Goal: Information Seeking & Learning: Learn about a topic

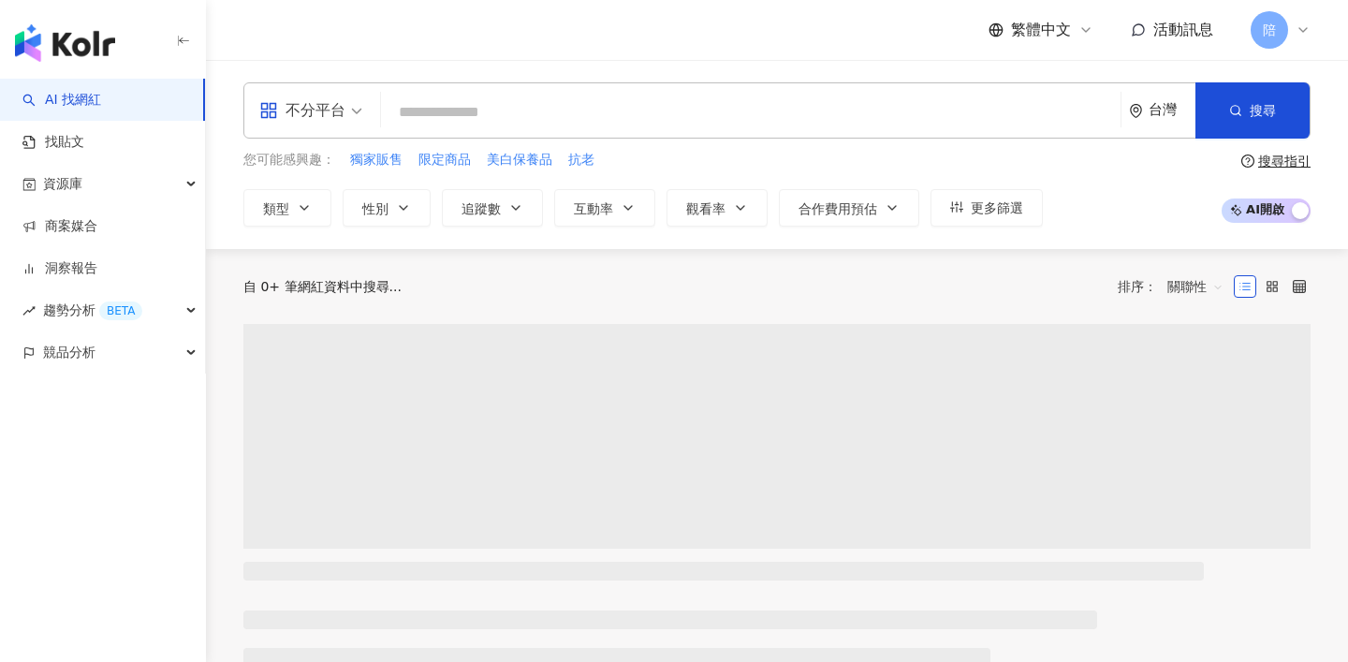
click at [303, 103] on div "不分平台" at bounding box center [302, 110] width 86 height 30
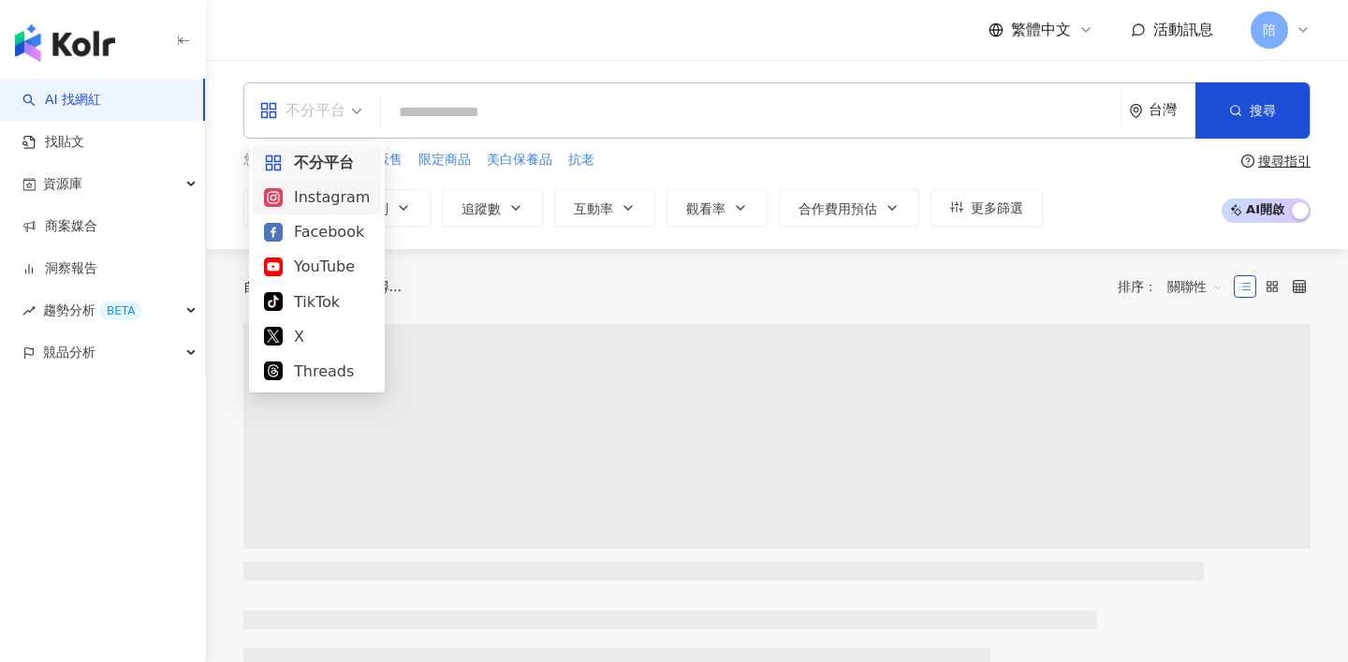
click at [312, 202] on div "Instagram" at bounding box center [317, 196] width 106 height 23
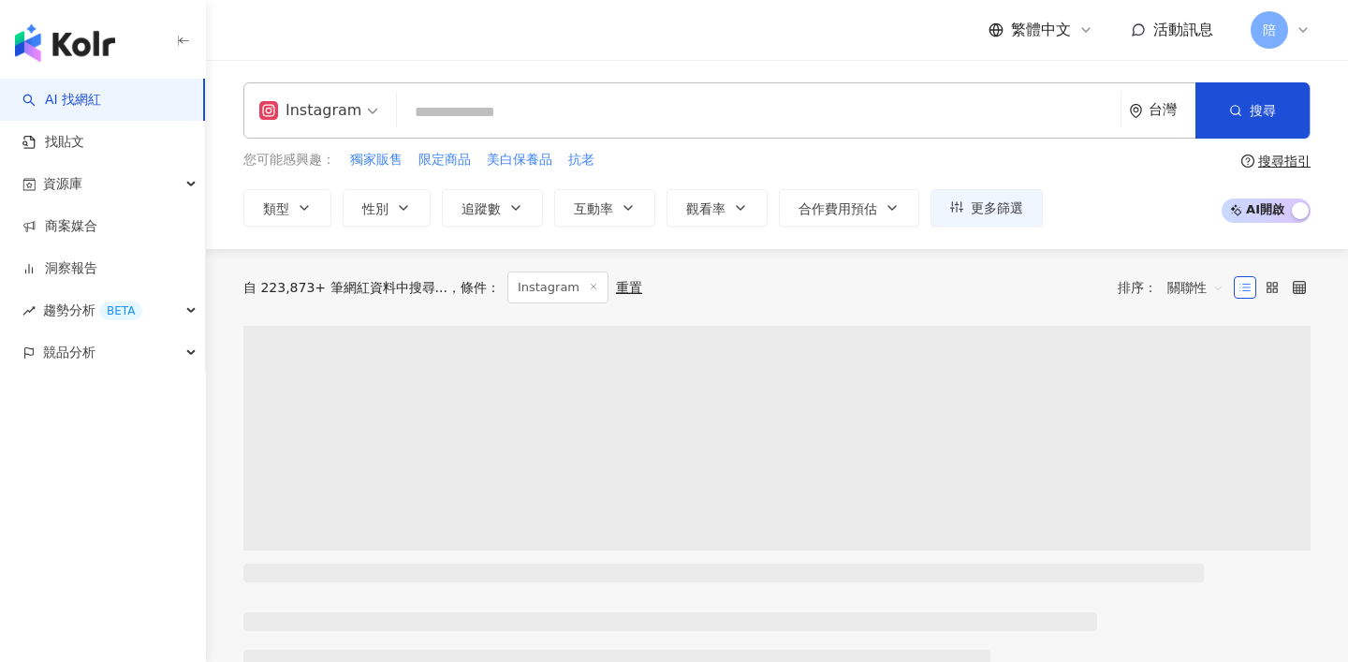
click at [472, 116] on input "search" at bounding box center [758, 113] width 709 height 36
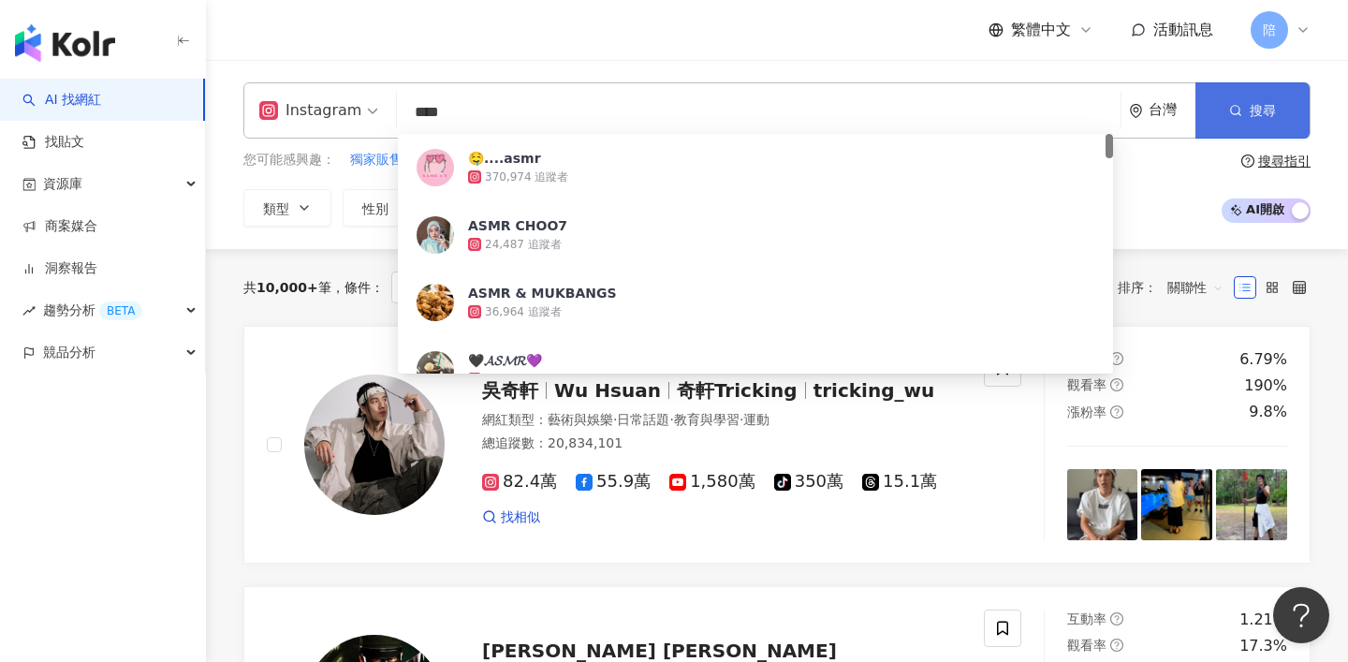
type input "****"
click at [1226, 93] on button "搜尋" at bounding box center [1252, 110] width 114 height 56
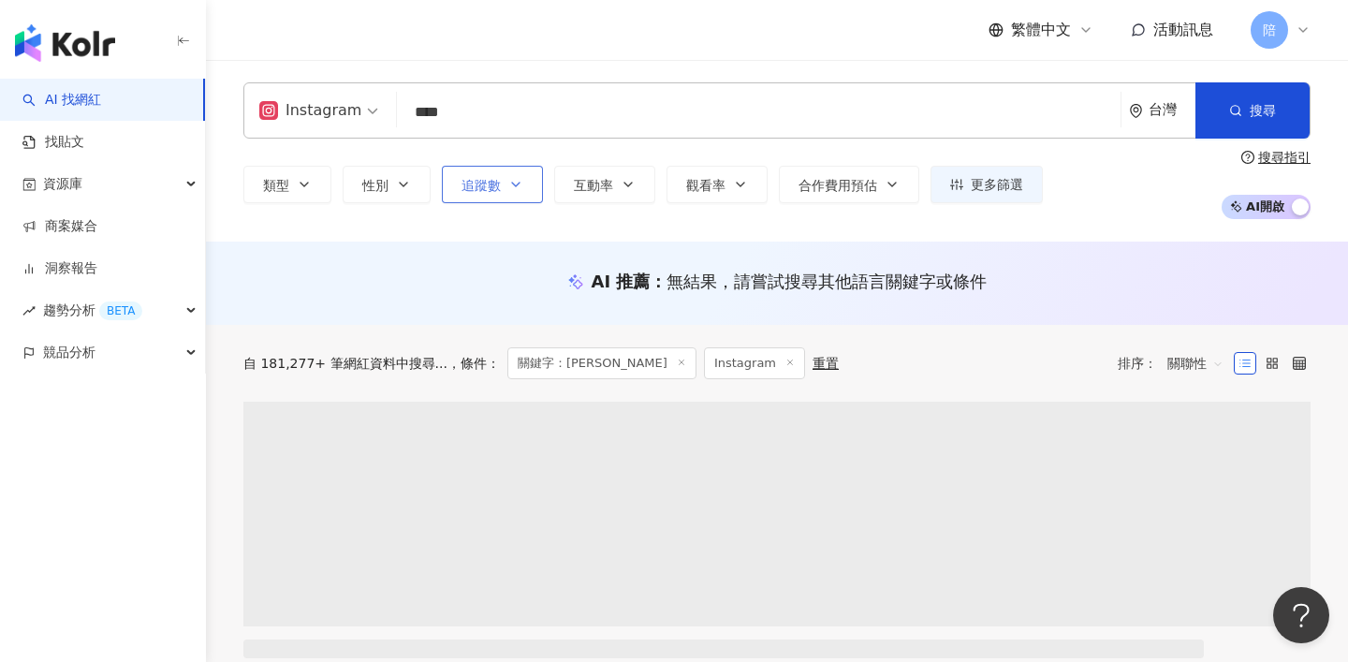
click at [489, 184] on span "追蹤數" at bounding box center [480, 185] width 39 height 15
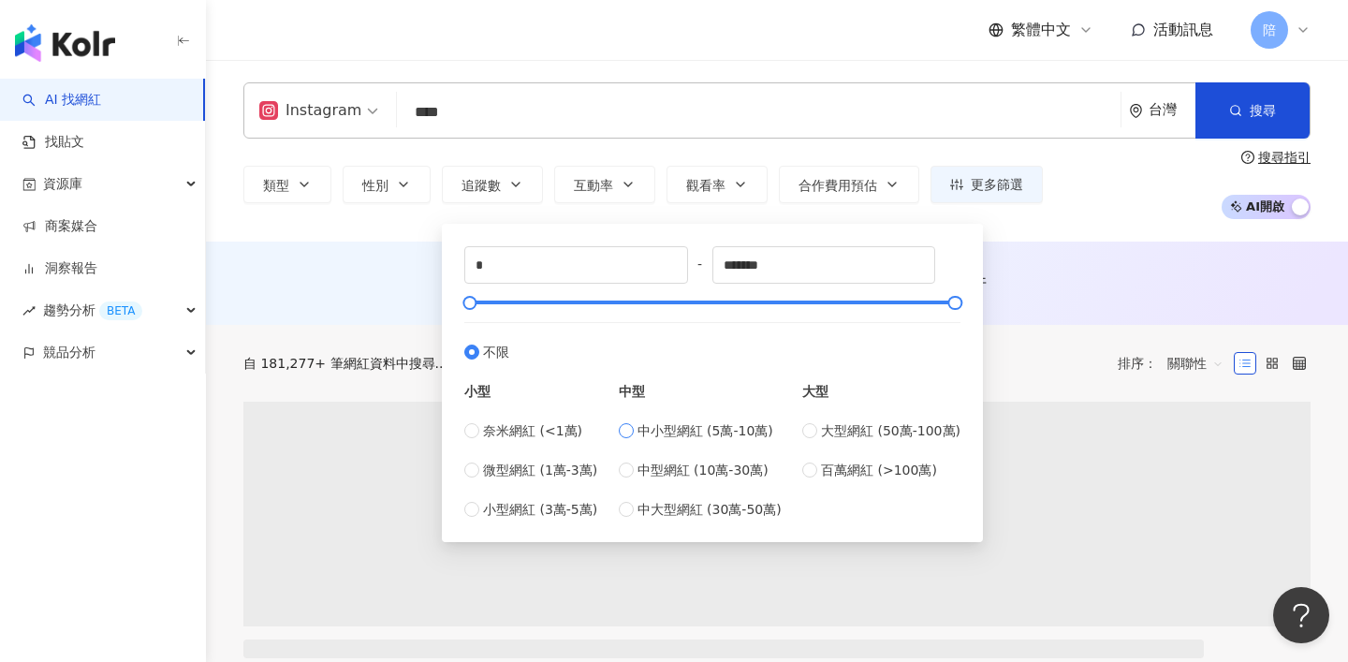
click at [683, 429] on span "中小型網紅 (5萬-10萬)" at bounding box center [705, 430] width 136 height 21
type input "*****"
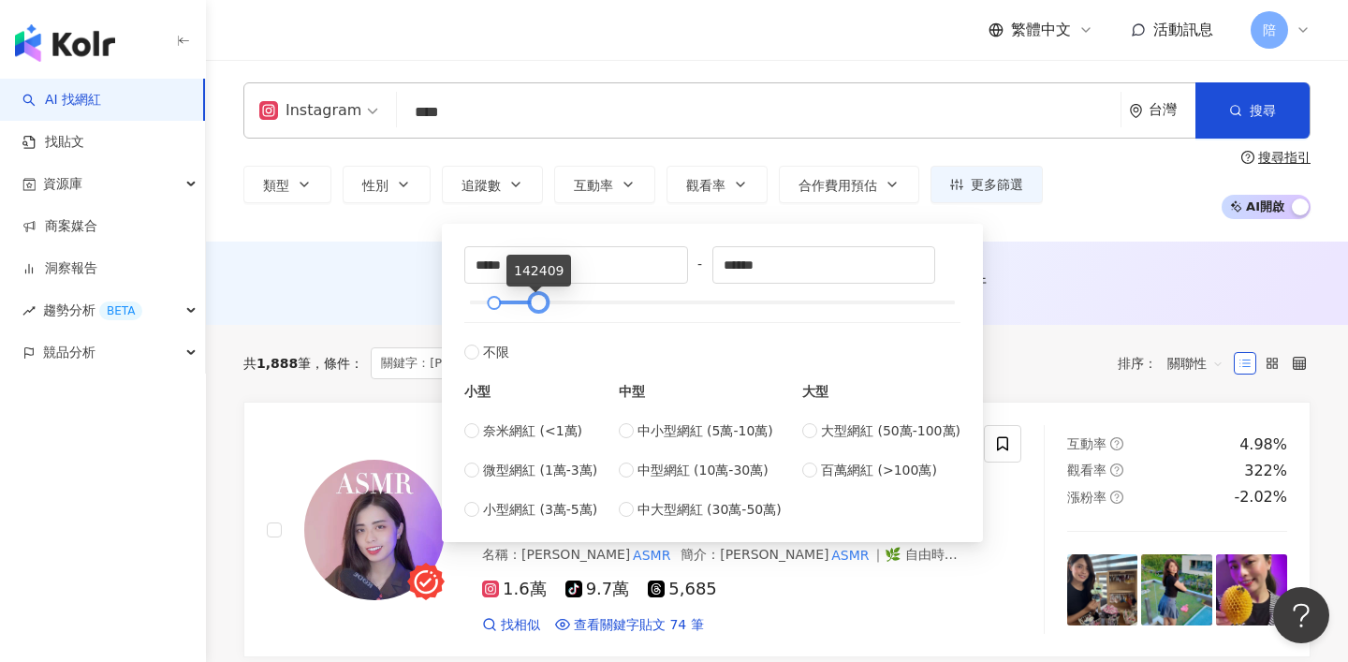
drag, startPoint x: 520, startPoint y: 300, endPoint x: 553, endPoint y: 300, distance: 33.7
click at [544, 302] on div at bounding box center [539, 303] width 10 height 10
type input "******"
drag, startPoint x: 552, startPoint y: 302, endPoint x: 563, endPoint y: 300, distance: 10.7
click at [563, 303] on div at bounding box center [561, 303] width 10 height 10
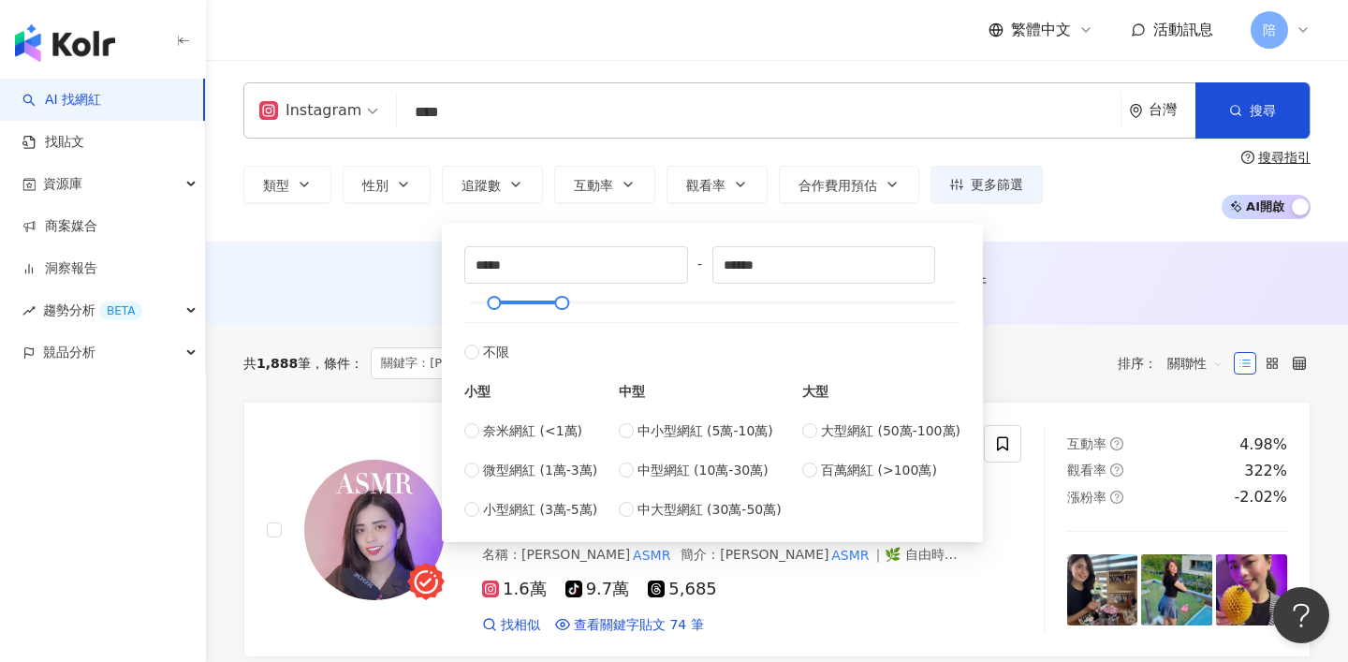
click at [337, 299] on div "AI 推薦 ： 無結果，請嘗試搜尋其他語言關鍵字或條件" at bounding box center [777, 287] width 1142 height 35
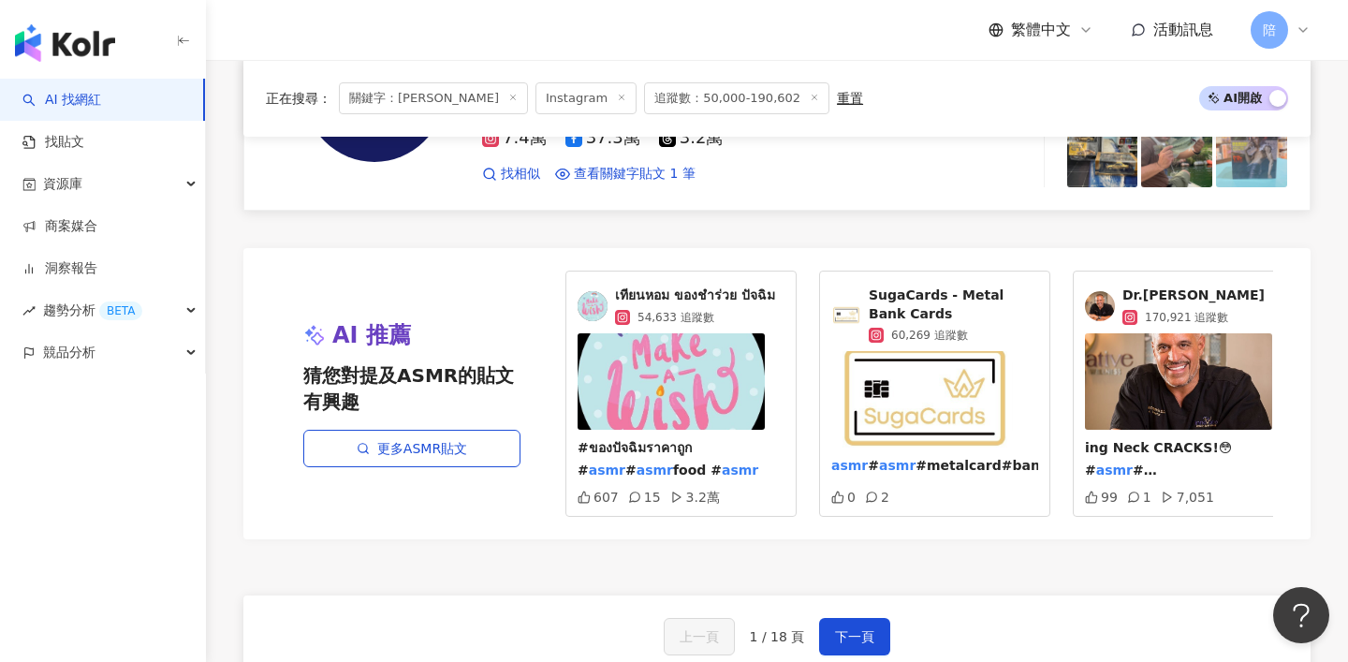
scroll to position [3437, 0]
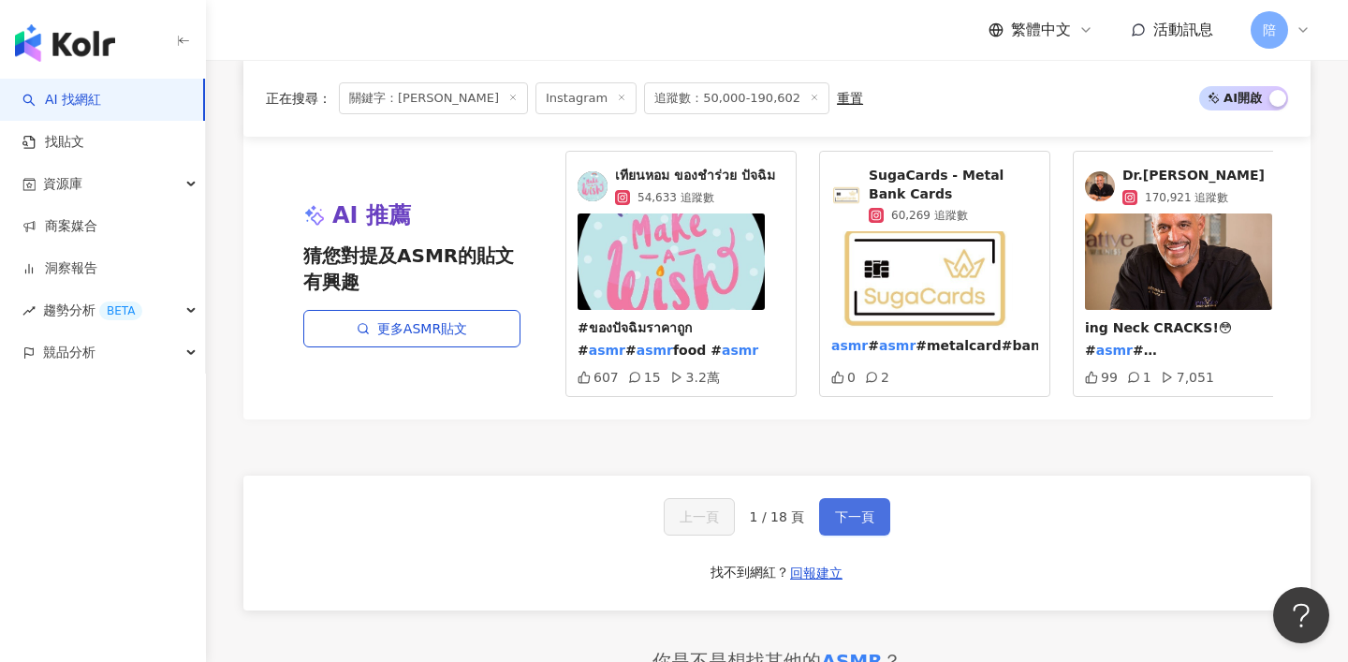
click at [866, 516] on span "下一頁" at bounding box center [854, 516] width 39 height 15
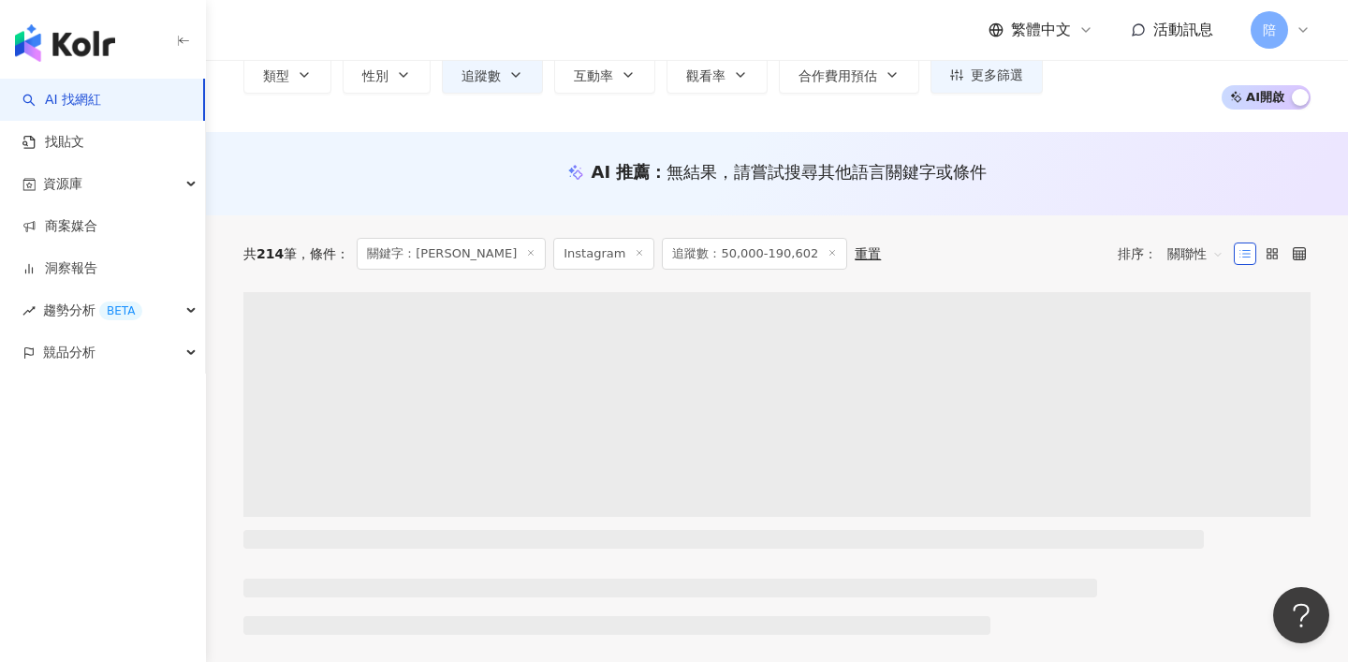
scroll to position [111, 0]
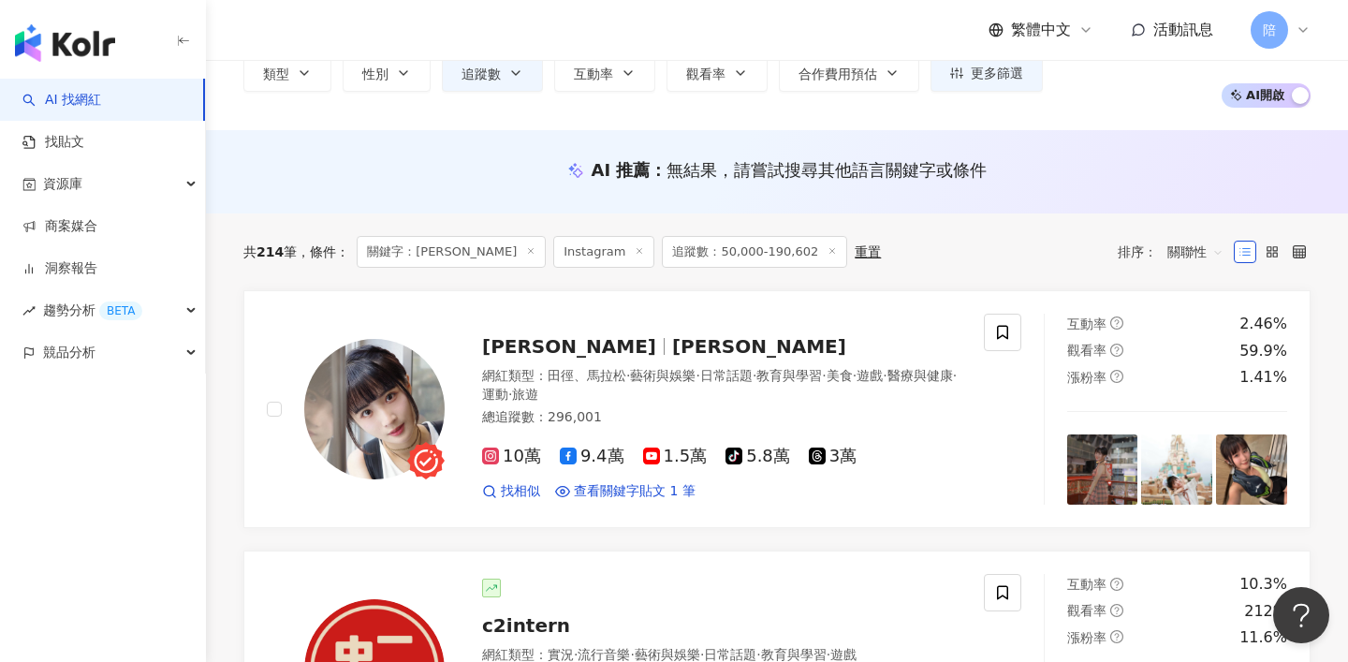
click at [866, 516] on link "Kaii凱伊 小凱伊 網紅類型 ： 田徑、馬拉松 · 藝術與娛樂 · 日常話題 · 教育與學習 · 美食 · 遊戲 · 醫療與健康 · 運動 · 旅遊 總追蹤…" at bounding box center [776, 409] width 1067 height 238
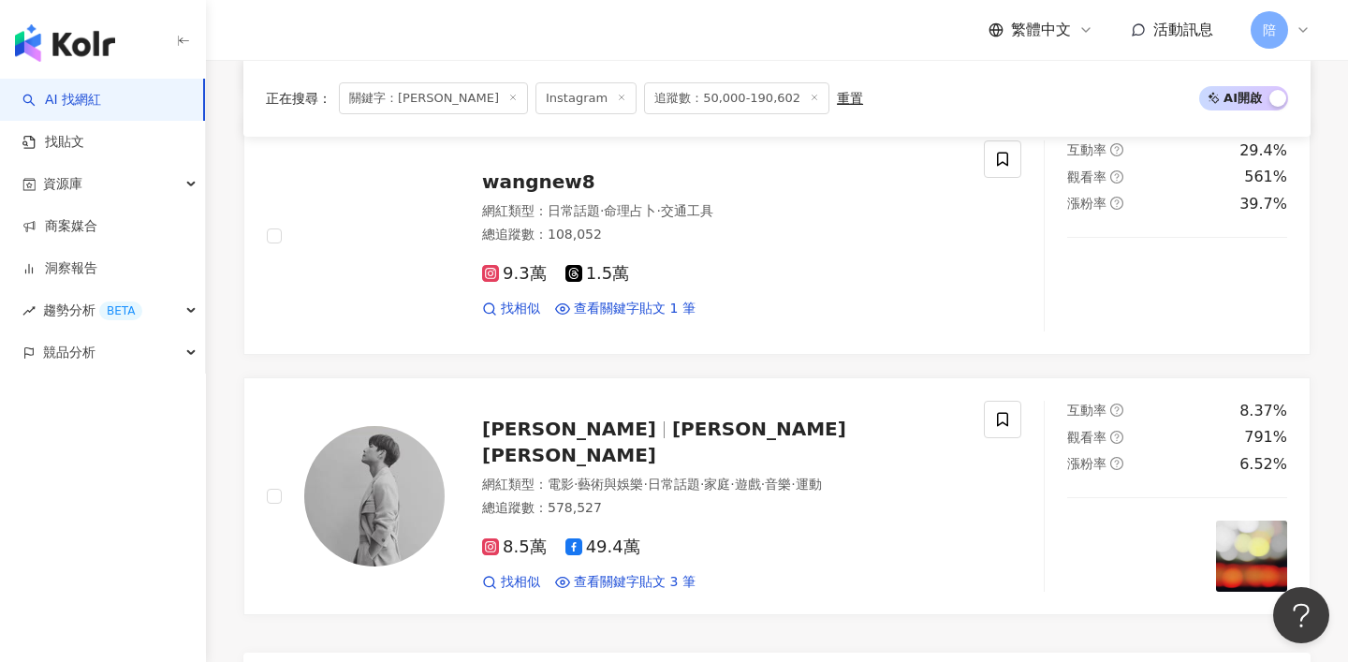
scroll to position [3549, 0]
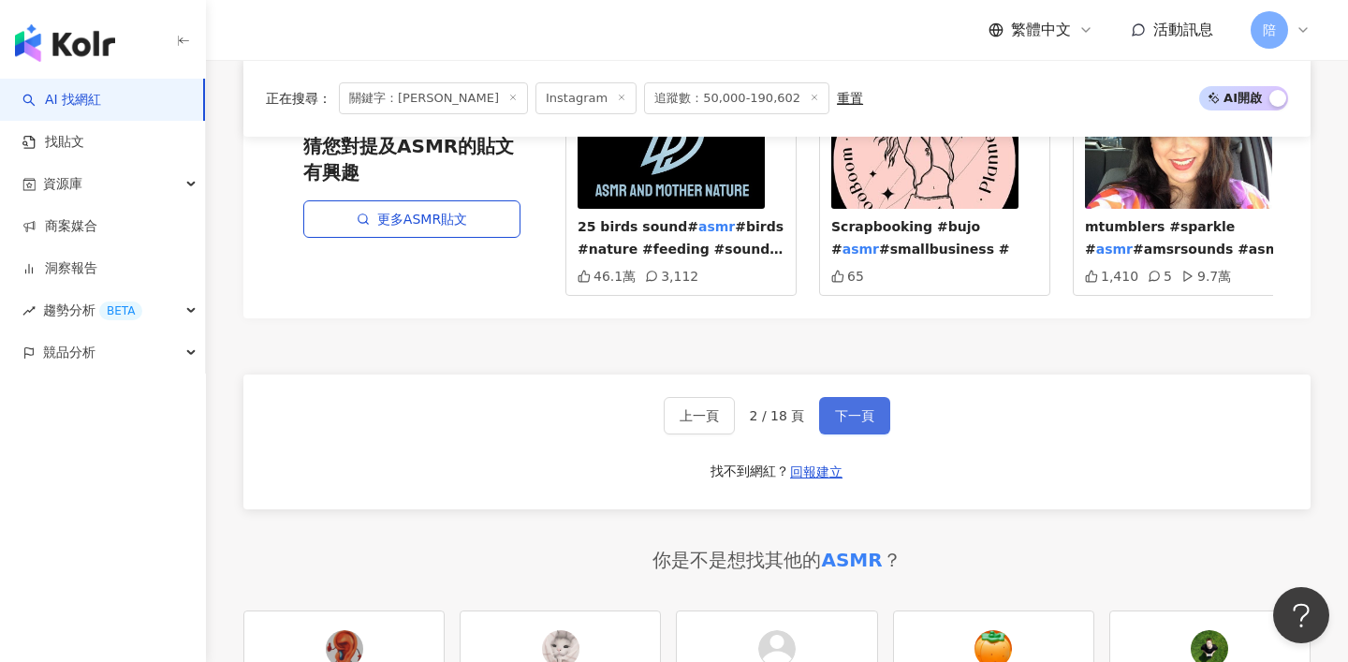
click at [848, 408] on button "下一頁" at bounding box center [854, 415] width 71 height 37
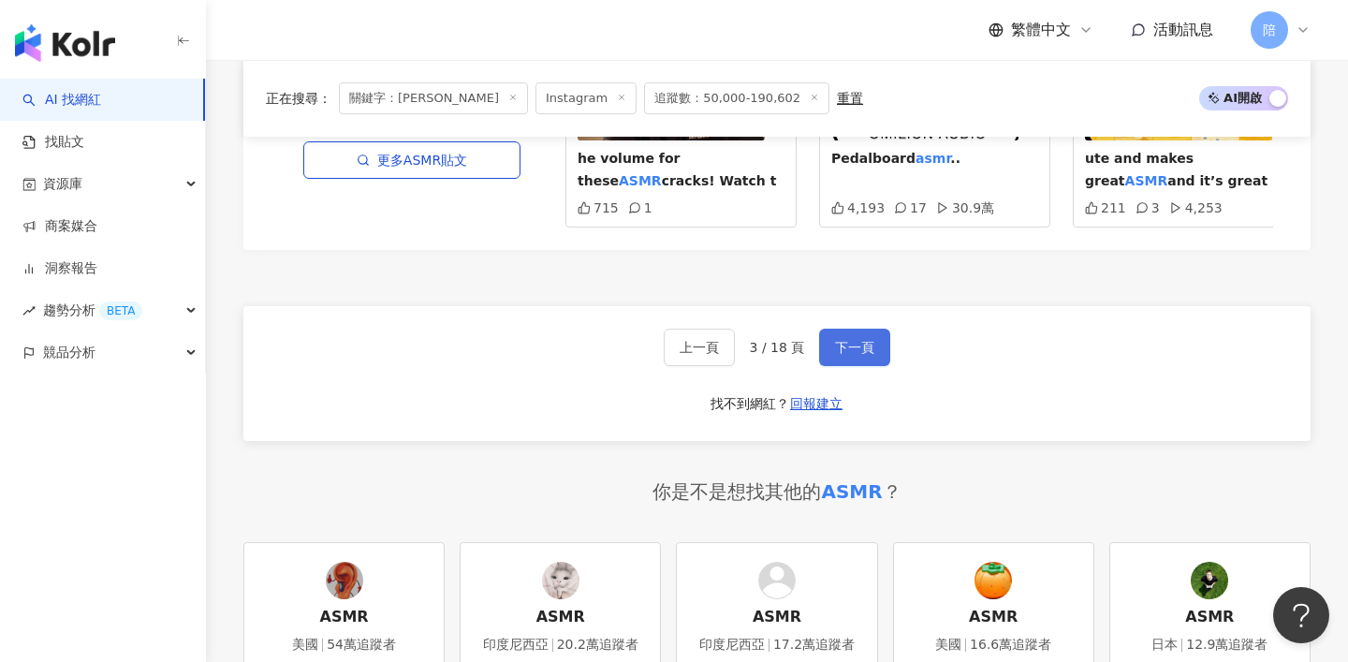
scroll to position [3435, 0]
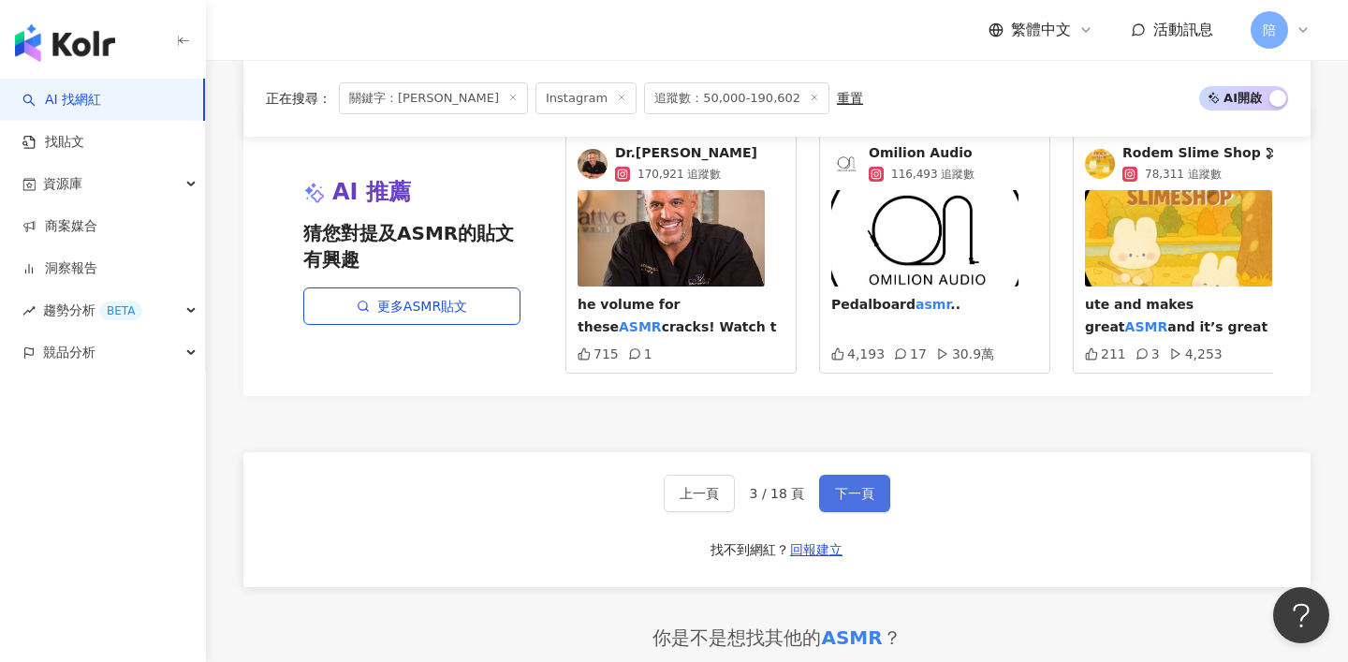
click at [872, 491] on span "下一頁" at bounding box center [854, 493] width 39 height 15
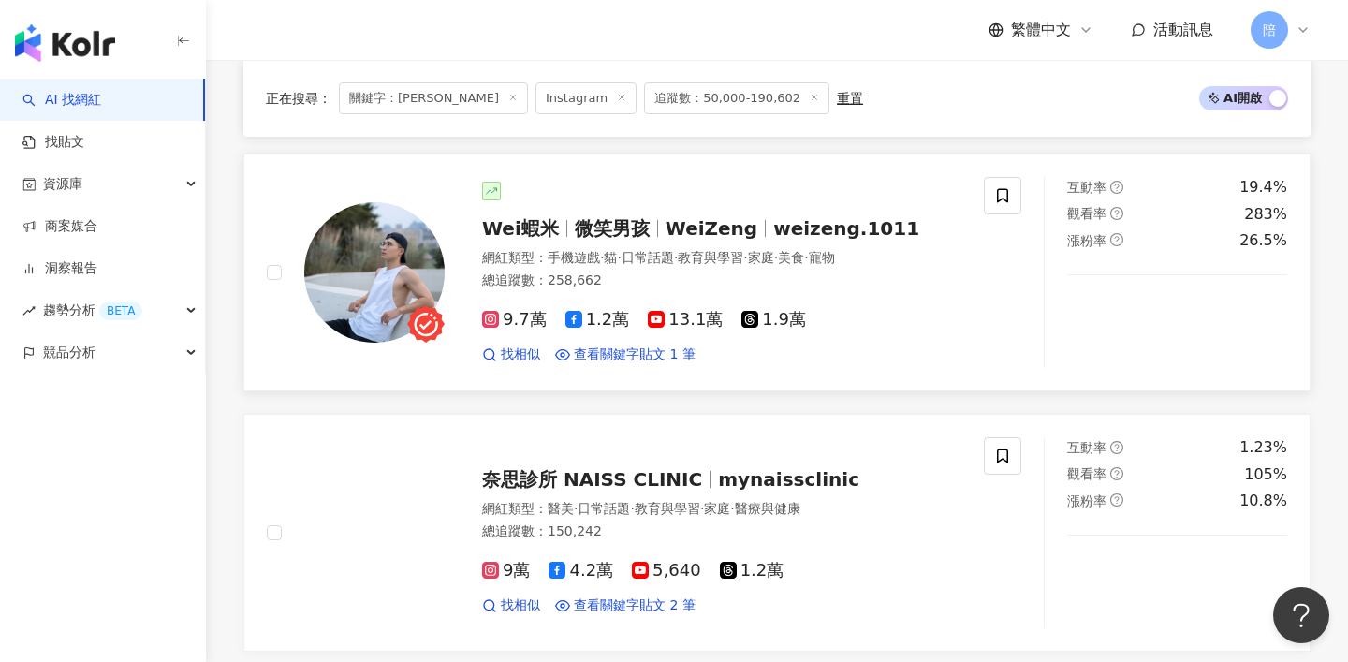
scroll to position [980, 0]
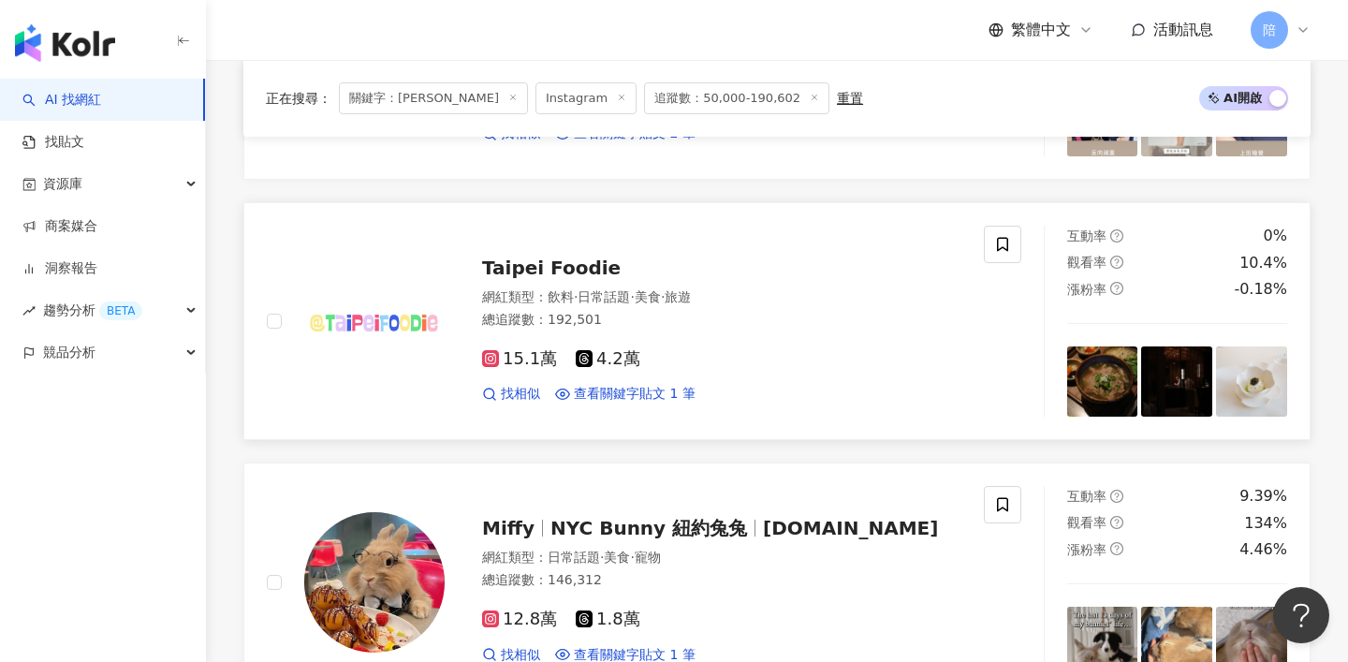
click at [545, 271] on span "Taipei Foodie" at bounding box center [551, 267] width 139 height 22
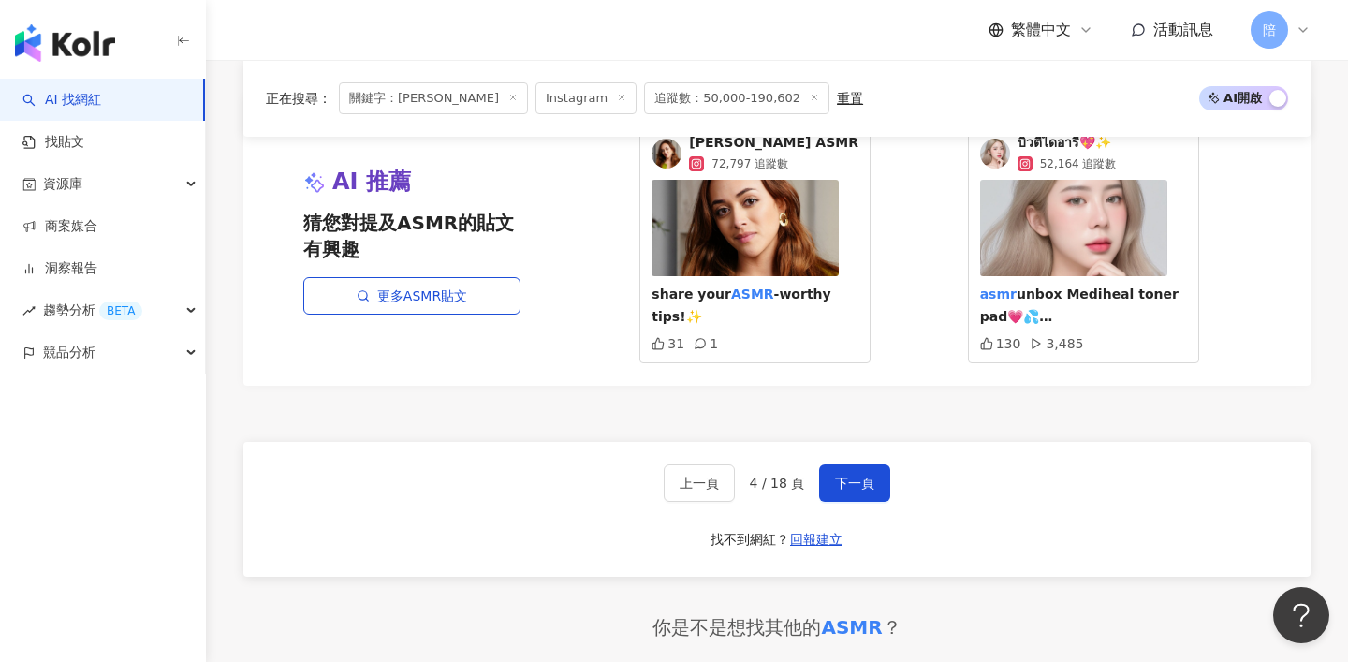
scroll to position [3448, 0]
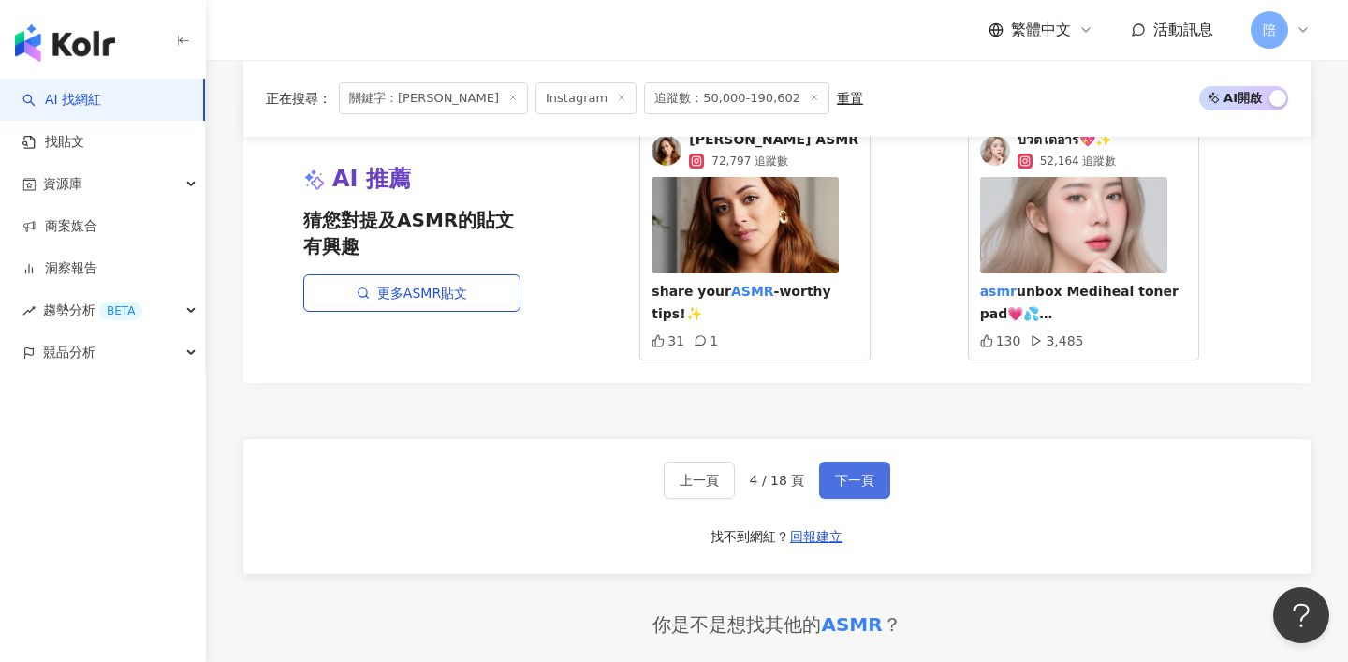
click at [858, 477] on span "下一頁" at bounding box center [854, 480] width 39 height 15
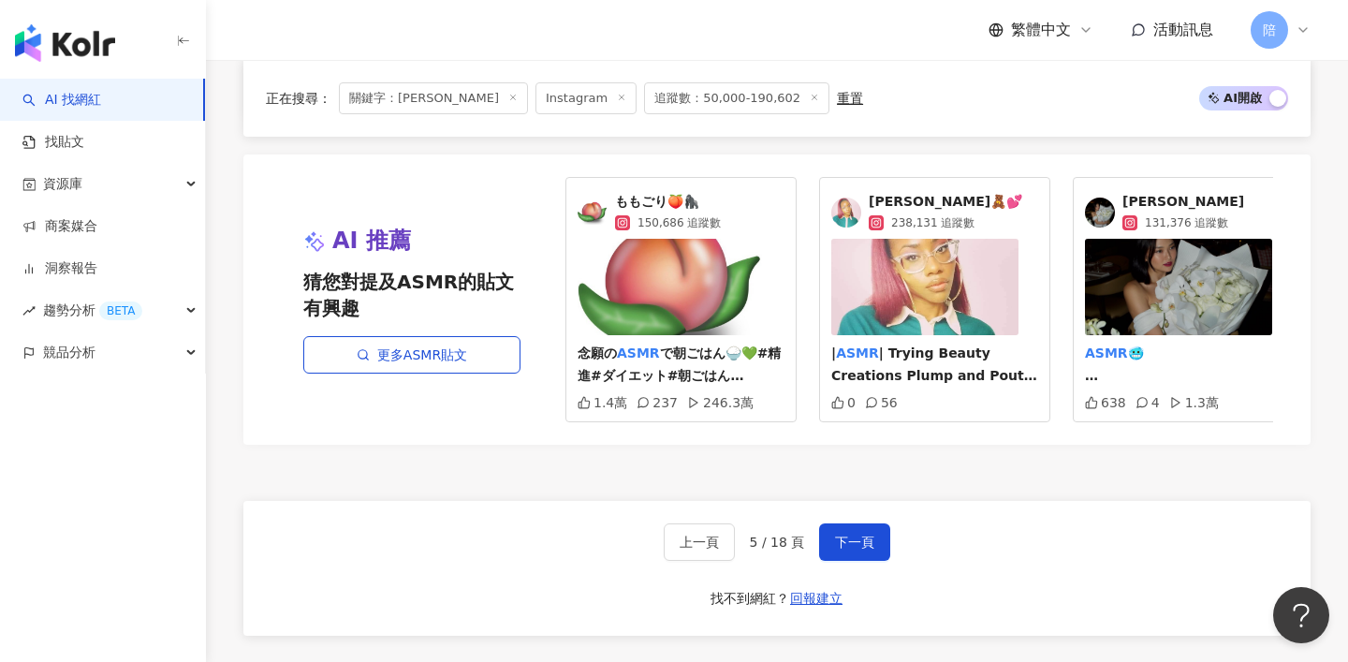
scroll to position [3459, 0]
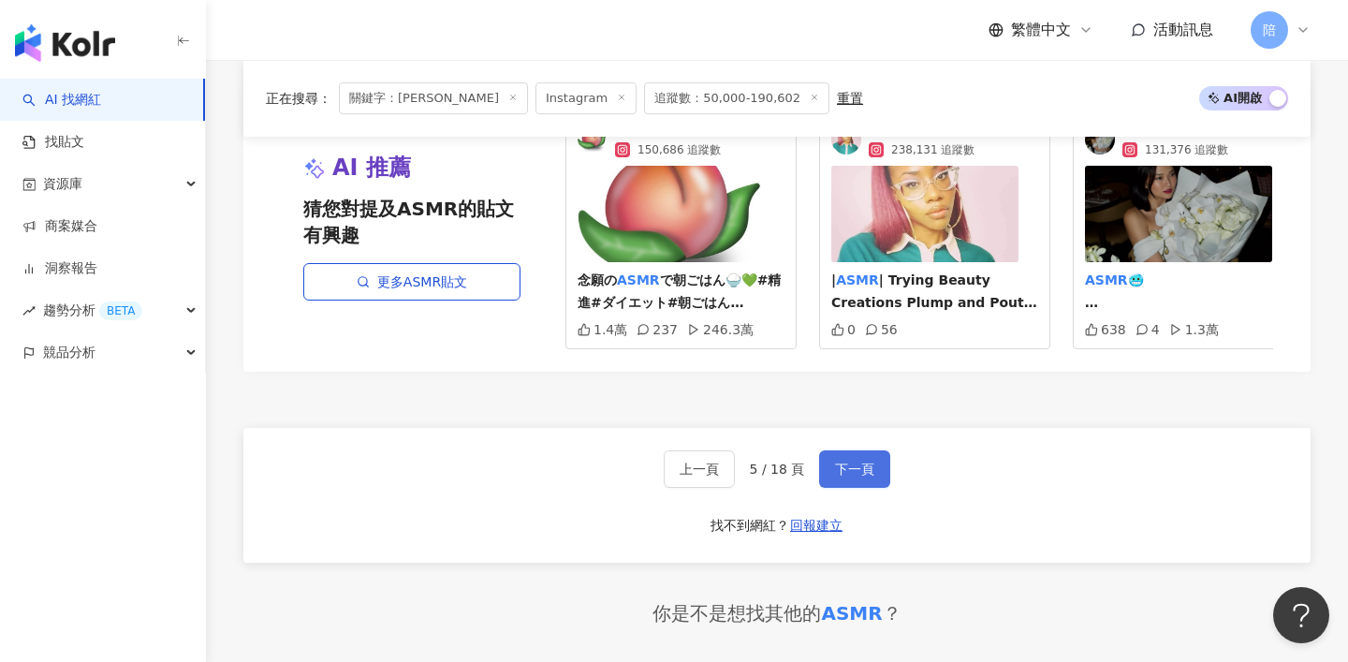
click at [848, 461] on span "下一頁" at bounding box center [854, 468] width 39 height 15
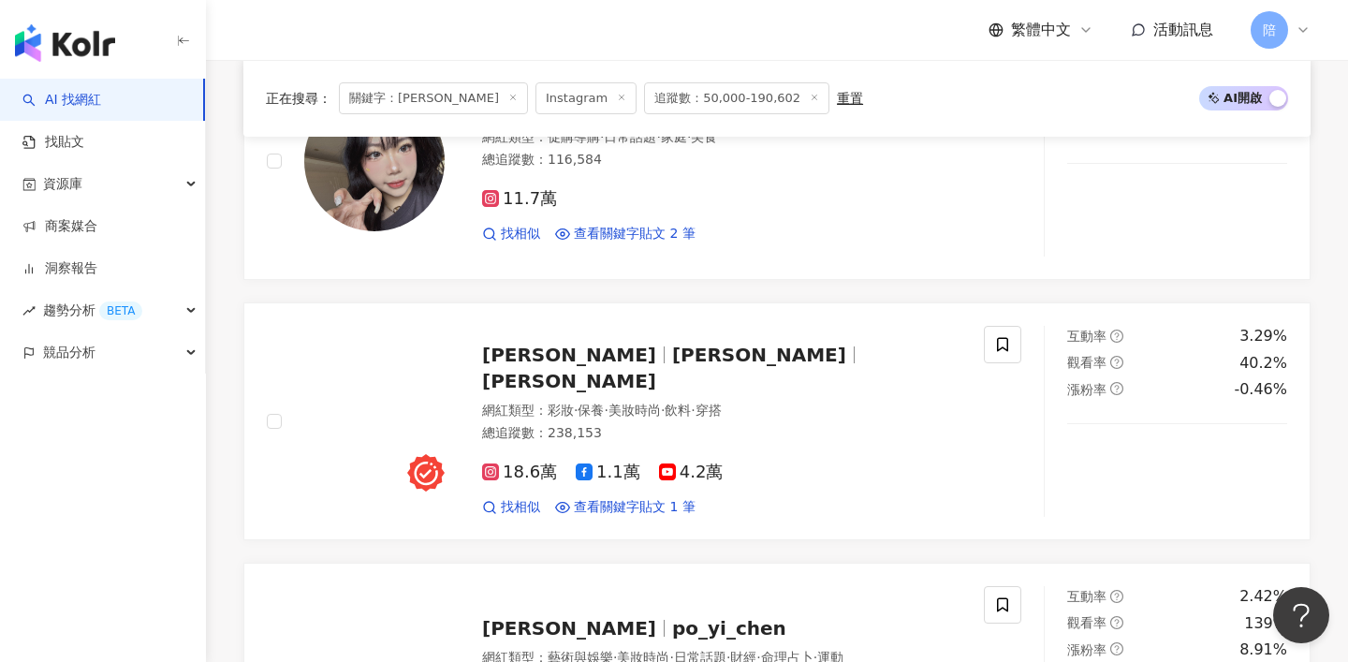
scroll to position [0, 0]
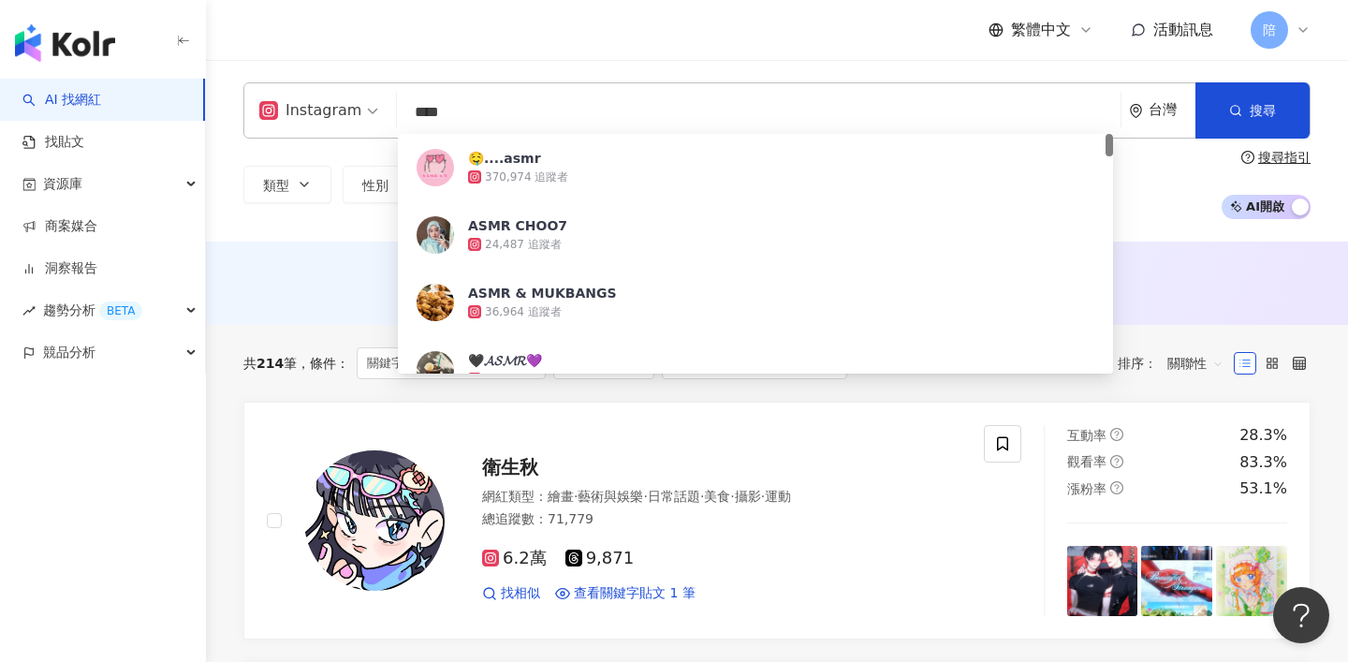
drag, startPoint x: 484, startPoint y: 120, endPoint x: 359, endPoint y: 110, distance: 125.9
click at [359, 118] on div "Instagram **** 台灣 搜尋 6919c8b1-51a4-4187-878f-18a60c87fb8d 🤤....asmr 370,974 追蹤者…" at bounding box center [776, 110] width 1067 height 56
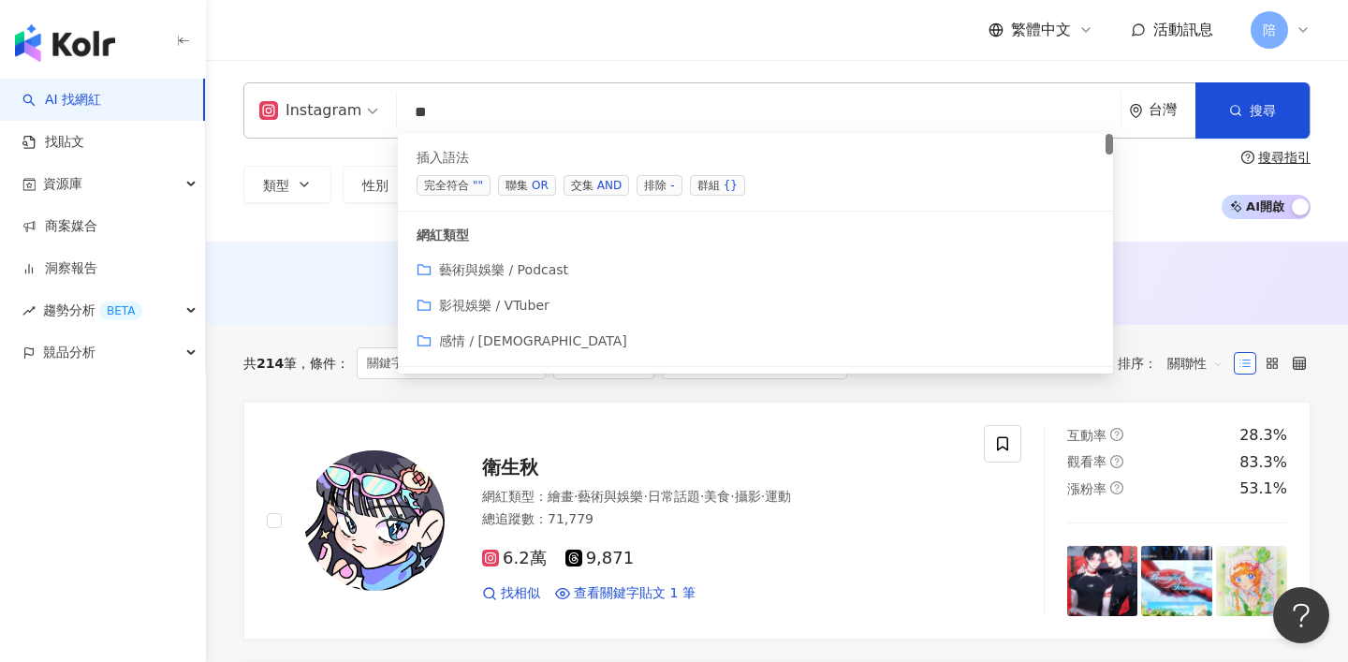
type input "*"
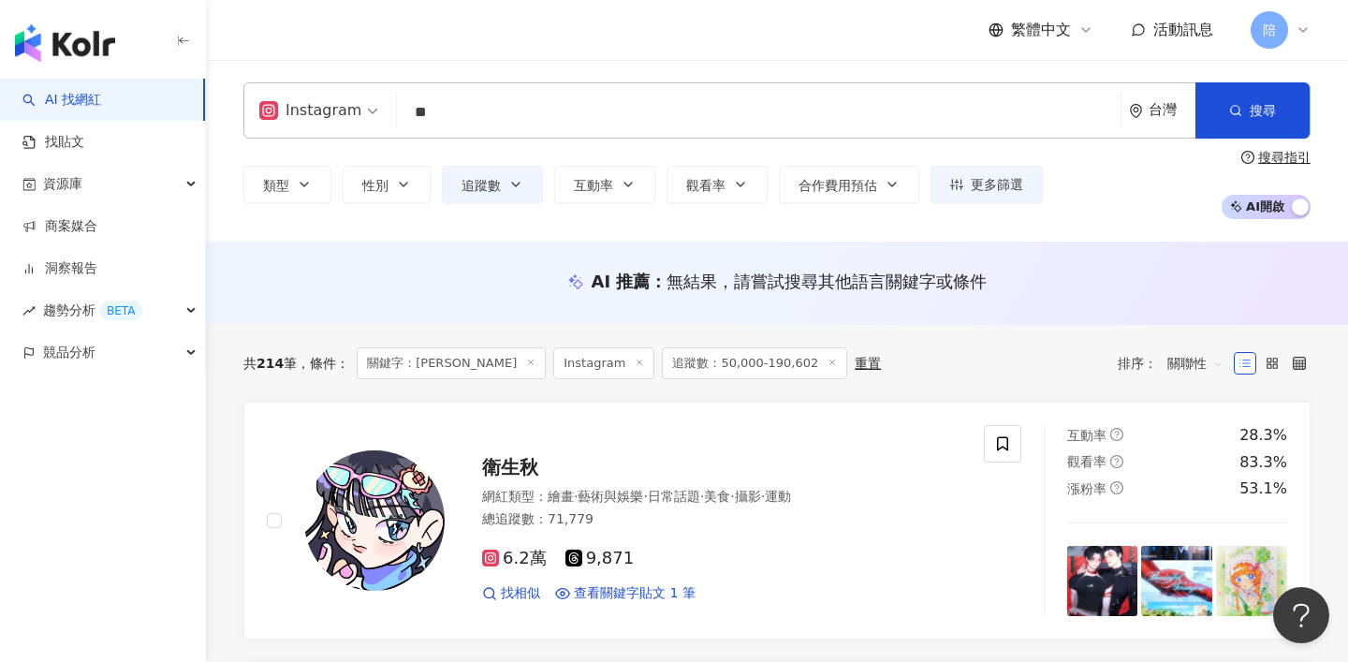
type input "*"
type input "**"
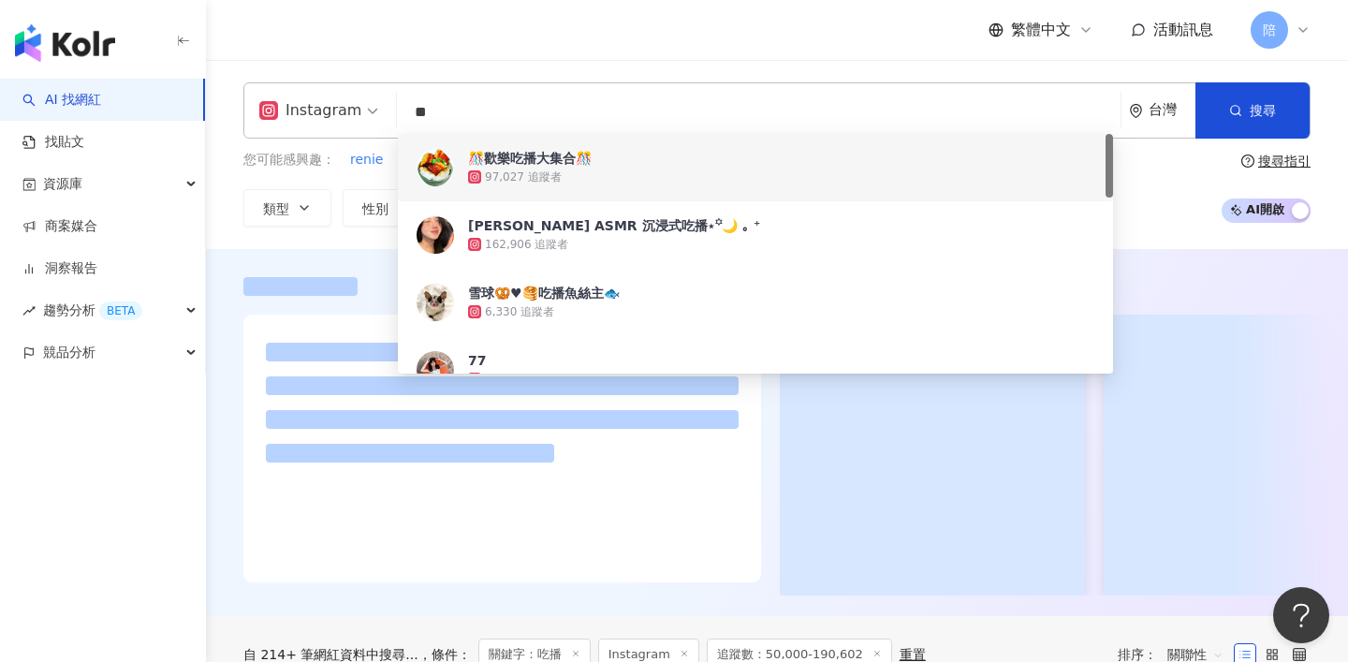
click at [526, 43] on div "繁體中文 活動訊息 陪" at bounding box center [776, 30] width 1067 height 60
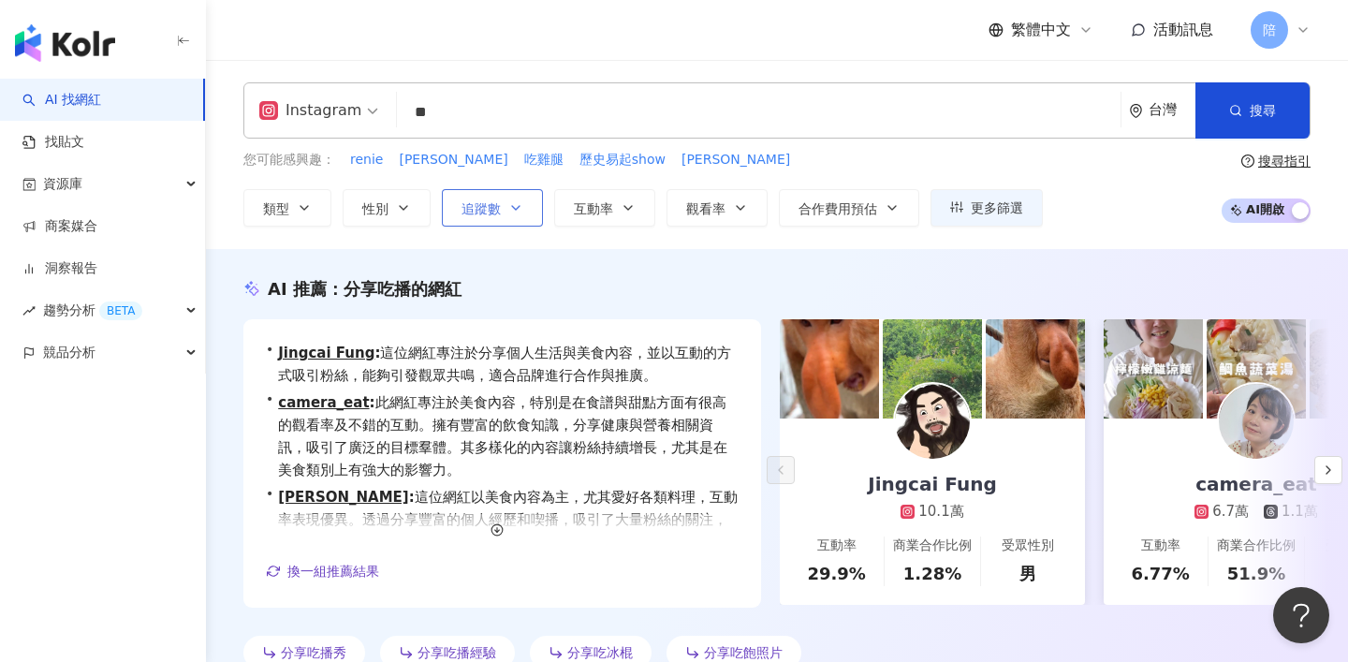
click at [509, 221] on button "追蹤數" at bounding box center [492, 207] width 101 height 37
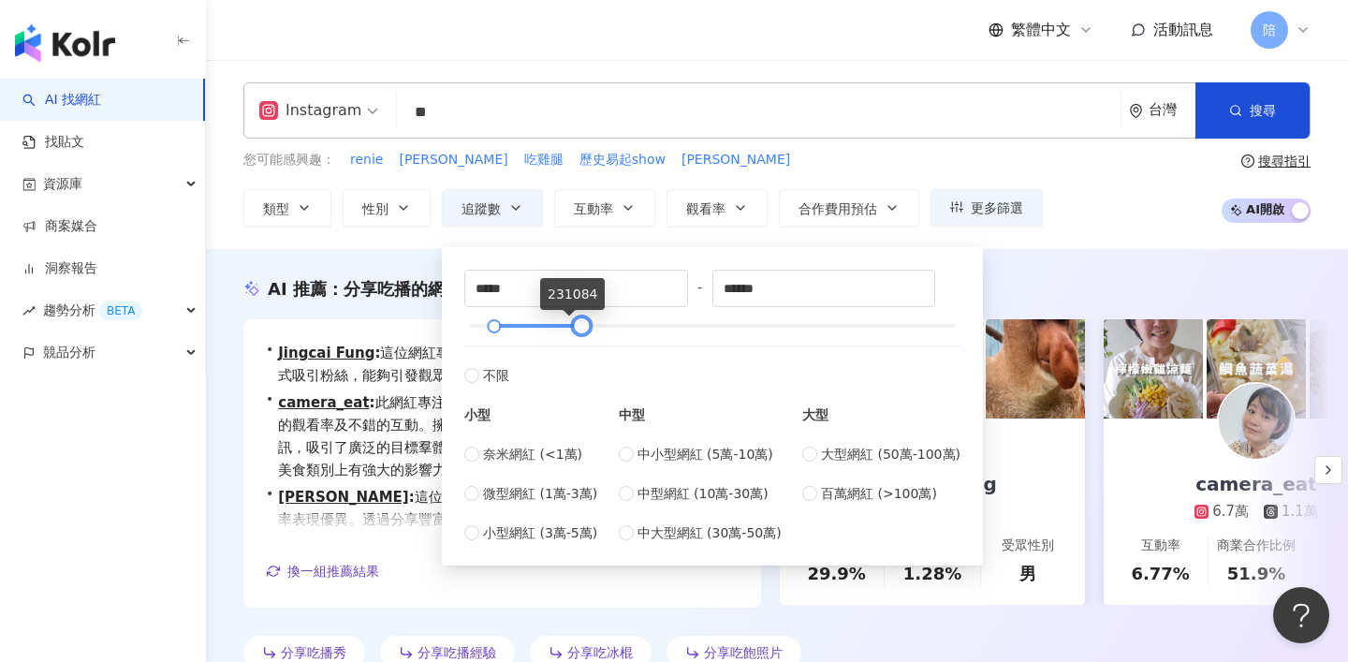
type input "******"
drag, startPoint x: 567, startPoint y: 324, endPoint x: 606, endPoint y: 331, distance: 39.1
click at [587, 331] on div at bounding box center [582, 326] width 10 height 10
click at [383, 269] on div "AI 推薦 ： 分享吃播的網紅 • Jingcai Fung : 這位網紅專注於分享個人生活與美食內容，並以互動的方式吸引粉絲，能夠引發觀眾共鳴，適合品牌進行…" at bounding box center [777, 473] width 1142 height 448
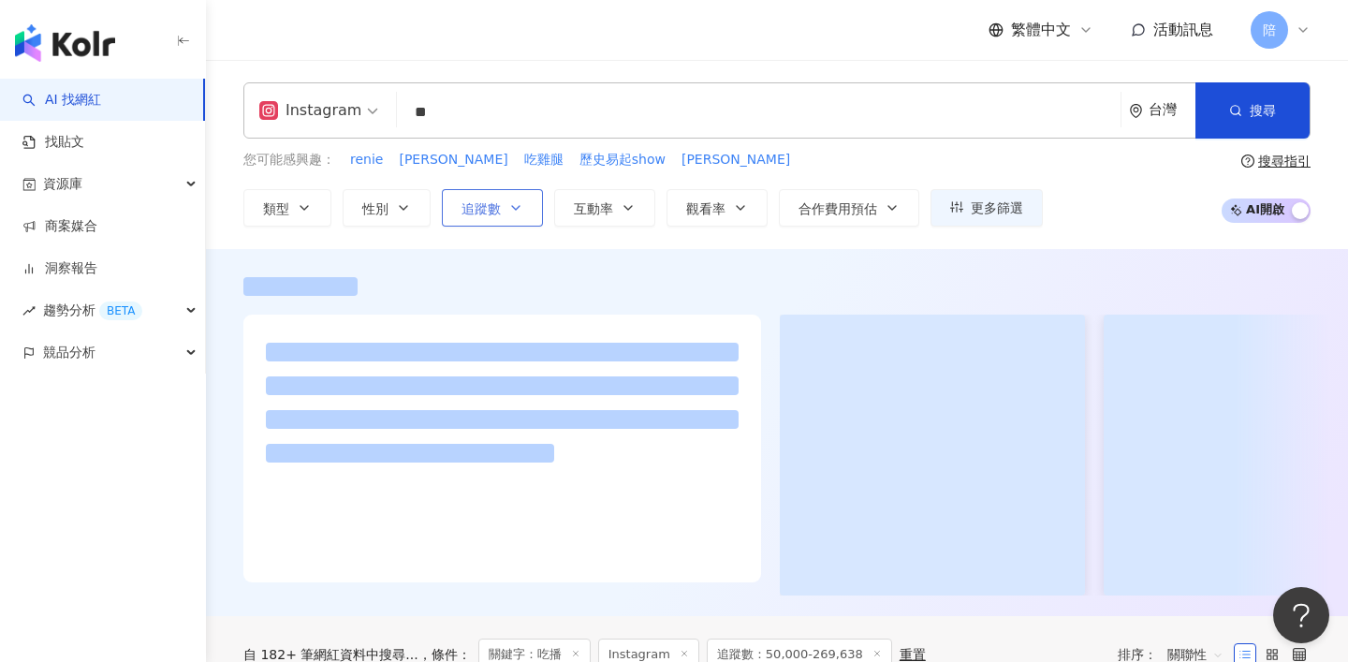
click at [465, 211] on span "追蹤數" at bounding box center [480, 208] width 39 height 15
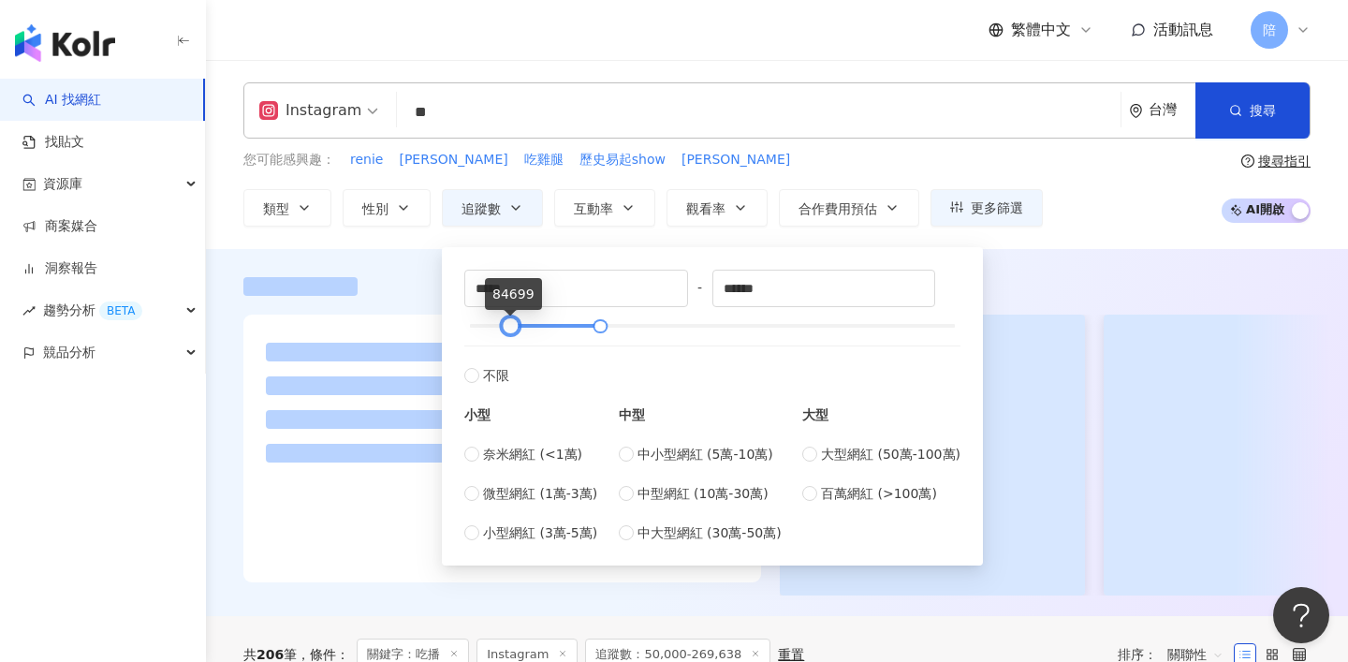
type input "*****"
drag, startPoint x: 493, startPoint y: 327, endPoint x: 508, endPoint y: 325, distance: 15.1
click at [508, 326] on div at bounding box center [509, 326] width 10 height 10
click at [401, 260] on div at bounding box center [777, 432] width 1142 height 367
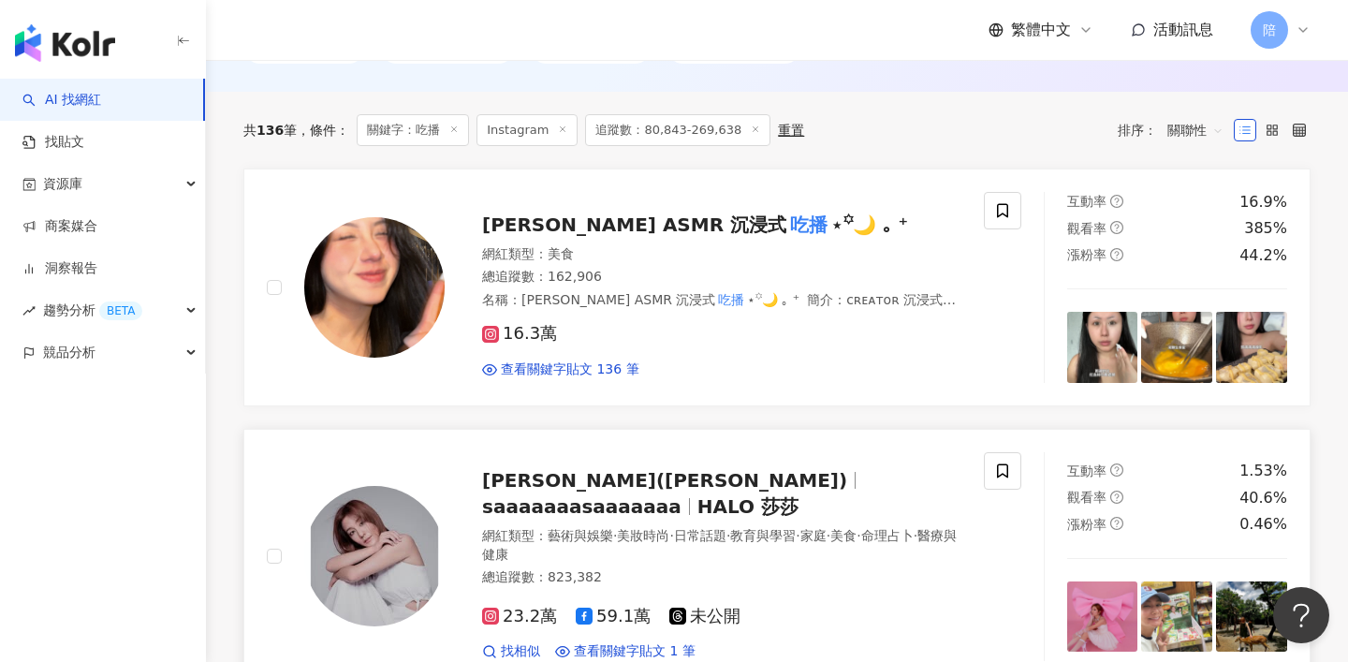
scroll to position [531, 0]
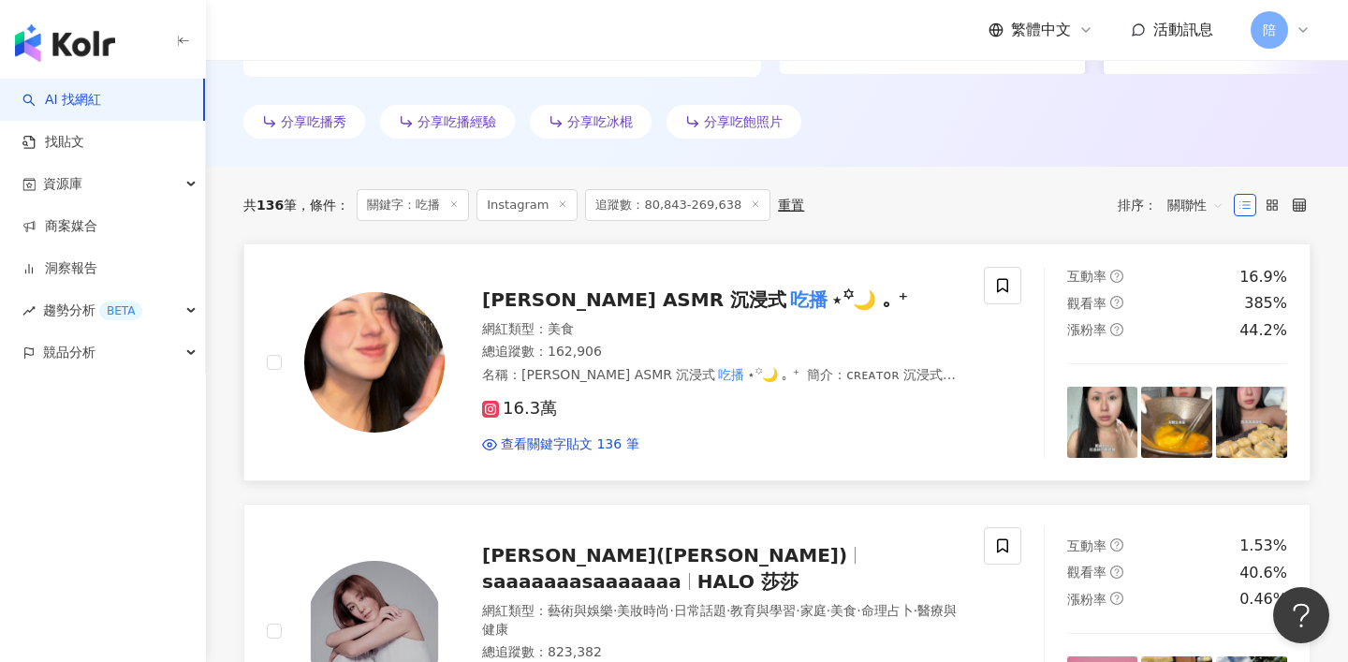
click at [786, 305] on mark "吃播" at bounding box center [808, 300] width 45 height 30
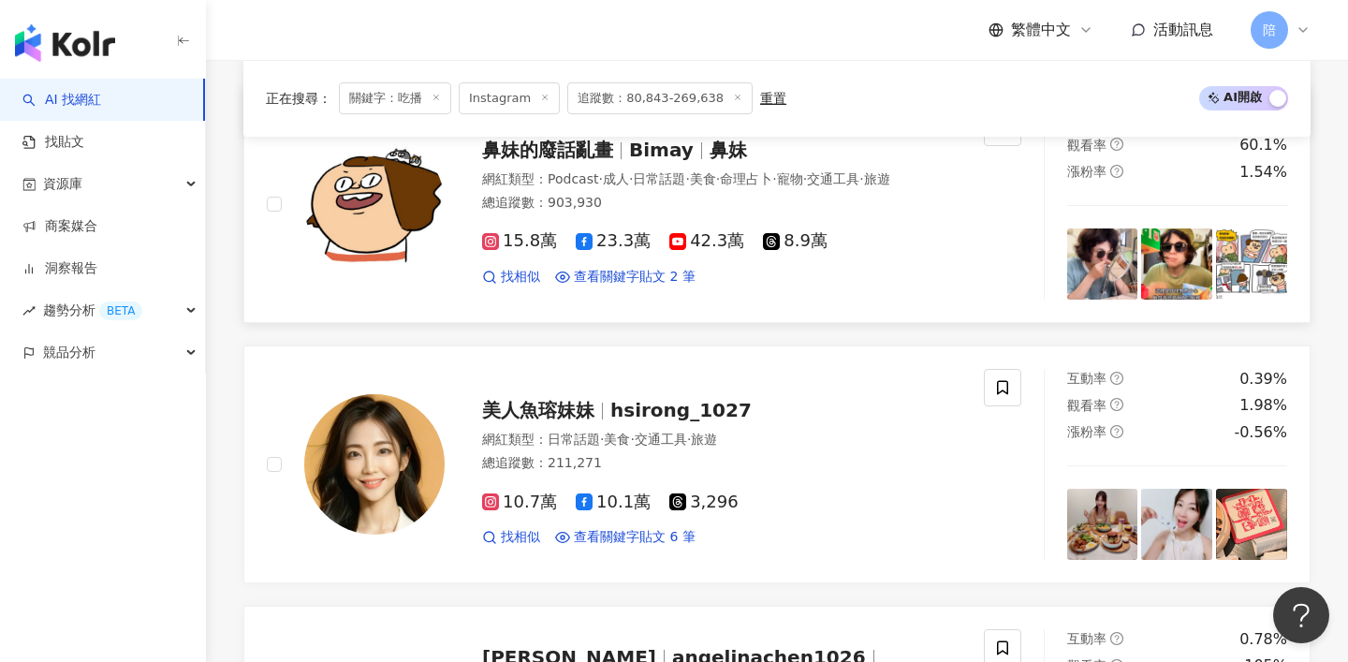
scroll to position [2307, 0]
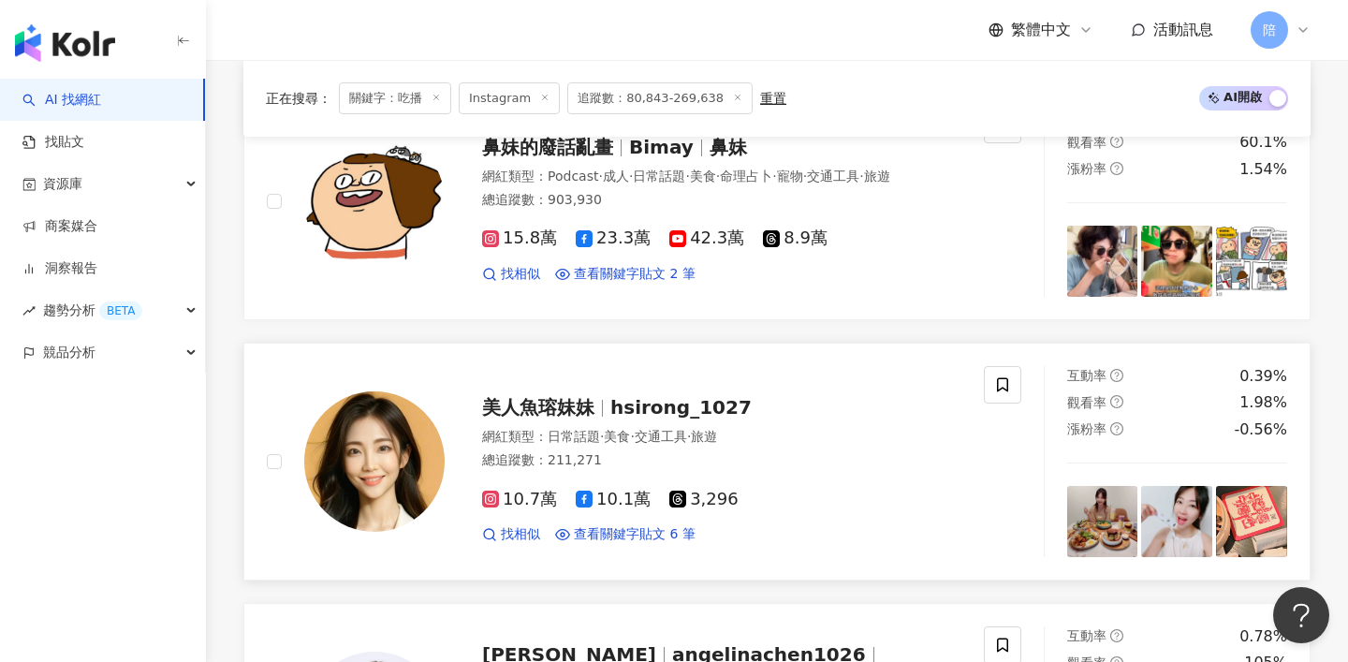
click at [637, 396] on span "hsirong_1027" at bounding box center [680, 407] width 141 height 22
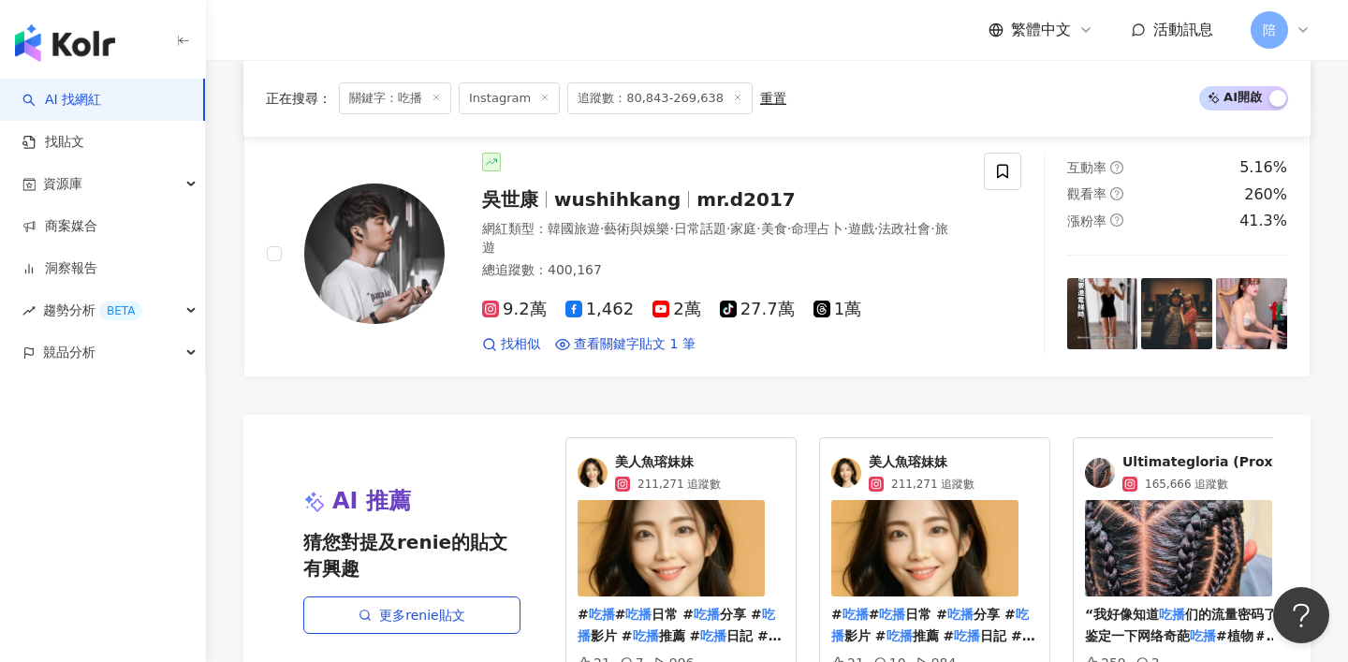
scroll to position [4044, 0]
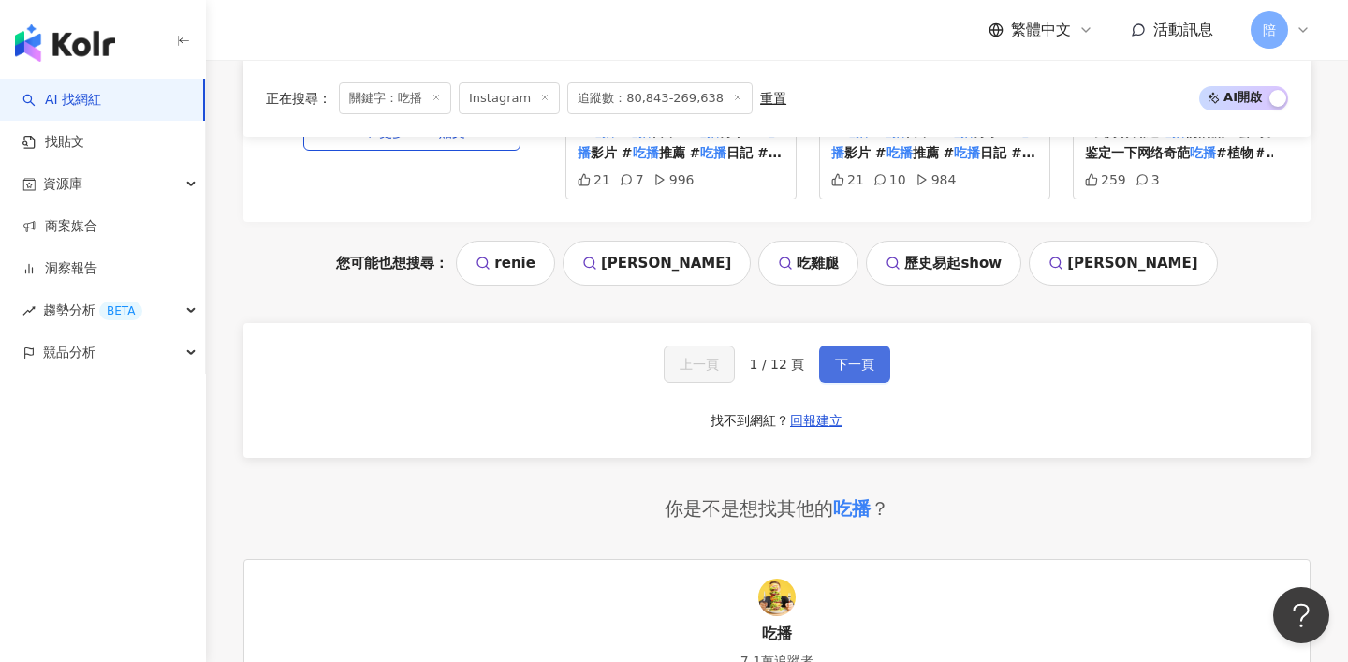
click at [850, 357] on span "下一頁" at bounding box center [854, 364] width 39 height 15
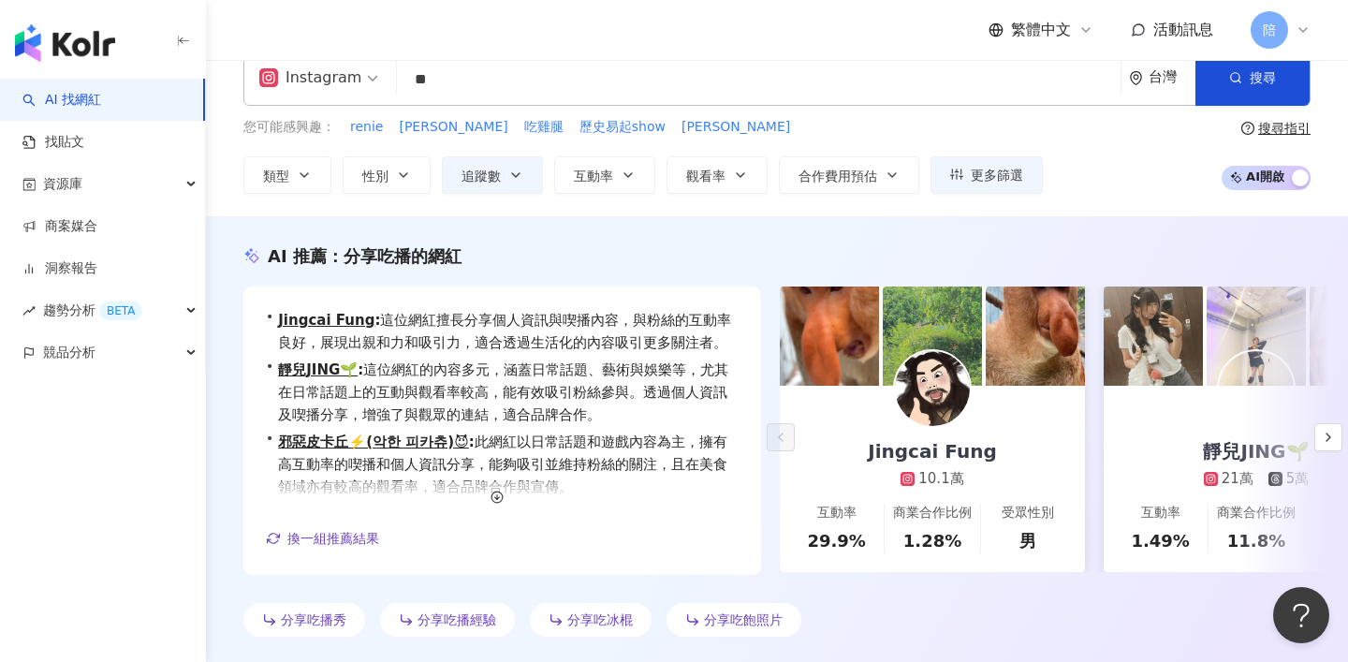
scroll to position [0, 0]
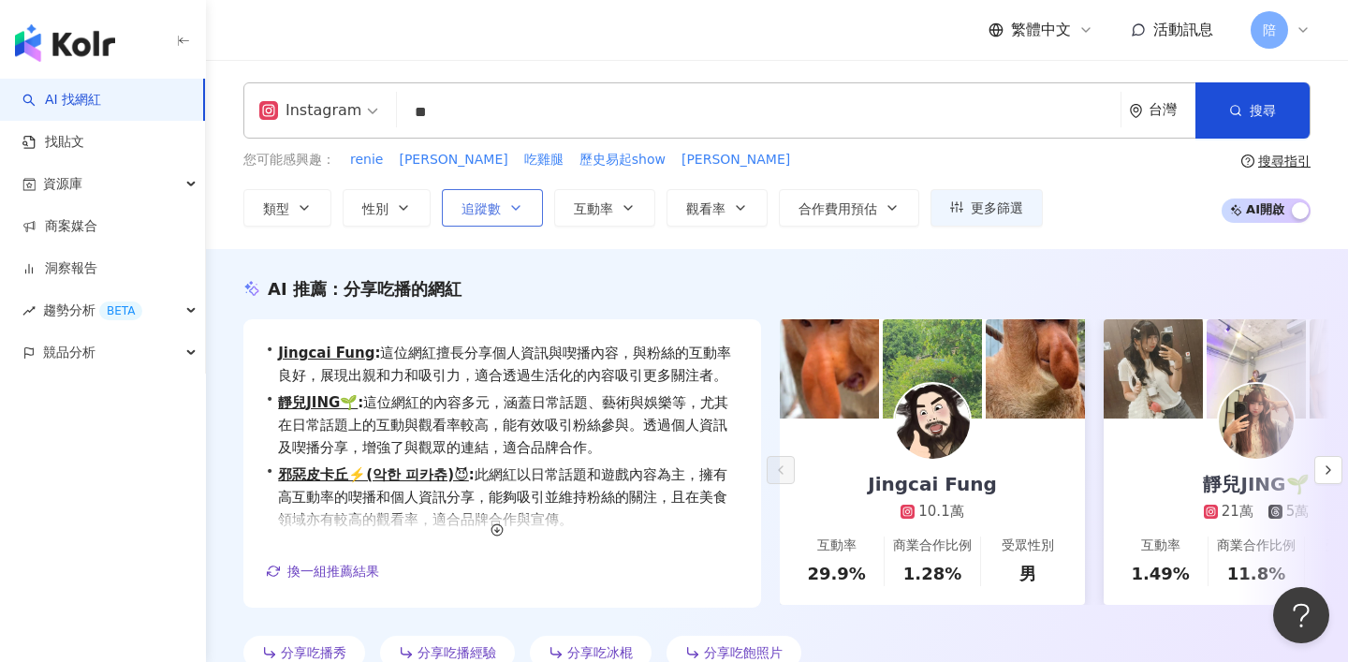
click at [489, 201] on span "追蹤數" at bounding box center [480, 208] width 39 height 15
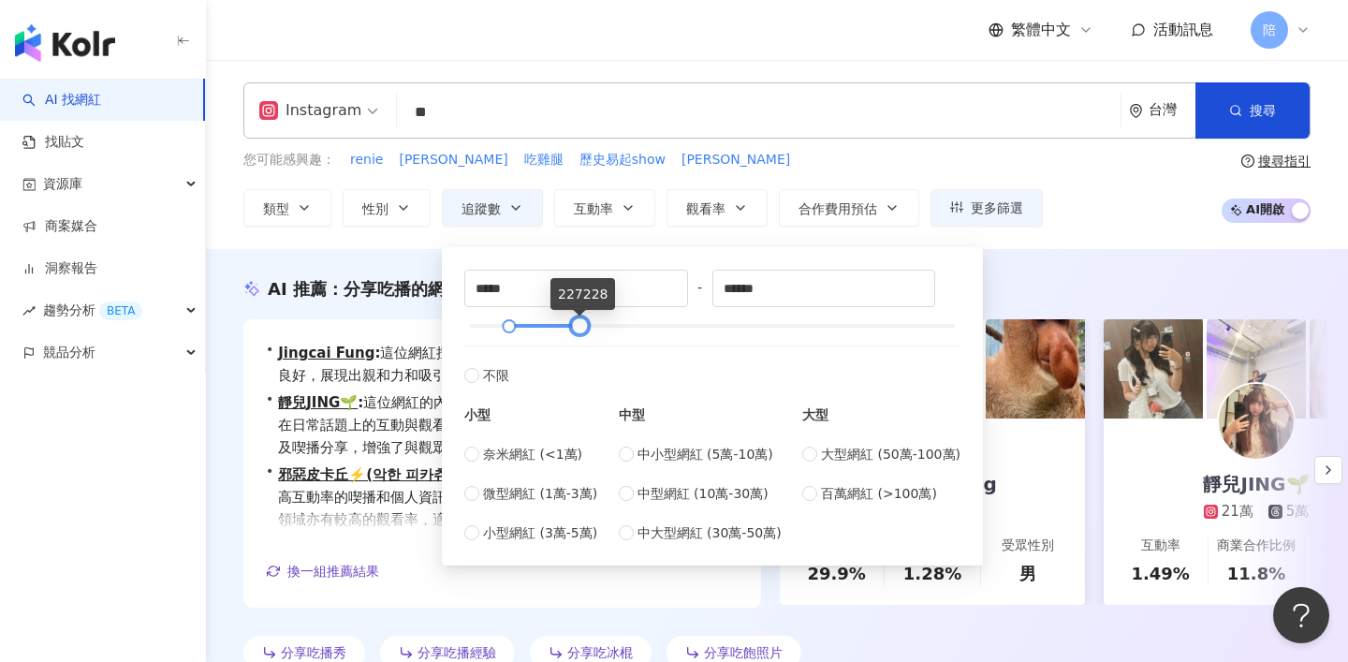
drag, startPoint x: 598, startPoint y: 330, endPoint x: 578, endPoint y: 330, distance: 20.6
click at [578, 330] on div at bounding box center [580, 326] width 10 height 10
type input "******"
drag, startPoint x: 570, startPoint y: 331, endPoint x: 540, endPoint y: 330, distance: 30.0
click at [545, 330] on div at bounding box center [550, 326] width 10 height 10
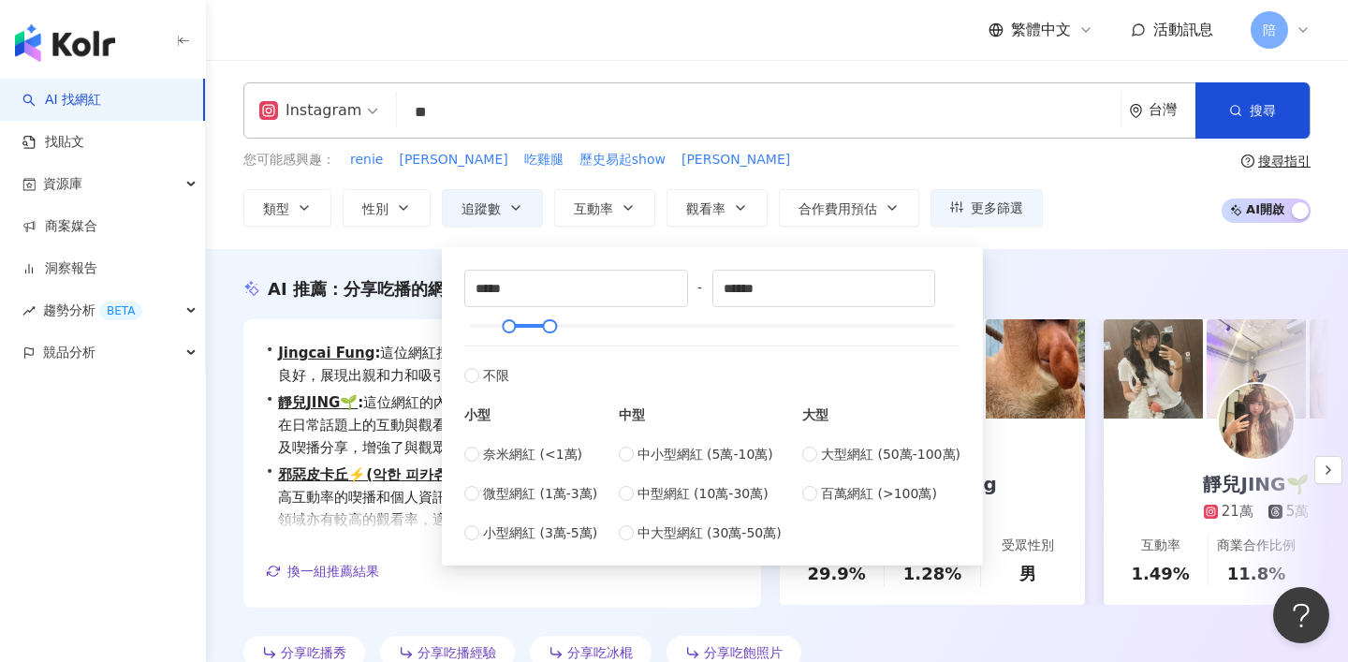
click at [365, 250] on div "AI 推薦 ： 分享吃播的網紅 • Jingcai Fung : 這位網紅擅長分享個人資訊與喫播內容，與粉絲的互動率良好，展現出親和力和吸引力，適合透過生活化…" at bounding box center [777, 473] width 1142 height 448
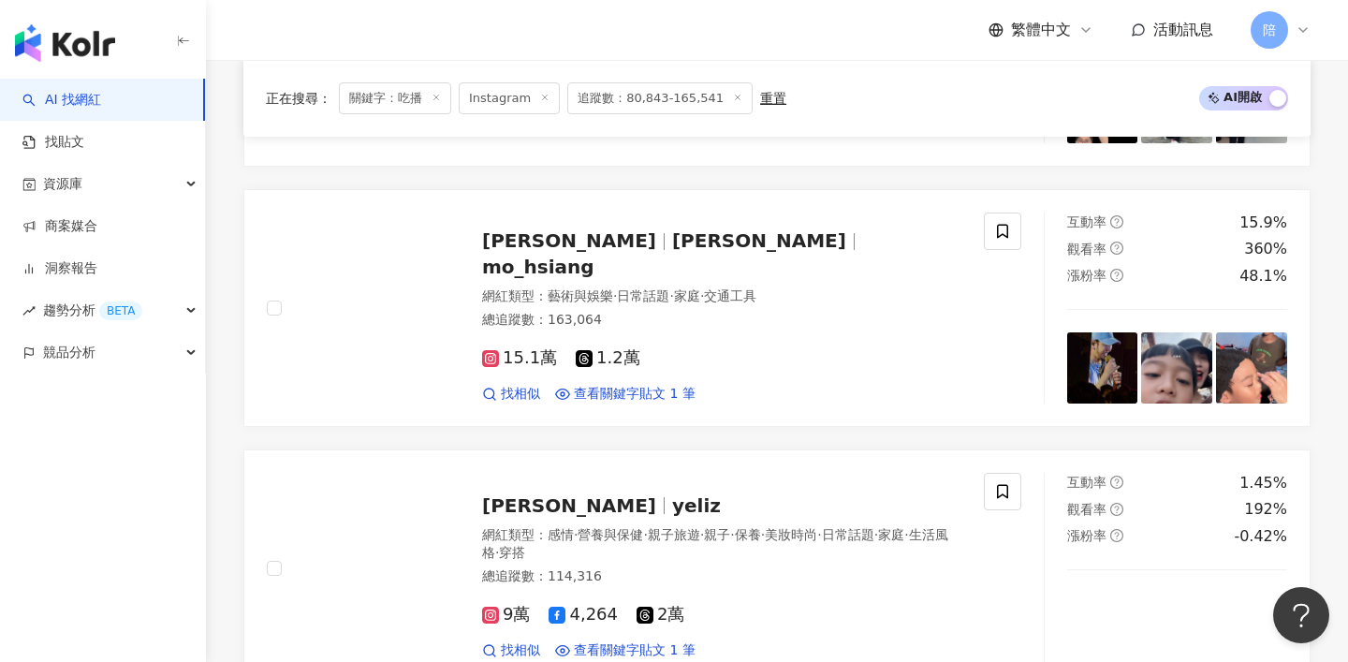
scroll to position [3859, 0]
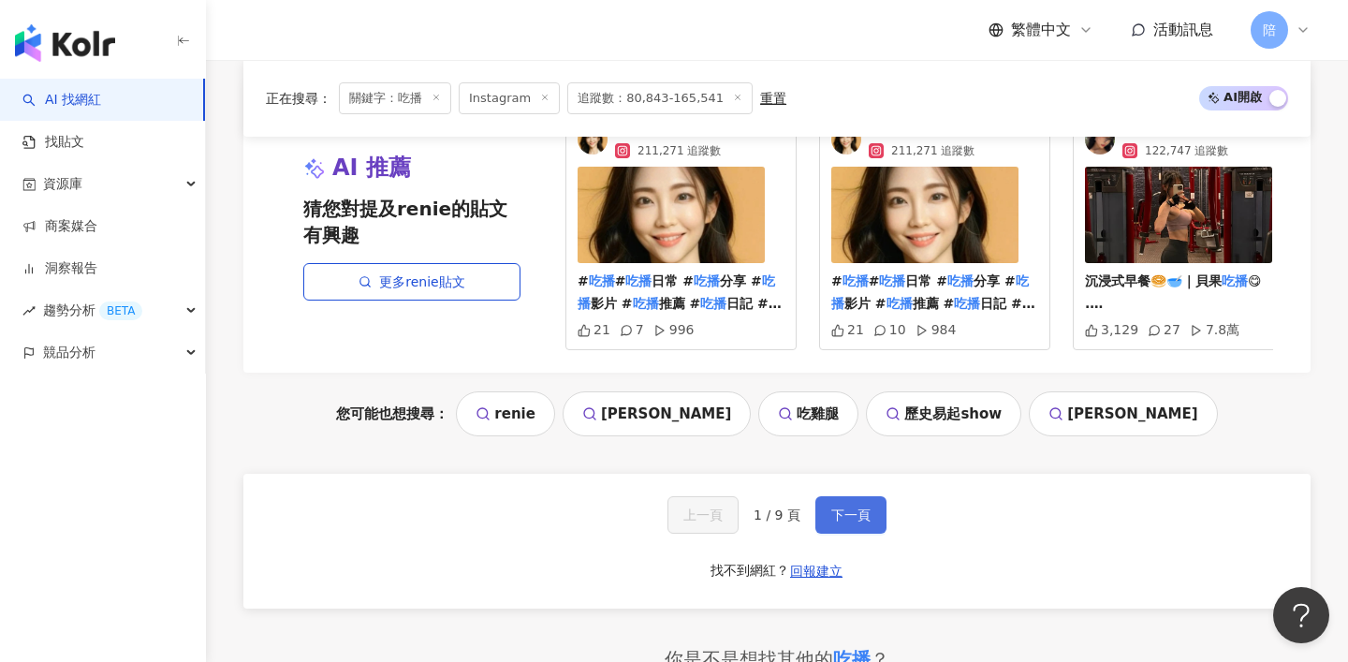
click at [852, 507] on span "下一頁" at bounding box center [850, 514] width 39 height 15
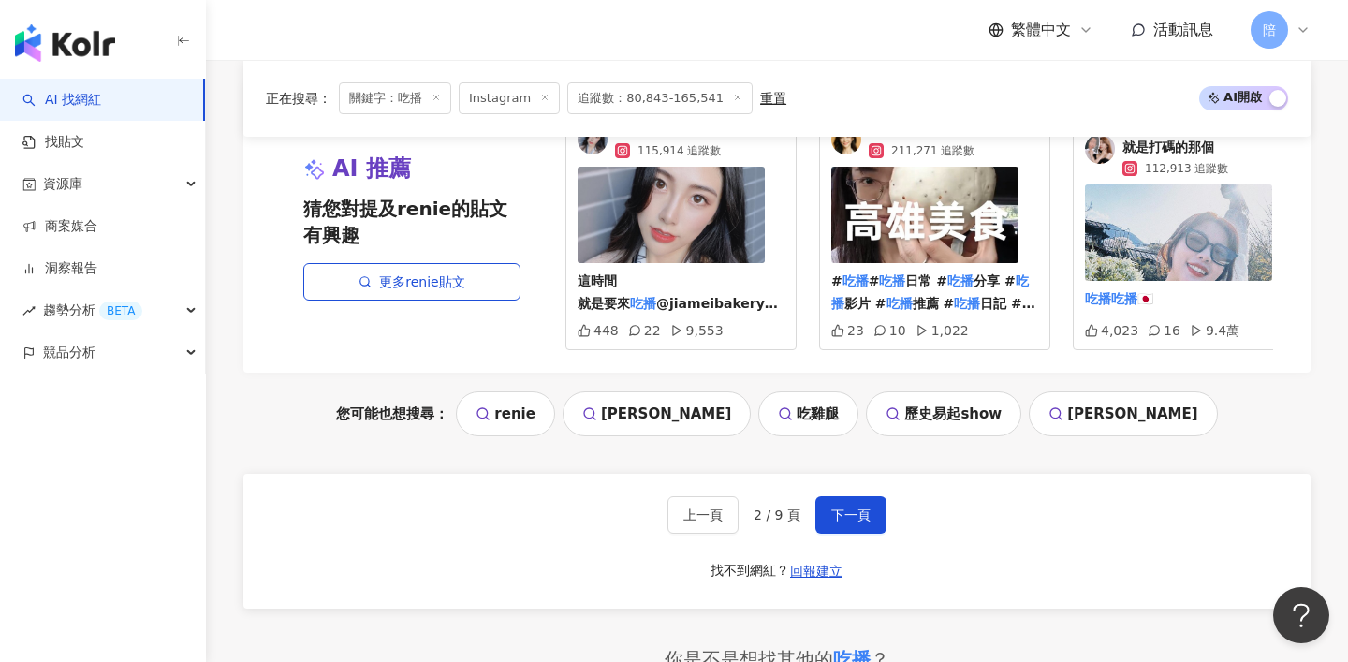
scroll to position [3845, 0]
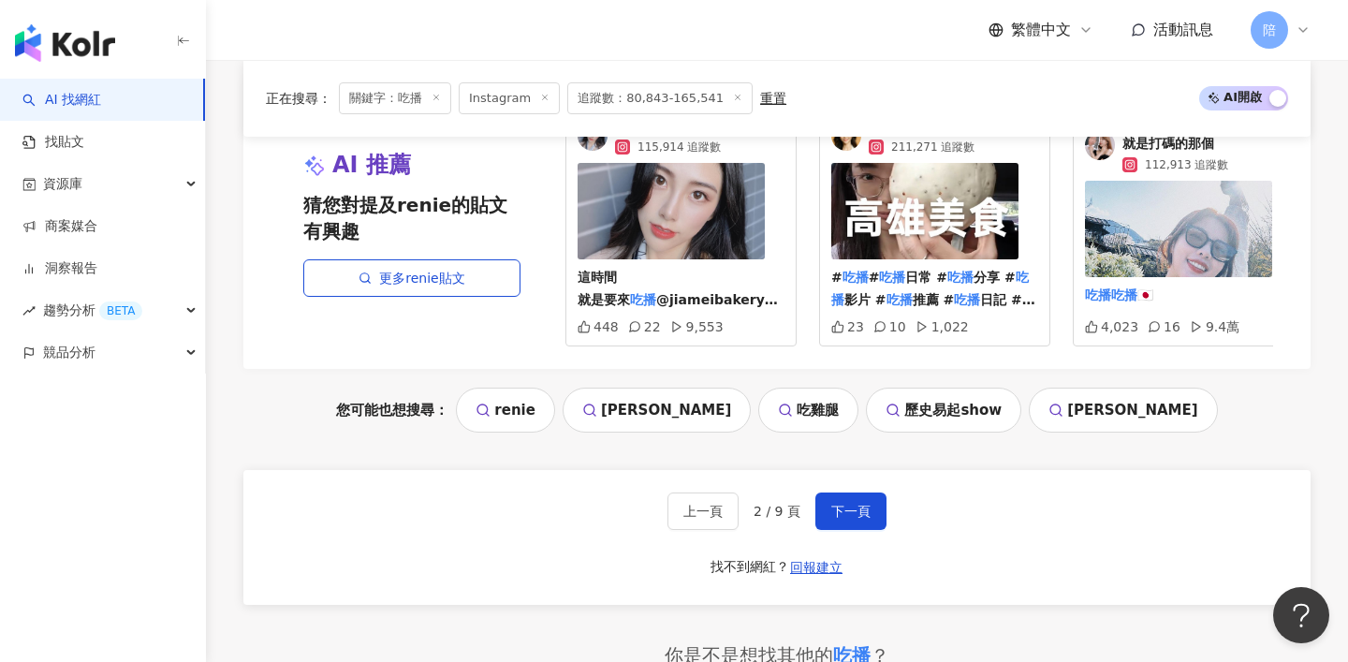
click at [918, 276] on span "日常 #" at bounding box center [926, 277] width 42 height 15
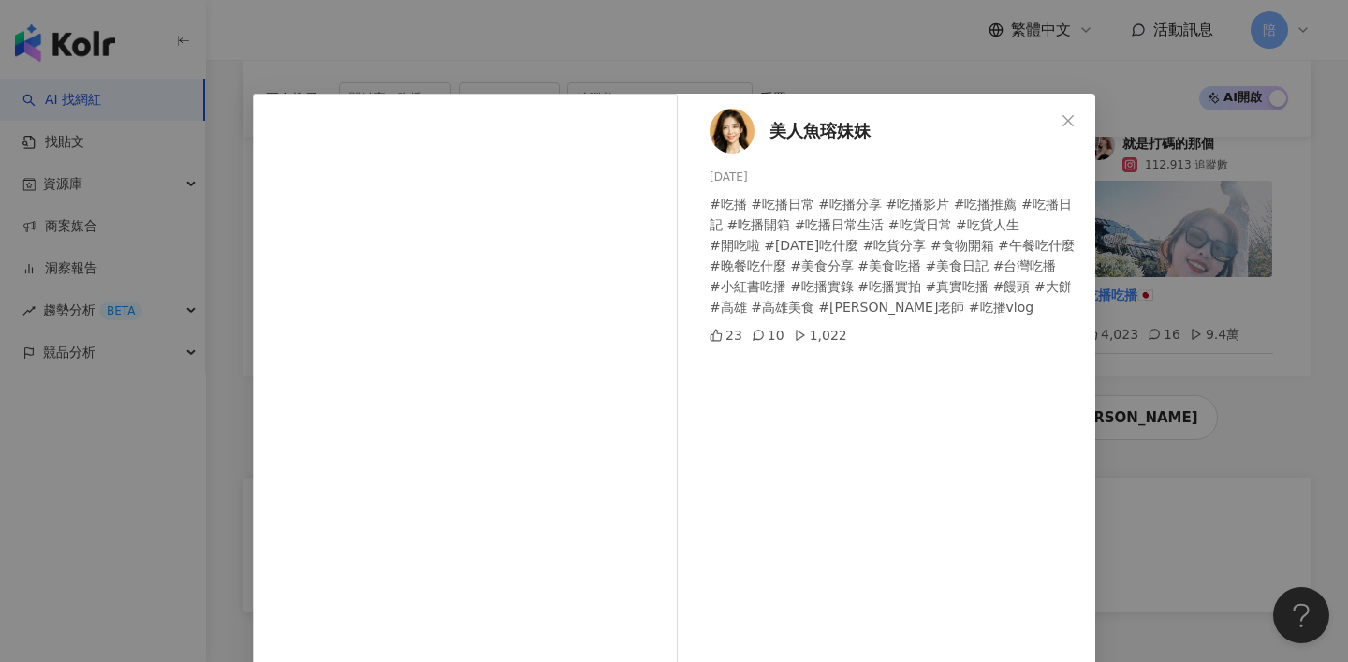
click at [869, 124] on span "美人魚瑢妹妹" at bounding box center [819, 131] width 101 height 26
click at [1138, 300] on div "美人魚瑢妹妹 2025/4/18 #吃播 #吃播日常 #吃播分享 #吃播影片 #吃播推薦 #吃播日記 #吃播開箱 #吃播日常生活 #吃貨日常 #吃貨人生 #開…" at bounding box center [674, 331] width 1348 height 662
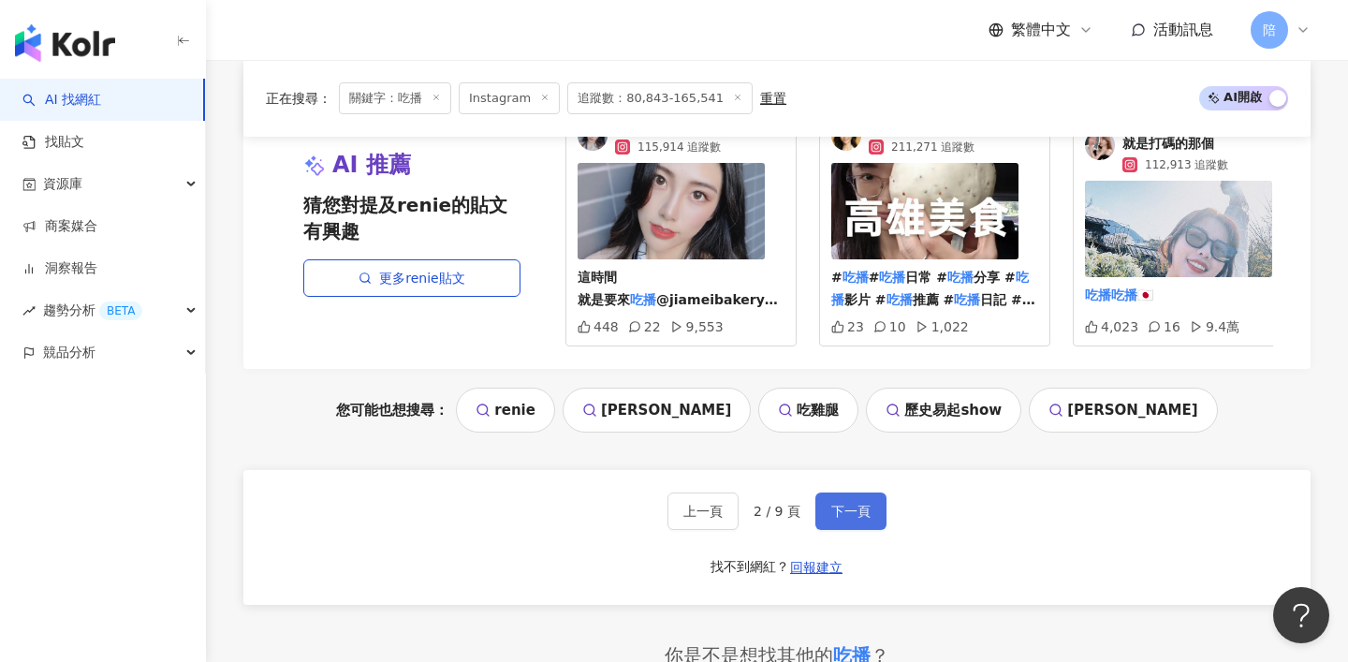
click at [867, 512] on span "下一頁" at bounding box center [850, 511] width 39 height 15
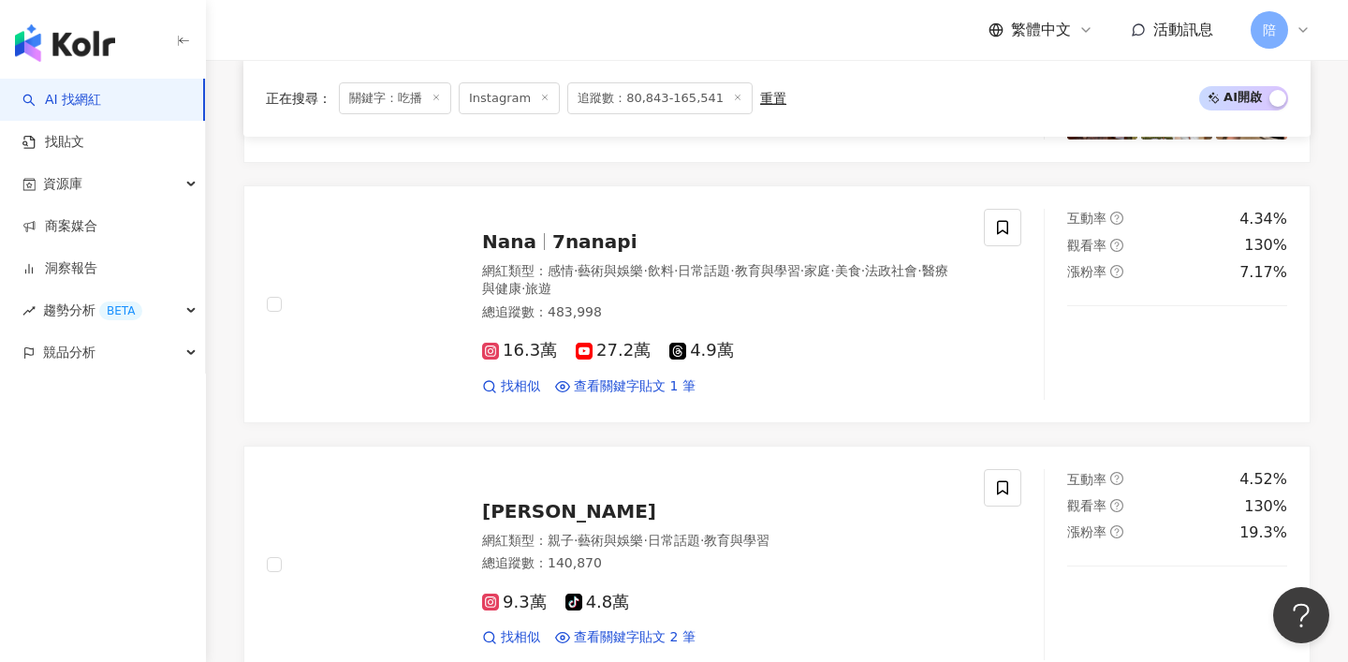
scroll to position [1630, 0]
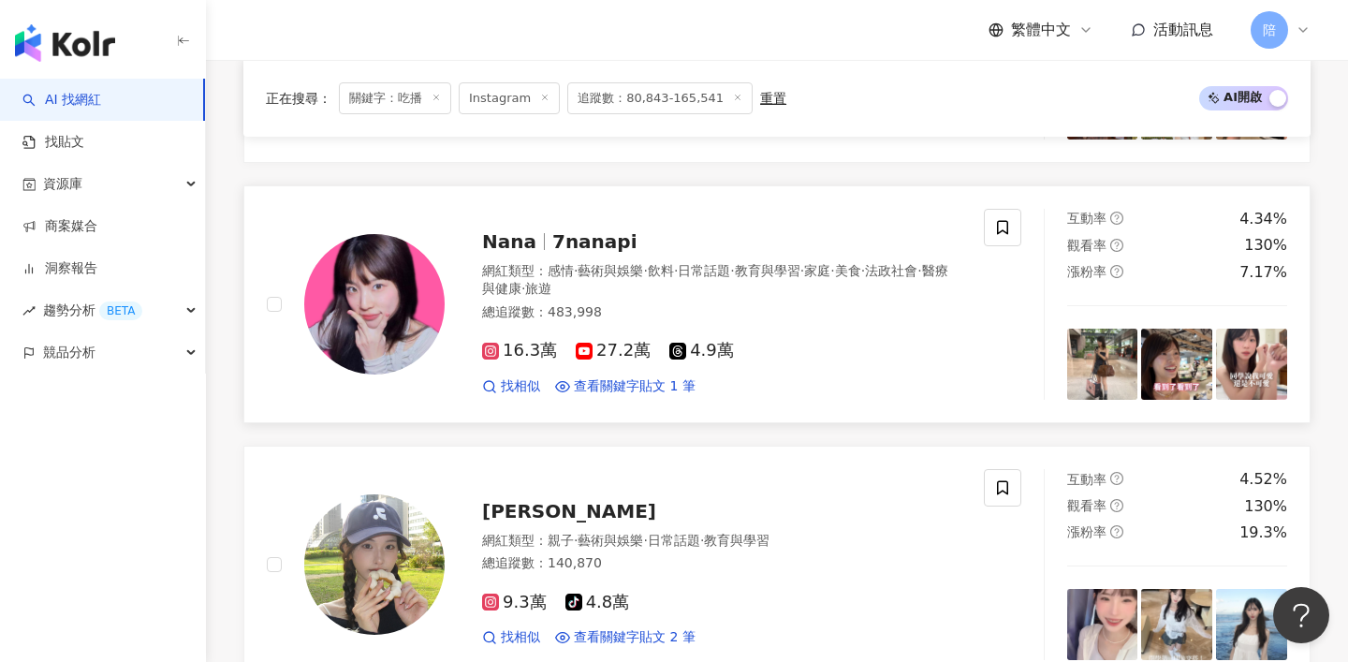
click at [552, 241] on span "7nanapi" at bounding box center [594, 241] width 85 height 22
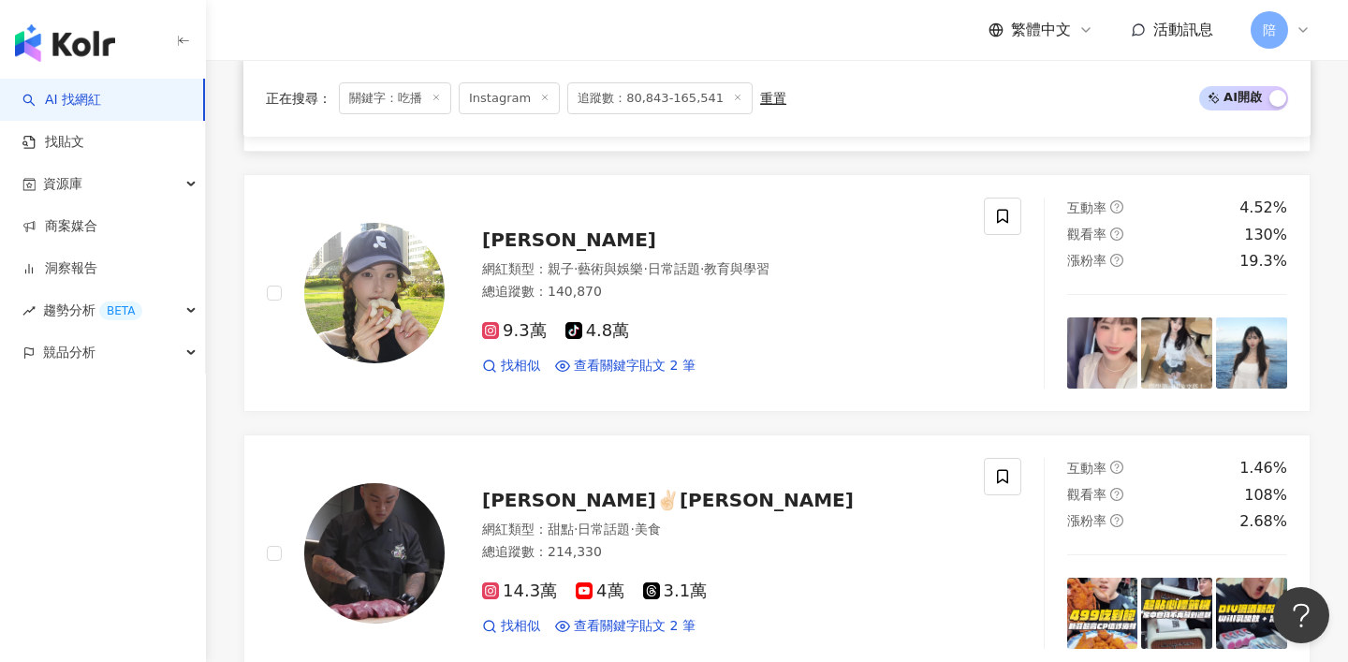
scroll to position [1907, 0]
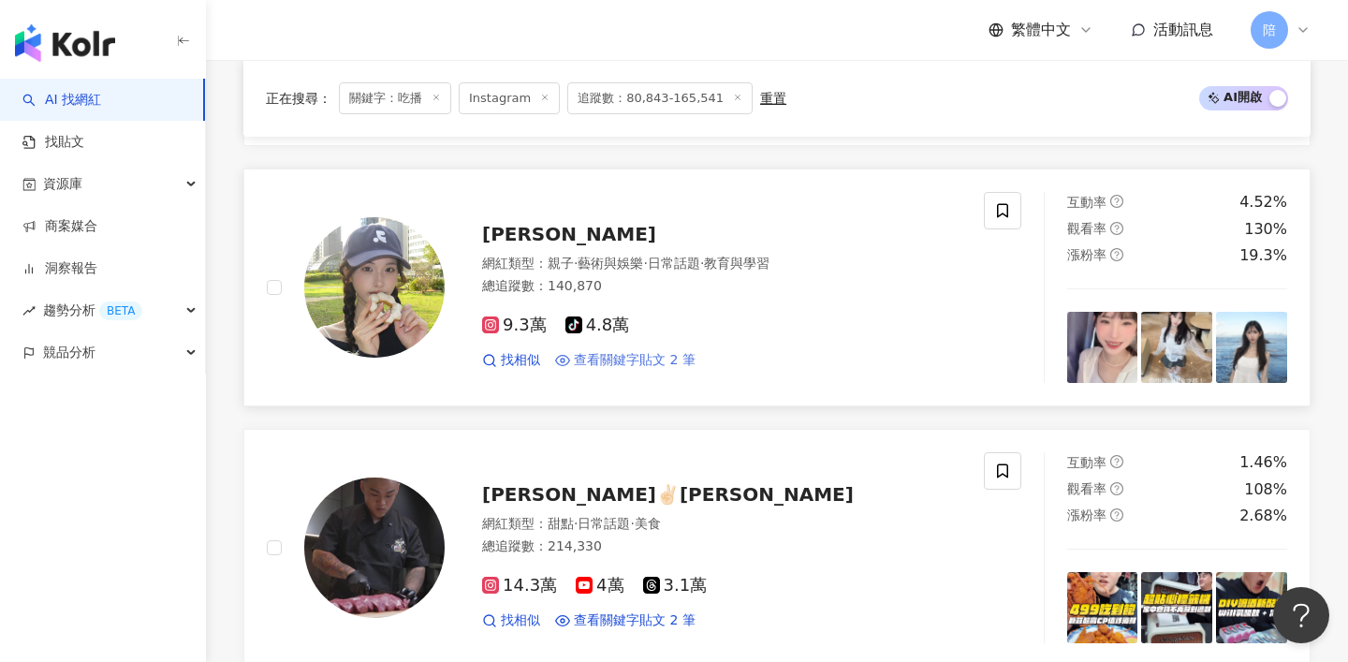
click at [612, 352] on span "查看關鍵字貼文 2 筆" at bounding box center [635, 360] width 122 height 19
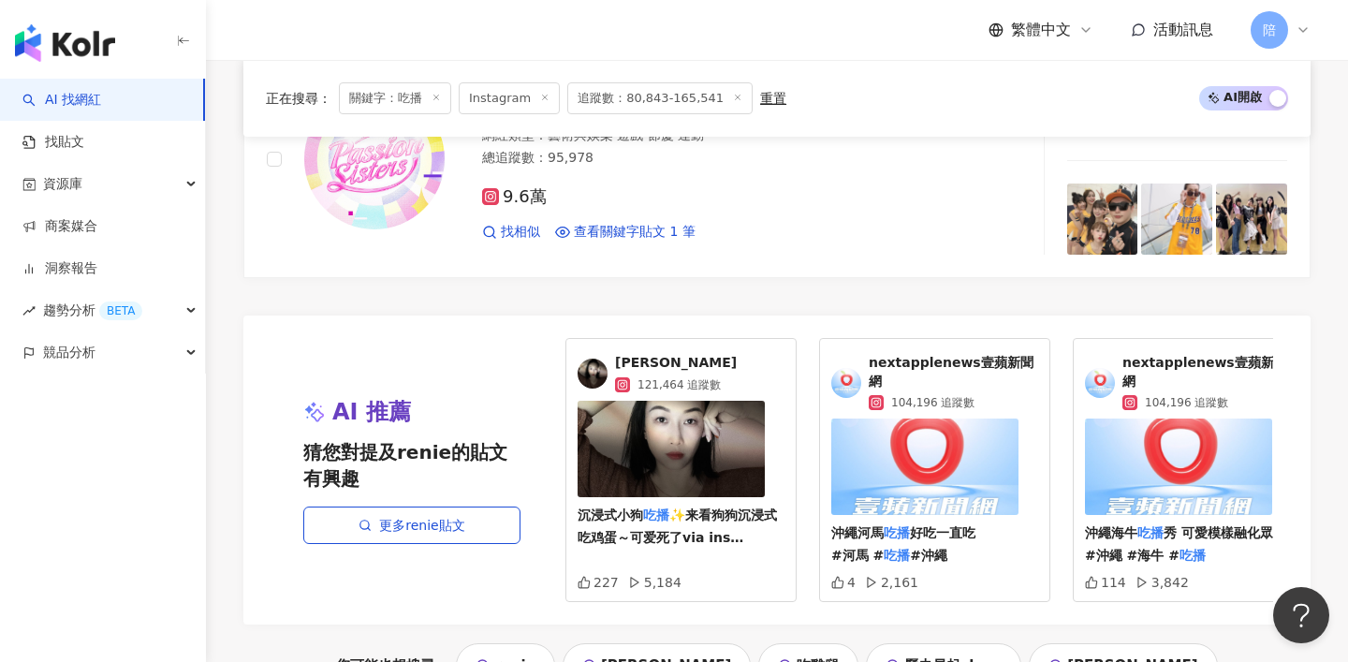
scroll to position [3934, 0]
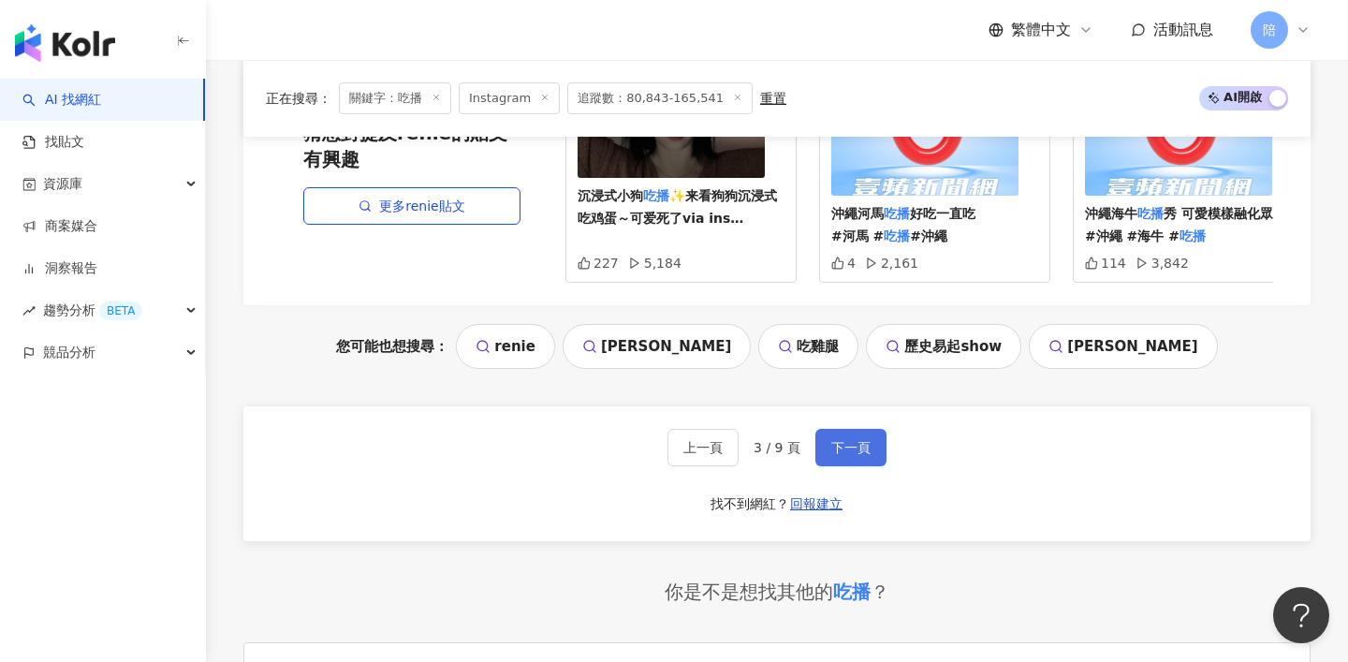
click at [842, 440] on span "下一頁" at bounding box center [850, 447] width 39 height 15
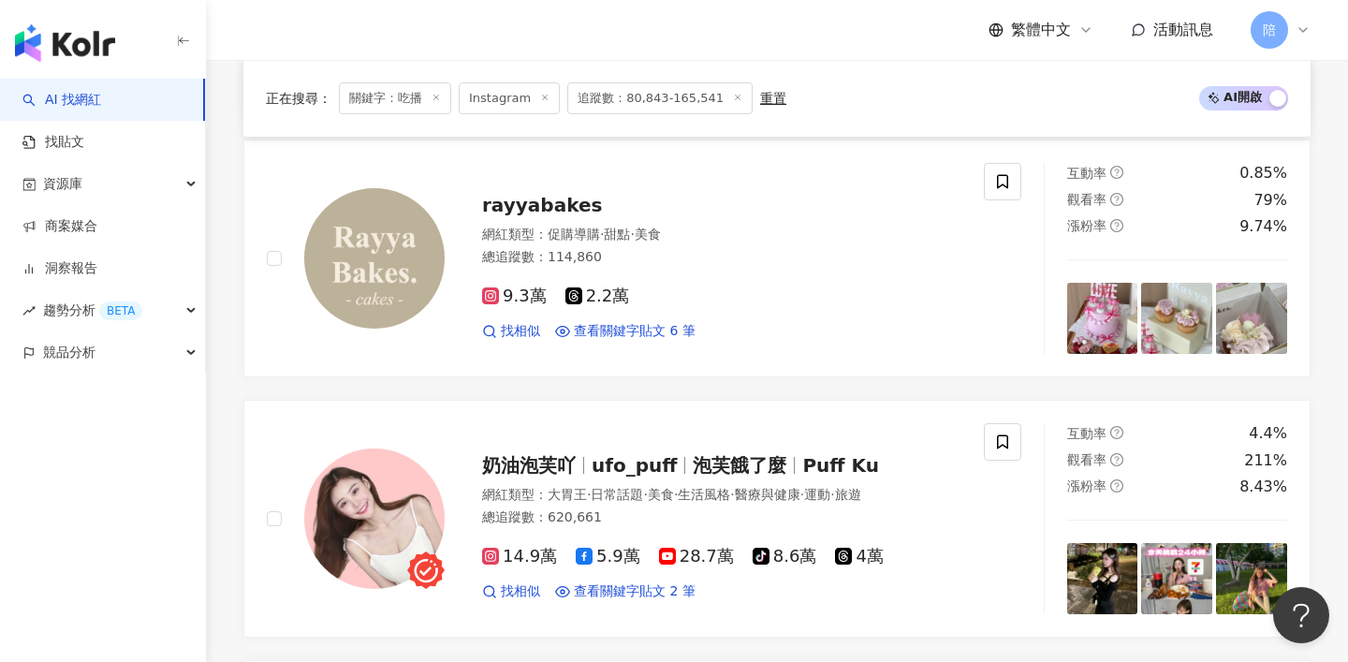
scroll to position [2558, 0]
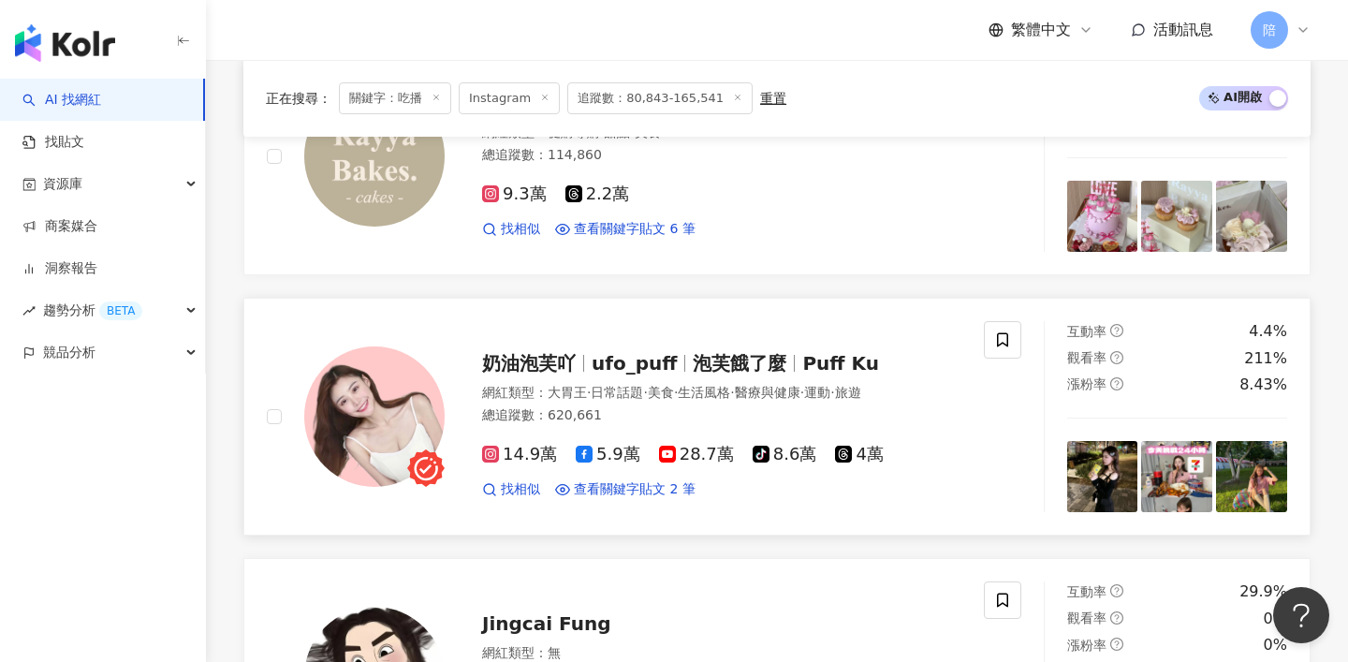
click at [715, 373] on div "奶油泡芙吖 ufo_puff 泡芙餓了麼 Puff Ku" at bounding box center [721, 363] width 479 height 26
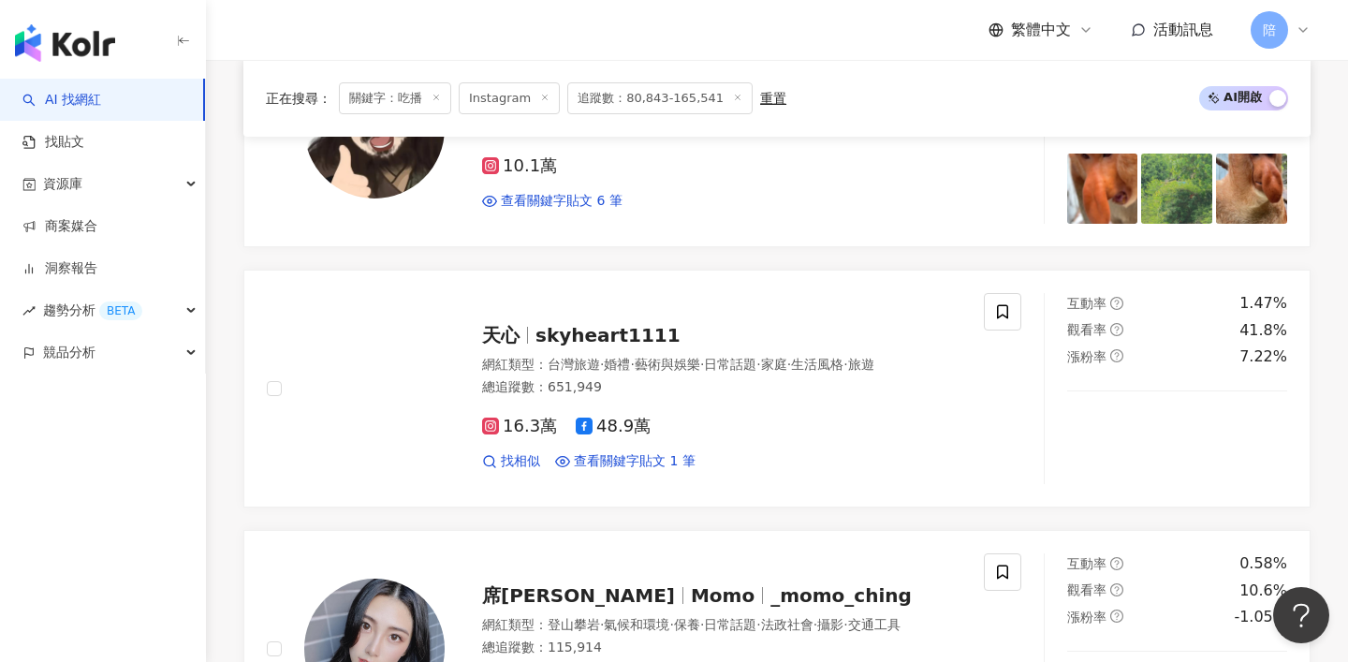
scroll to position [3651, 0]
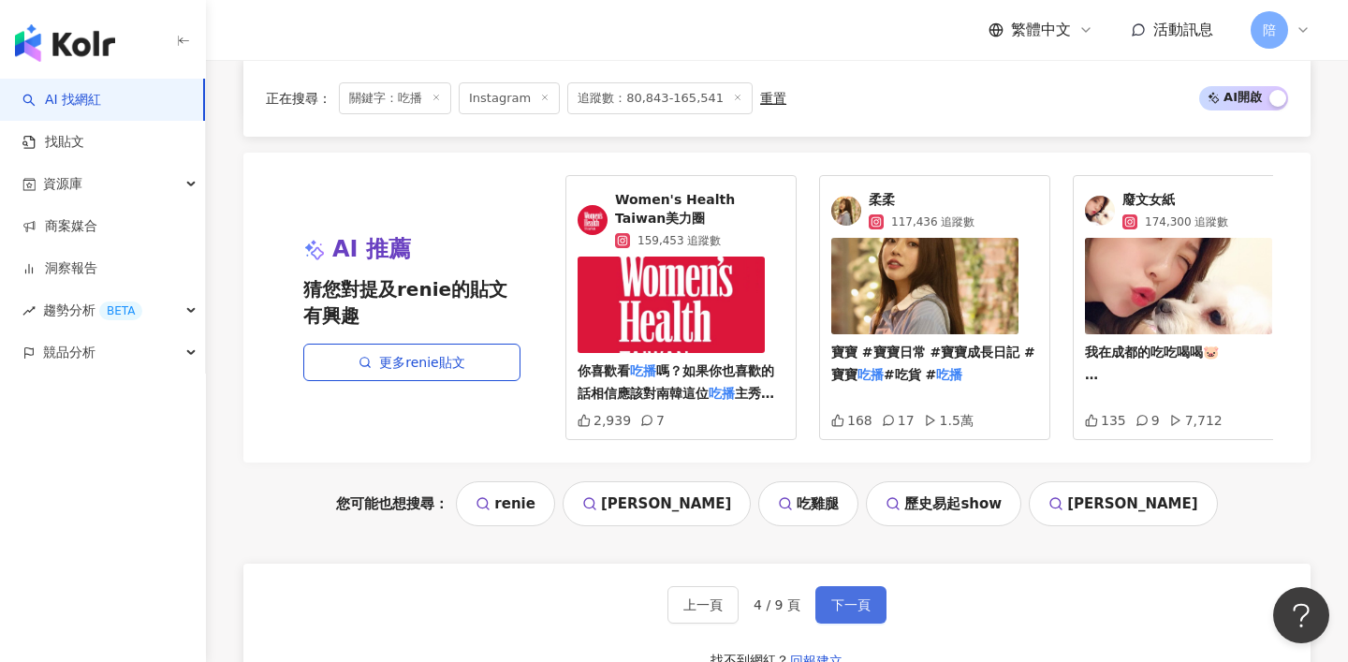
click at [848, 620] on button "下一頁" at bounding box center [850, 604] width 71 height 37
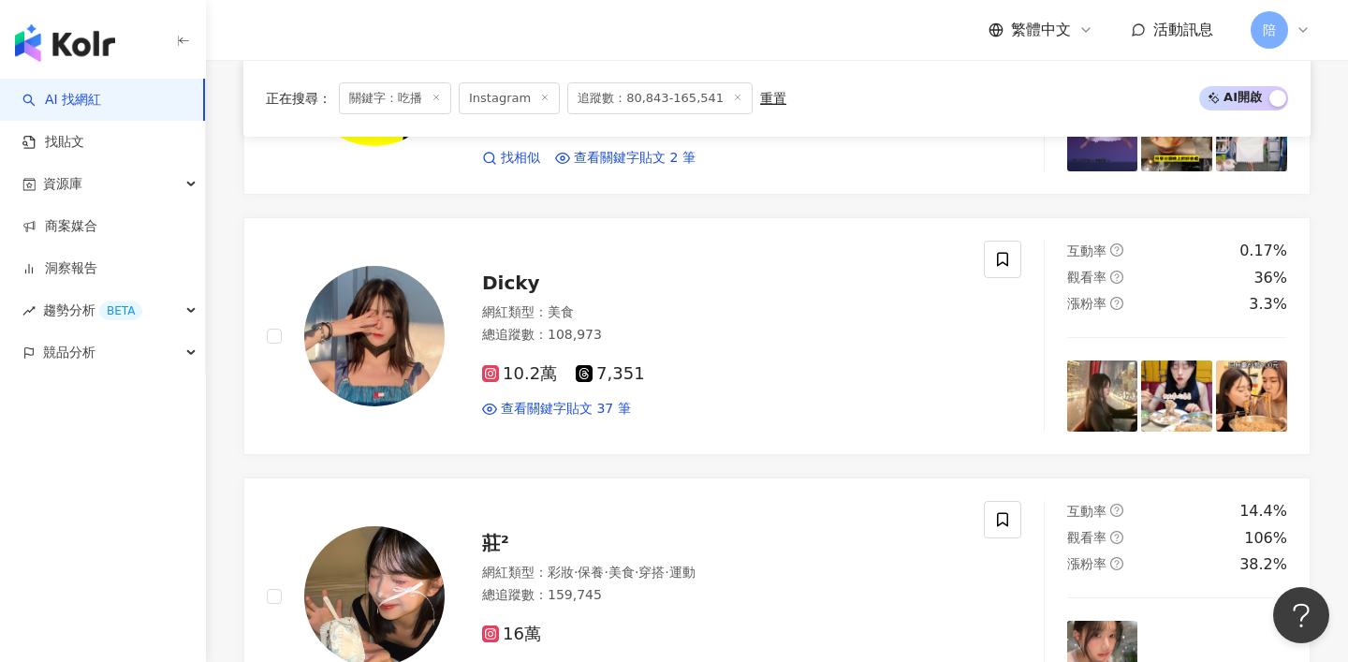
scroll to position [1855, 0]
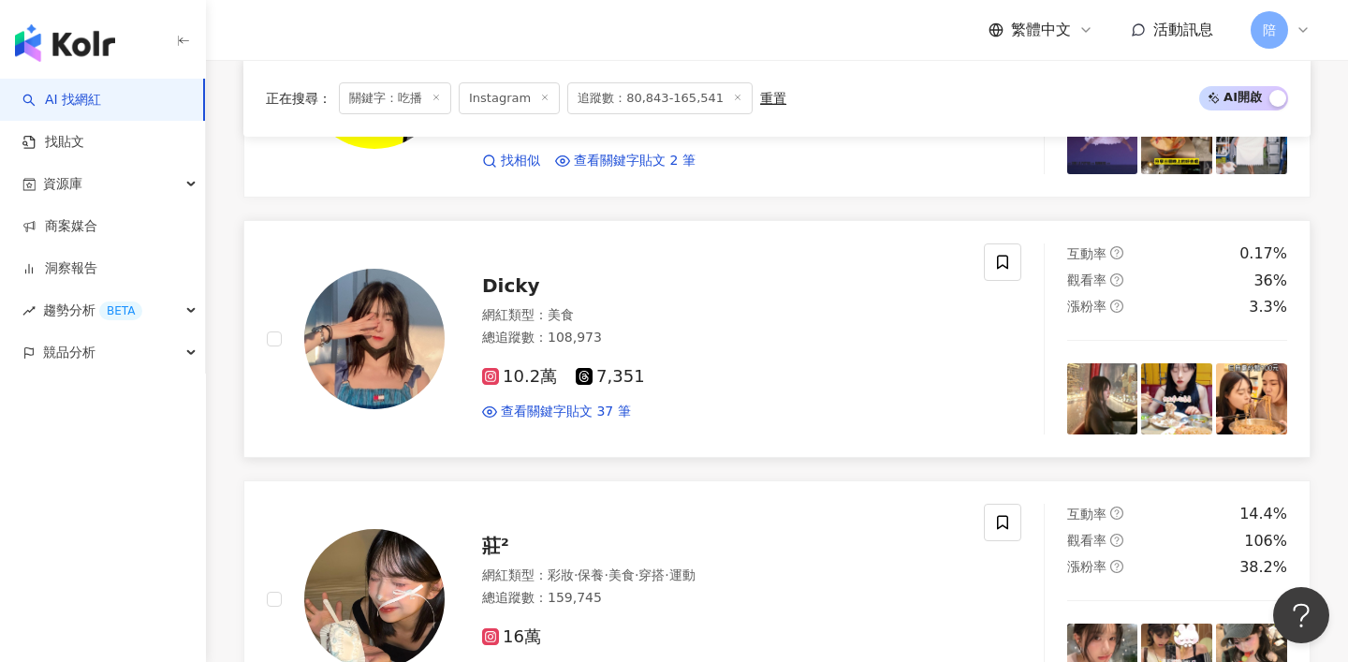
click at [516, 284] on span "Dicky" at bounding box center [511, 285] width 58 height 22
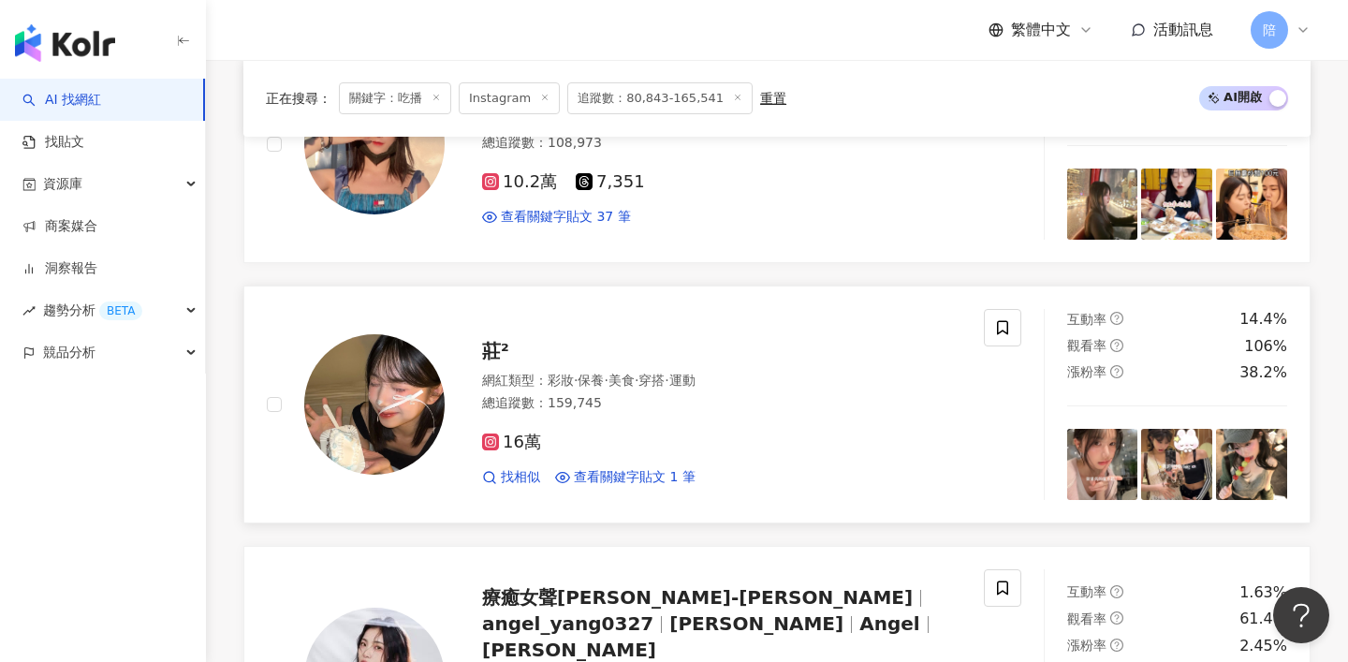
click at [506, 347] on span "莊²" at bounding box center [495, 351] width 27 height 22
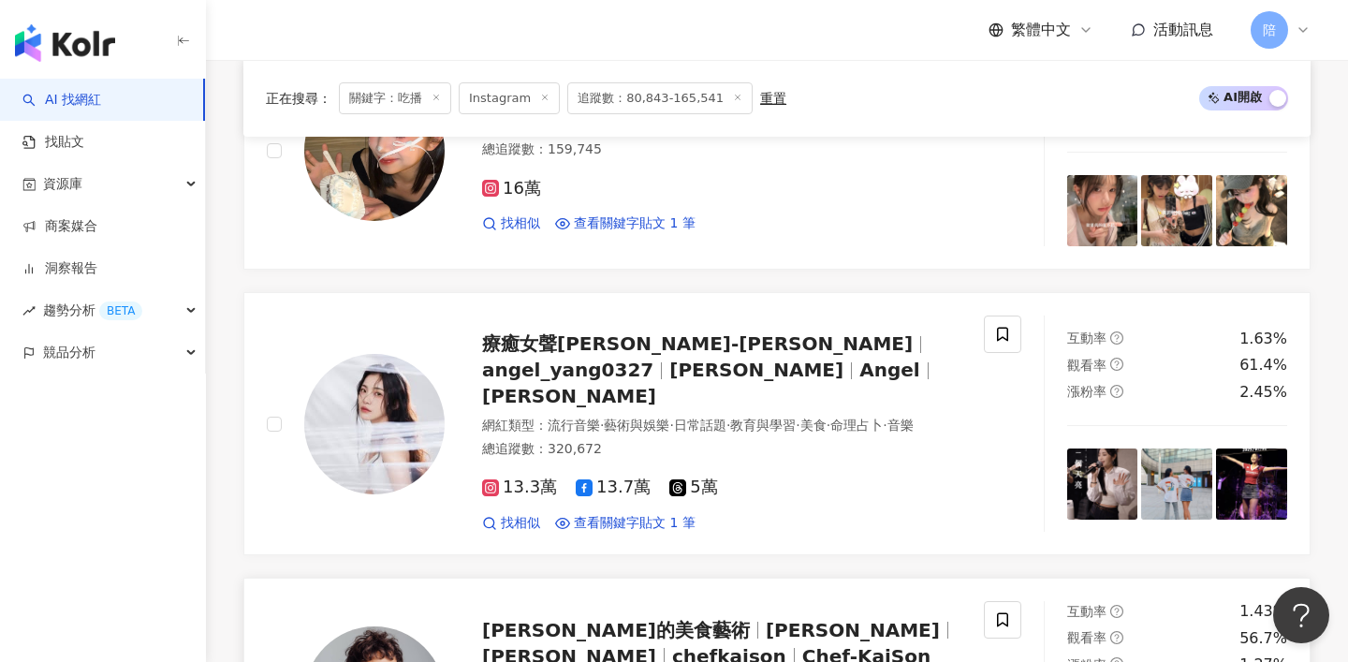
scroll to position [2665, 0]
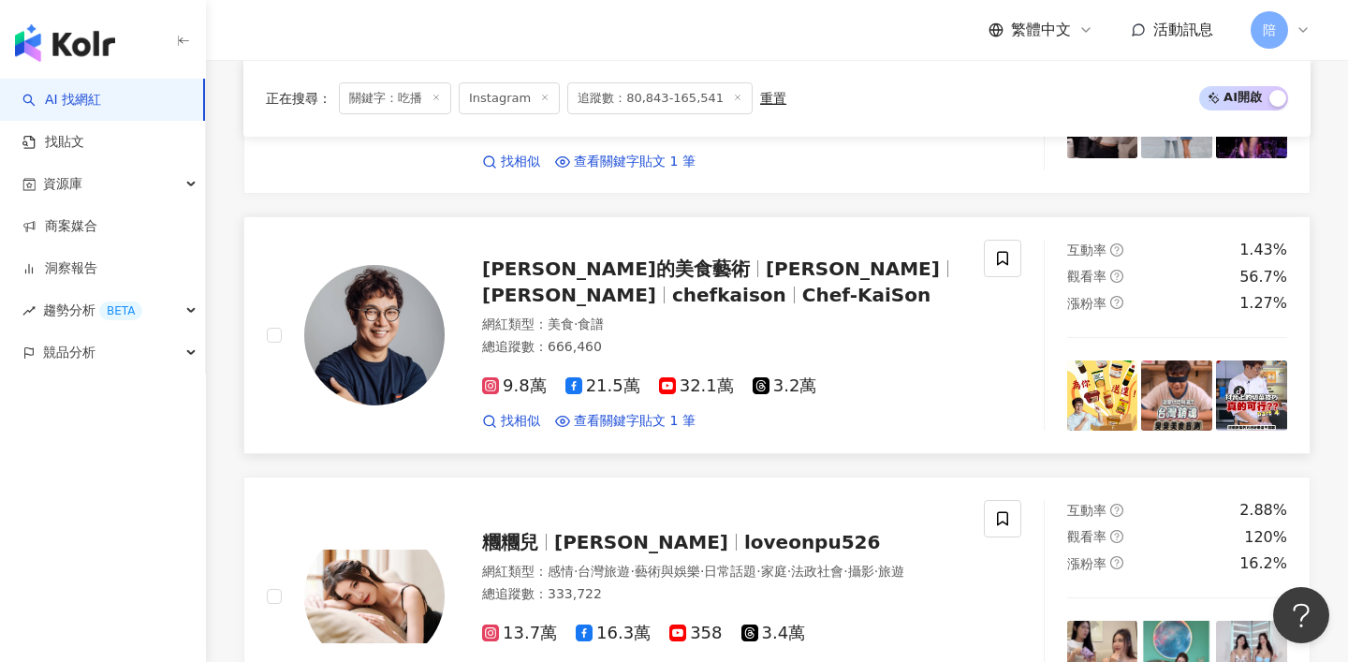
click at [530, 257] on span "孫榮的美食藝術" at bounding box center [616, 268] width 268 height 22
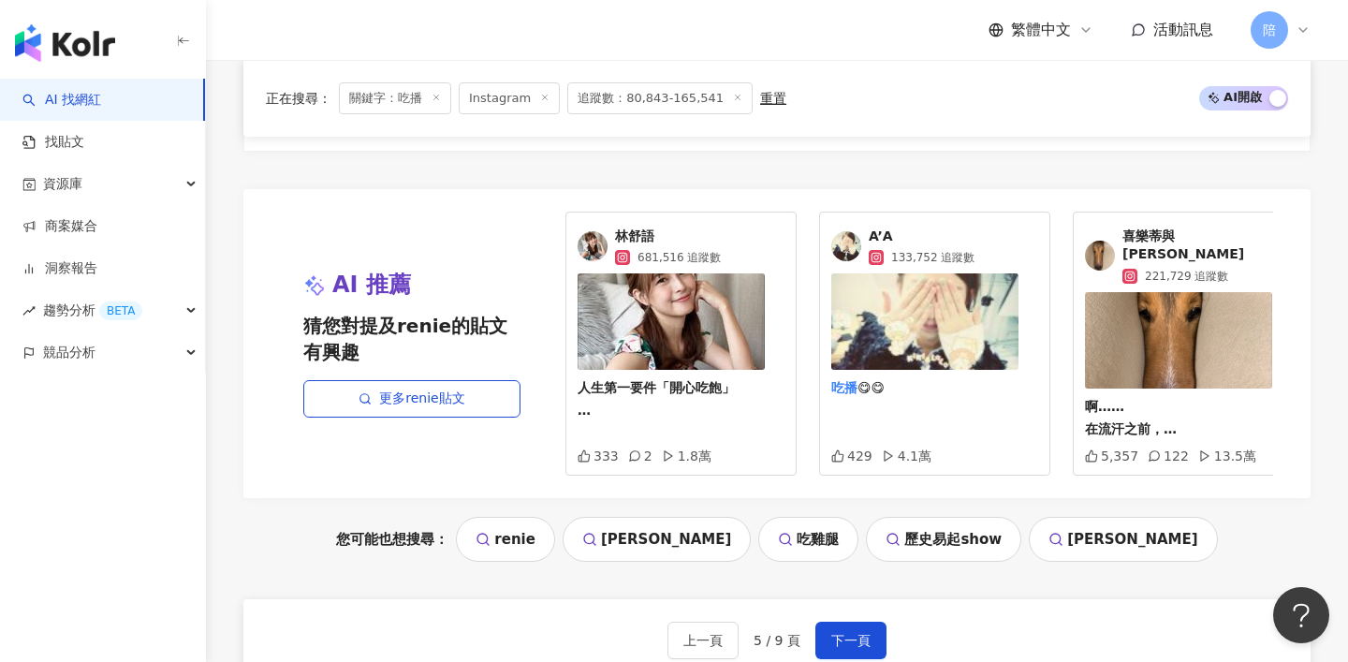
scroll to position [3848, 0]
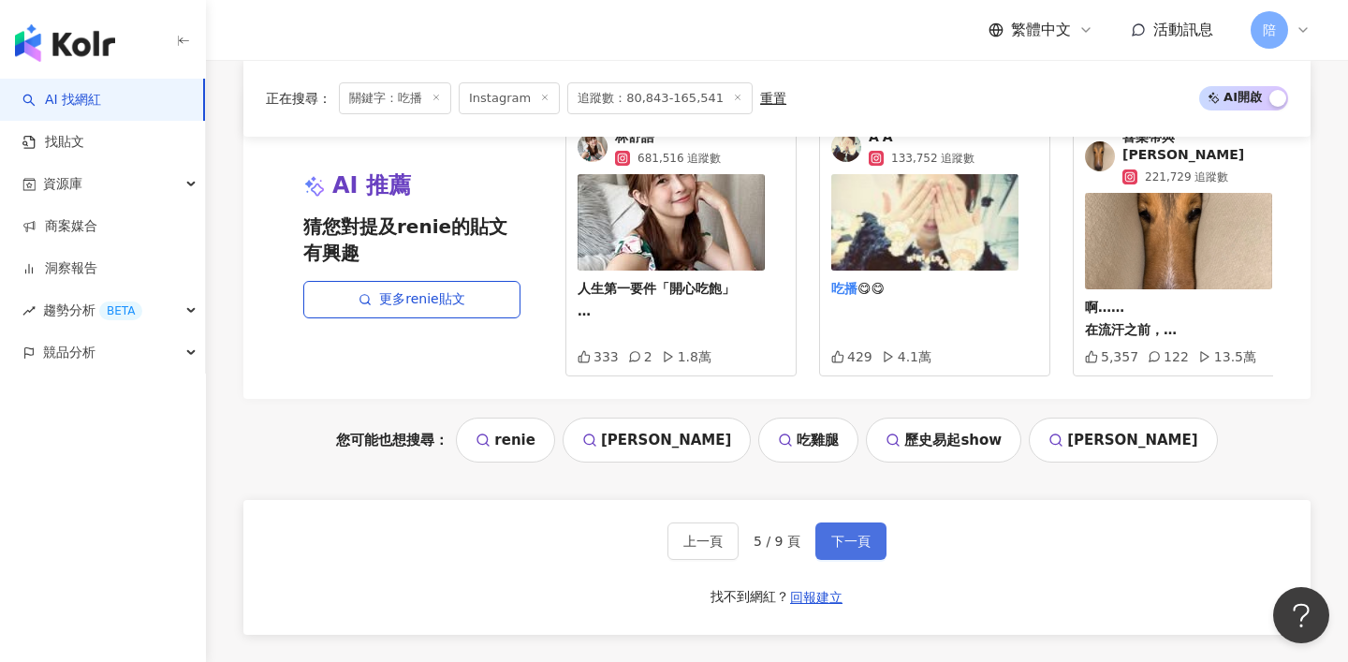
click at [836, 522] on button "下一頁" at bounding box center [850, 540] width 71 height 37
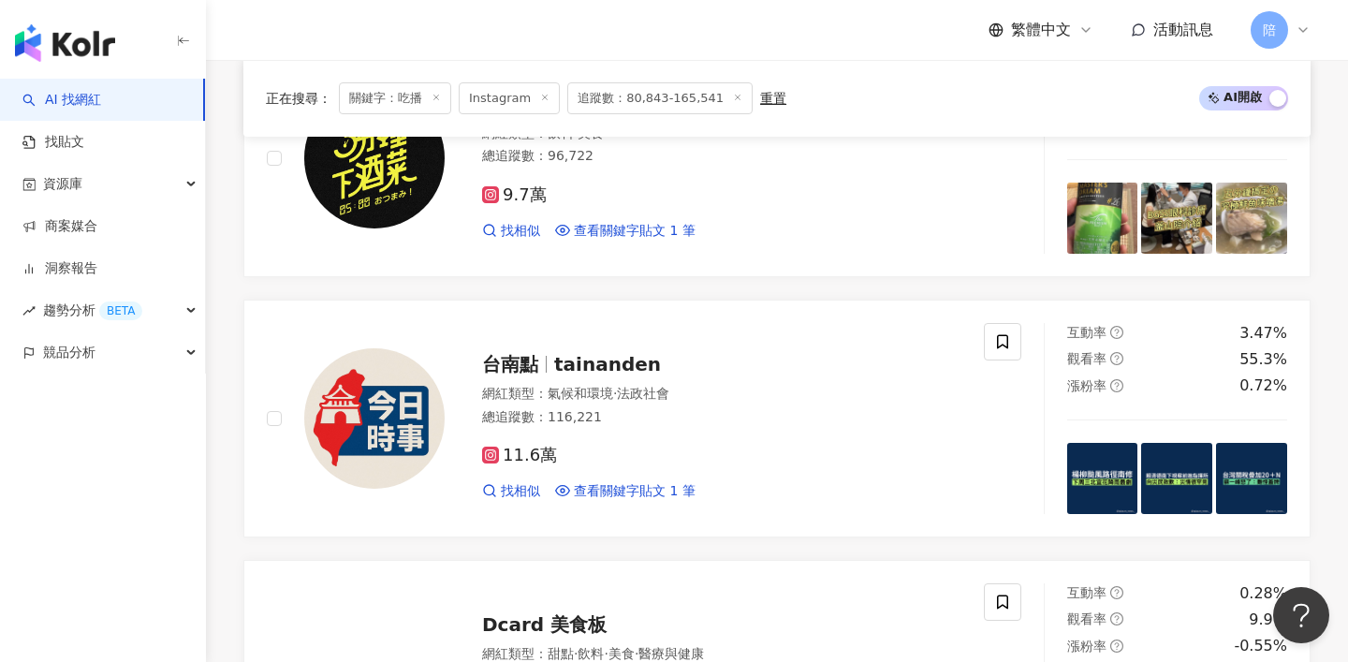
scroll to position [3739, 0]
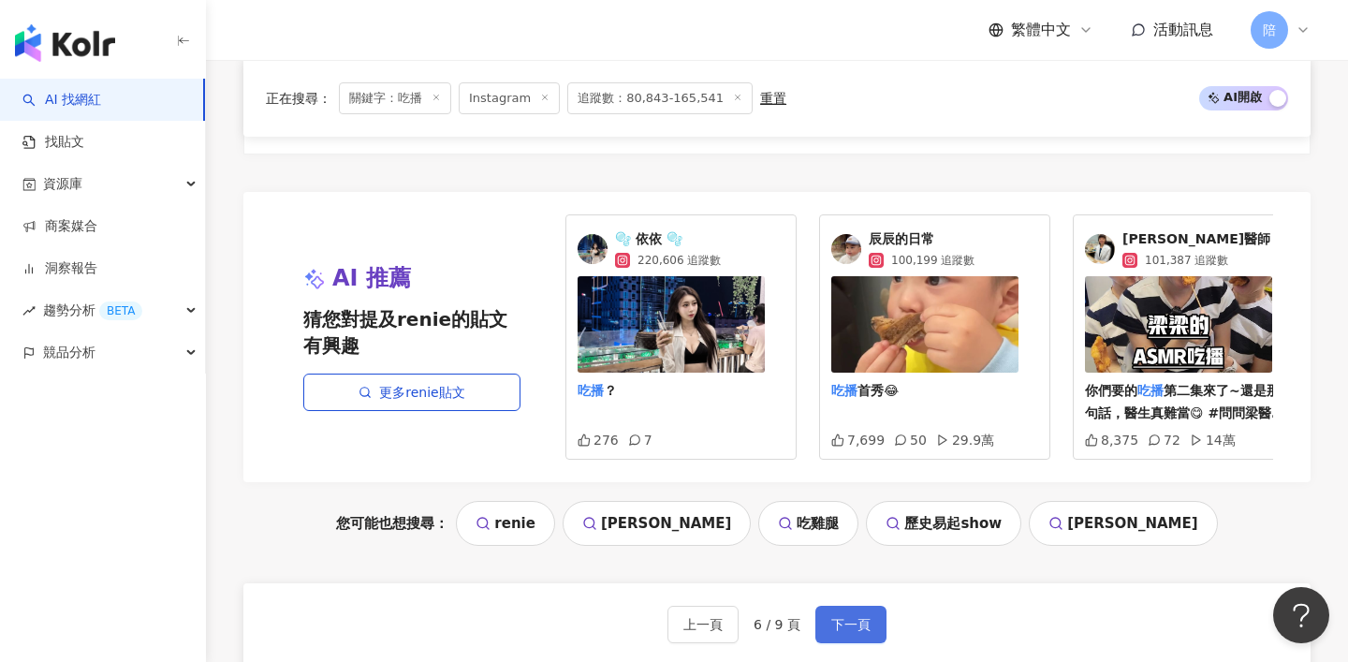
click at [842, 617] on span "下一頁" at bounding box center [850, 624] width 39 height 15
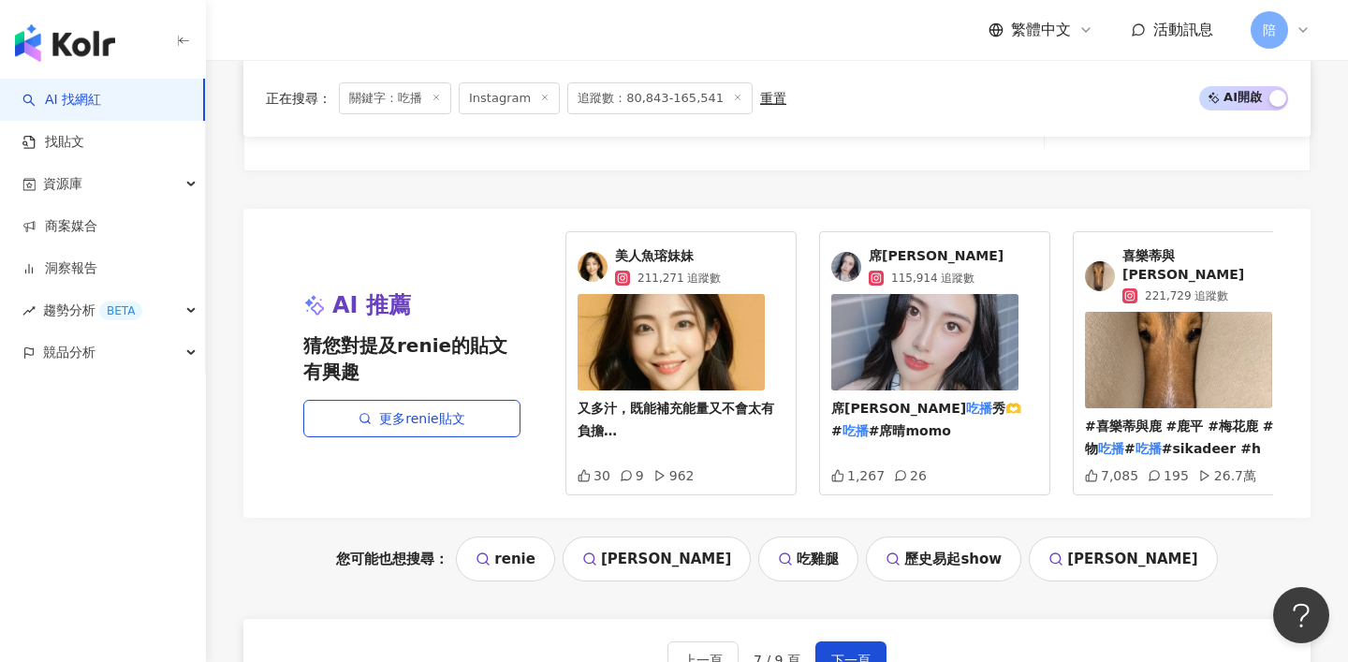
scroll to position [3752, 0]
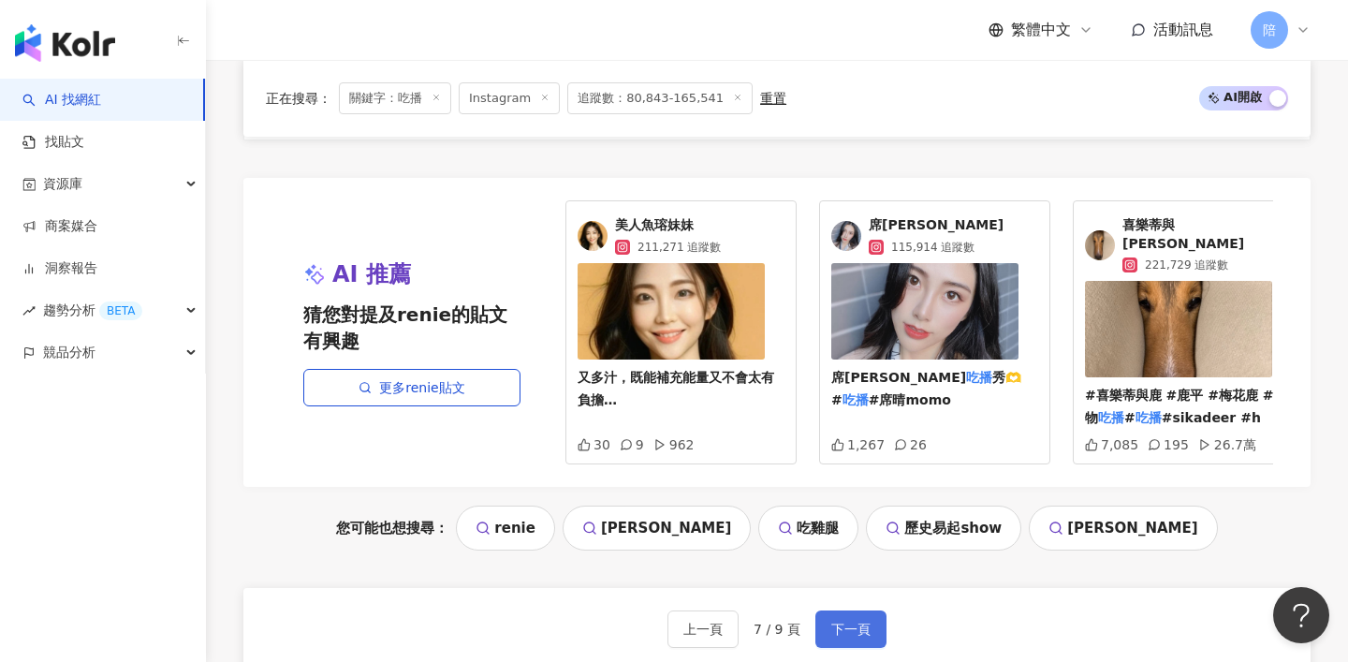
click at [851, 622] on span "下一頁" at bounding box center [850, 629] width 39 height 15
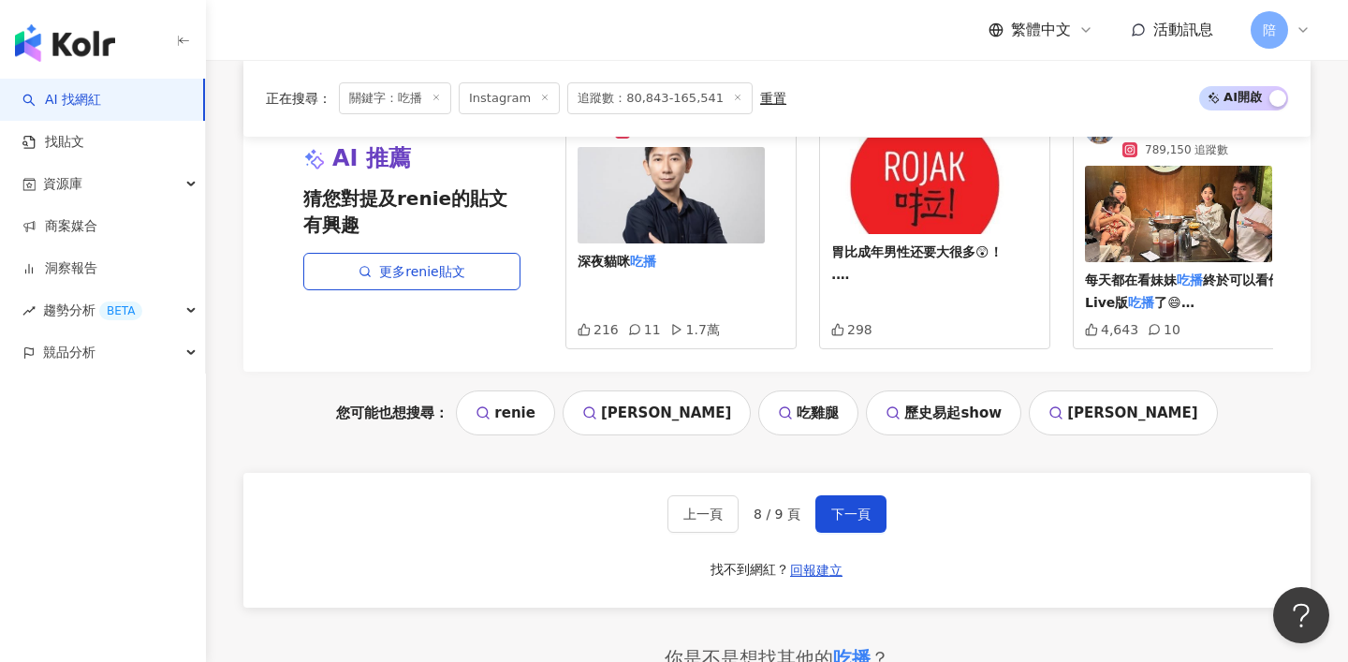
scroll to position [3854, 0]
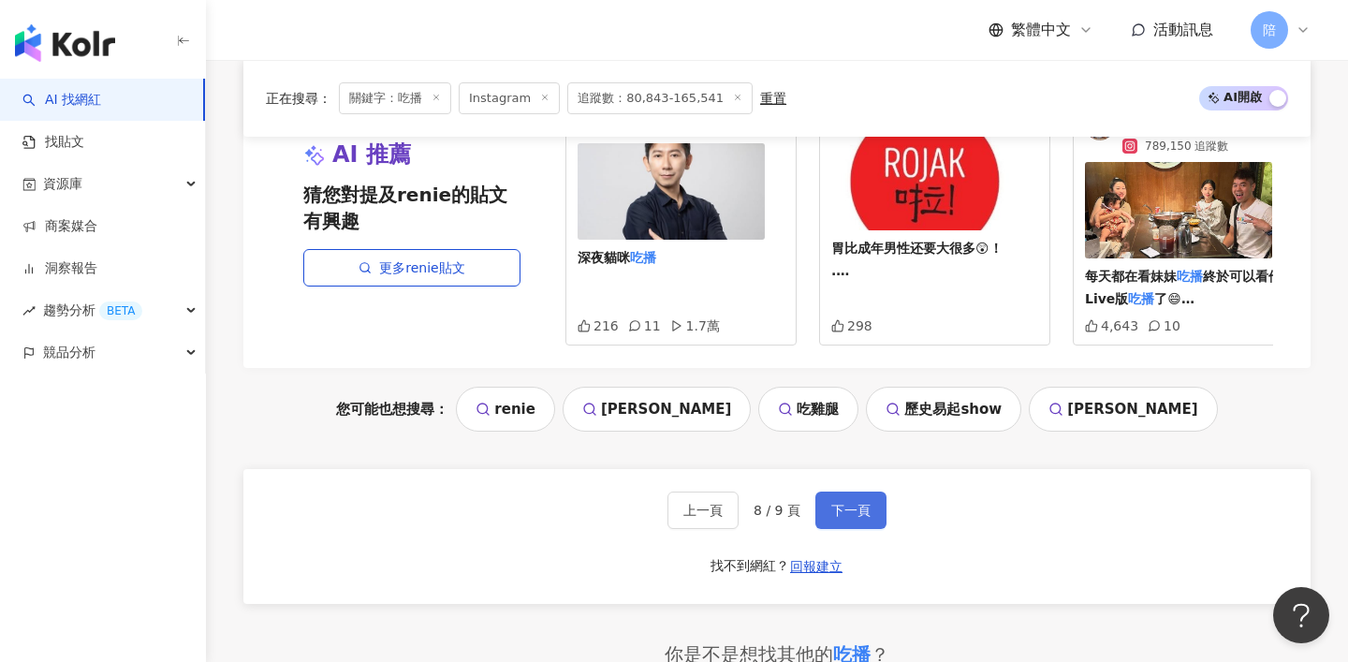
click at [837, 503] on span "下一頁" at bounding box center [850, 510] width 39 height 15
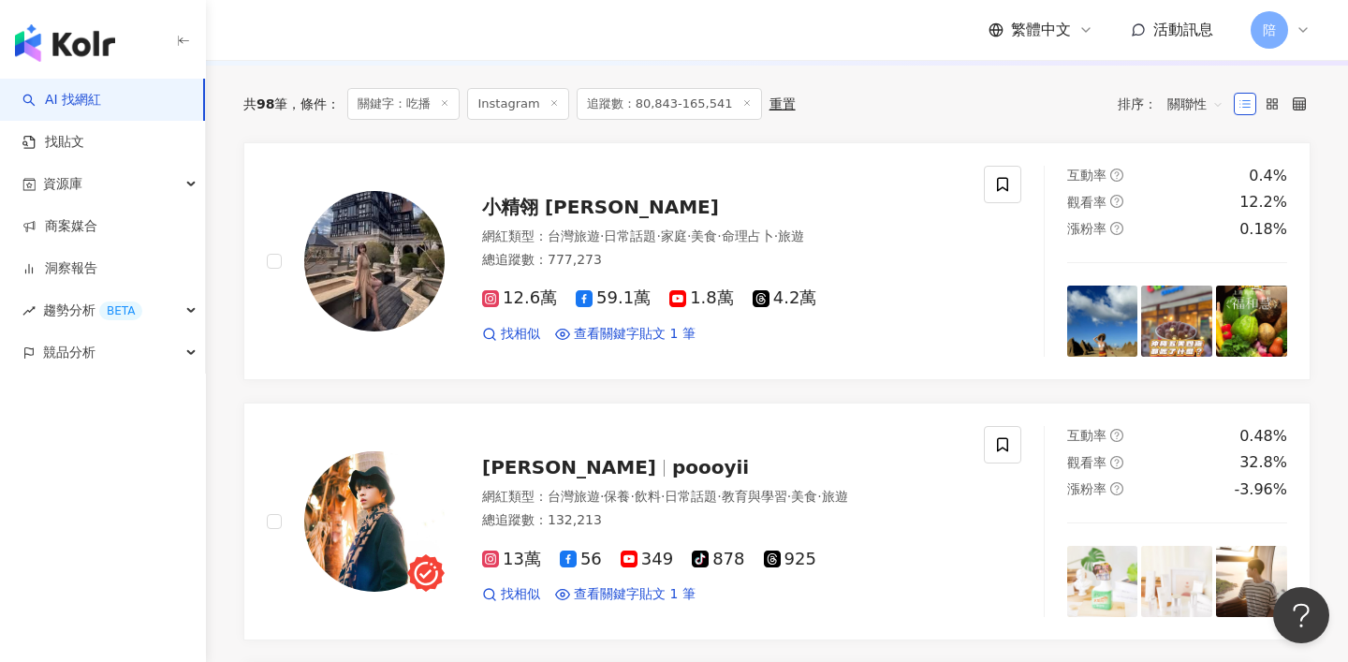
scroll to position [0, 0]
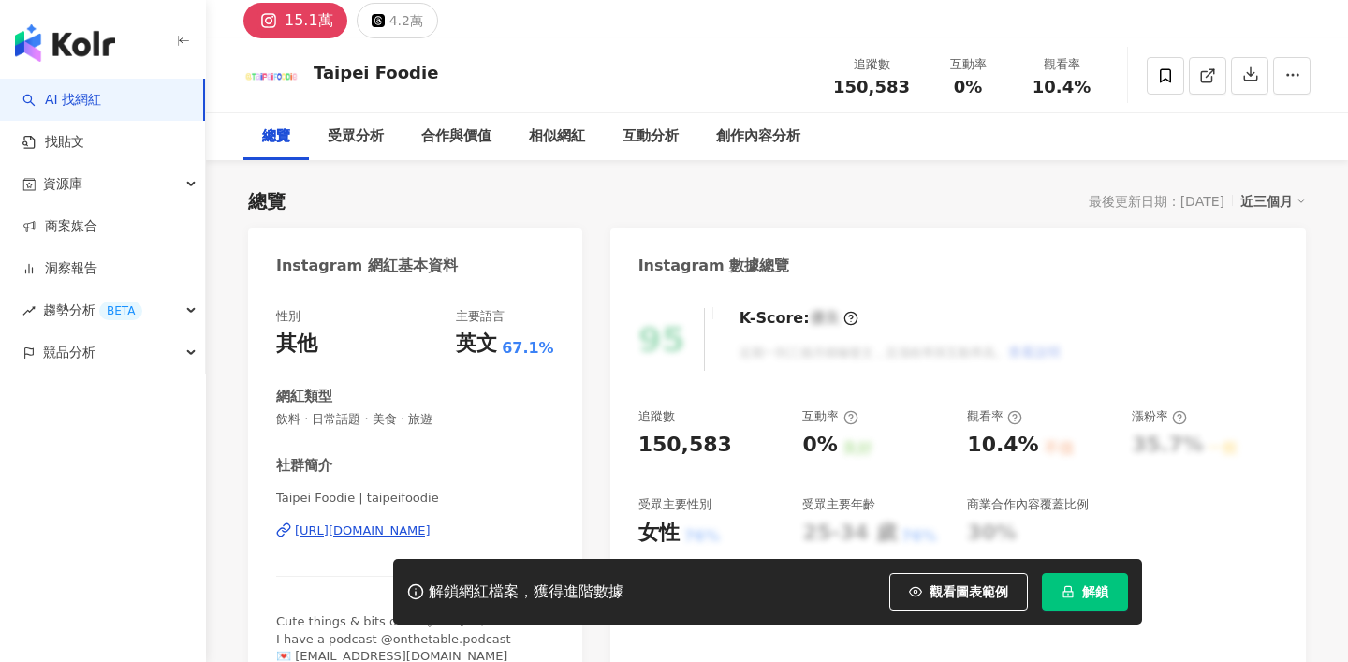
scroll to position [104, 0]
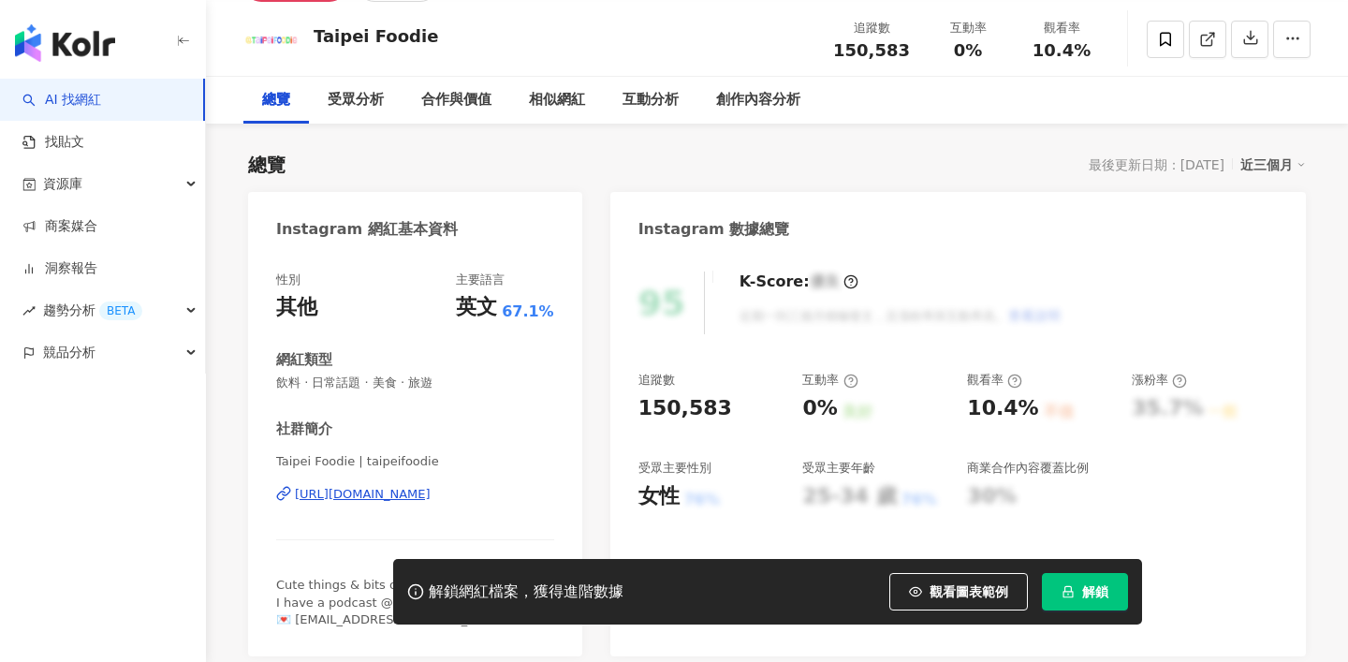
click at [459, 508] on div "Taipei Foodie | taipeifoodie https://www.instagram.com/taipeifoodie/" at bounding box center [415, 508] width 278 height 110
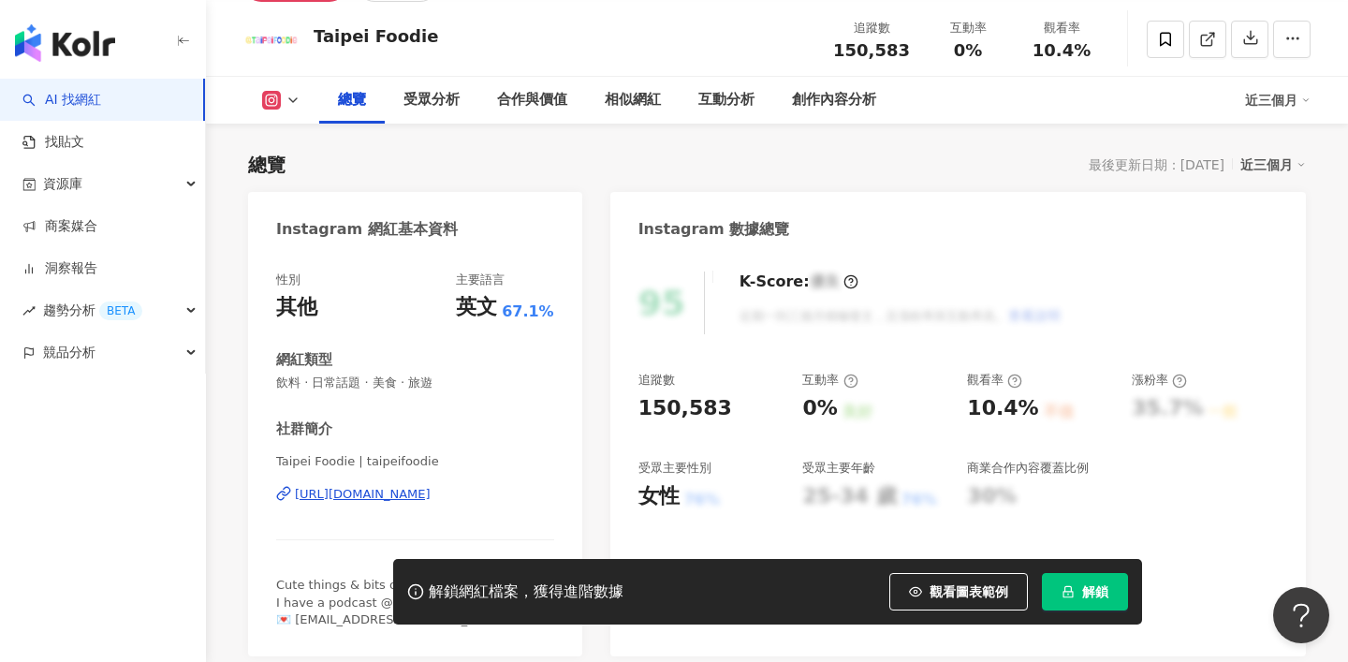
scroll to position [0, 0]
click at [431, 500] on div "https://www.instagram.com/taipeifoodie/" at bounding box center [363, 494] width 136 height 17
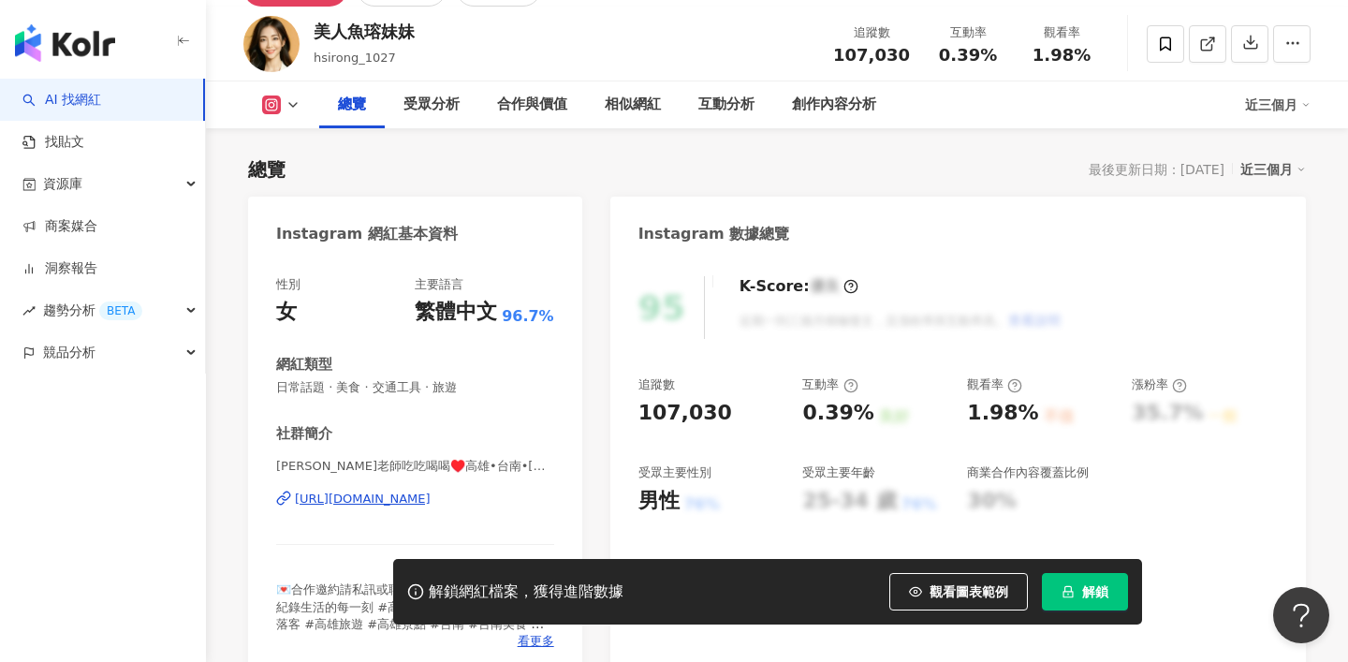
scroll to position [101, 0]
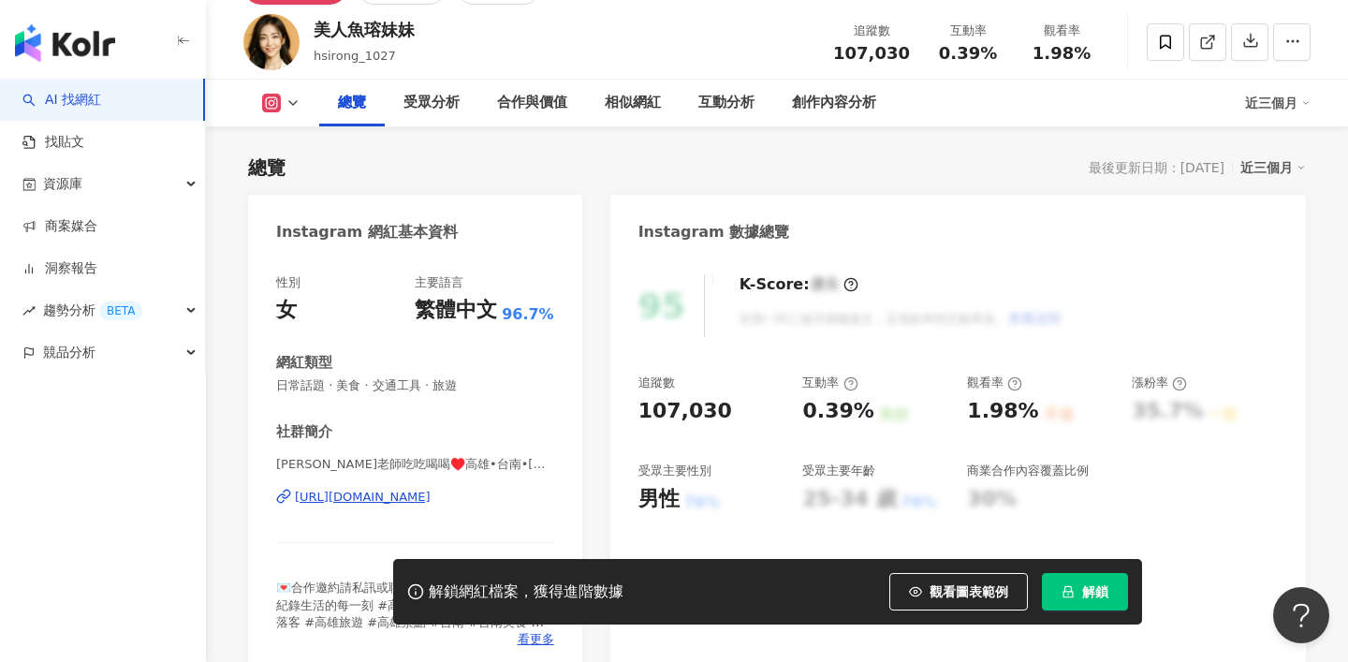
click at [413, 491] on div "https://www.instagram.com/hsirong_1027/" at bounding box center [363, 497] width 136 height 17
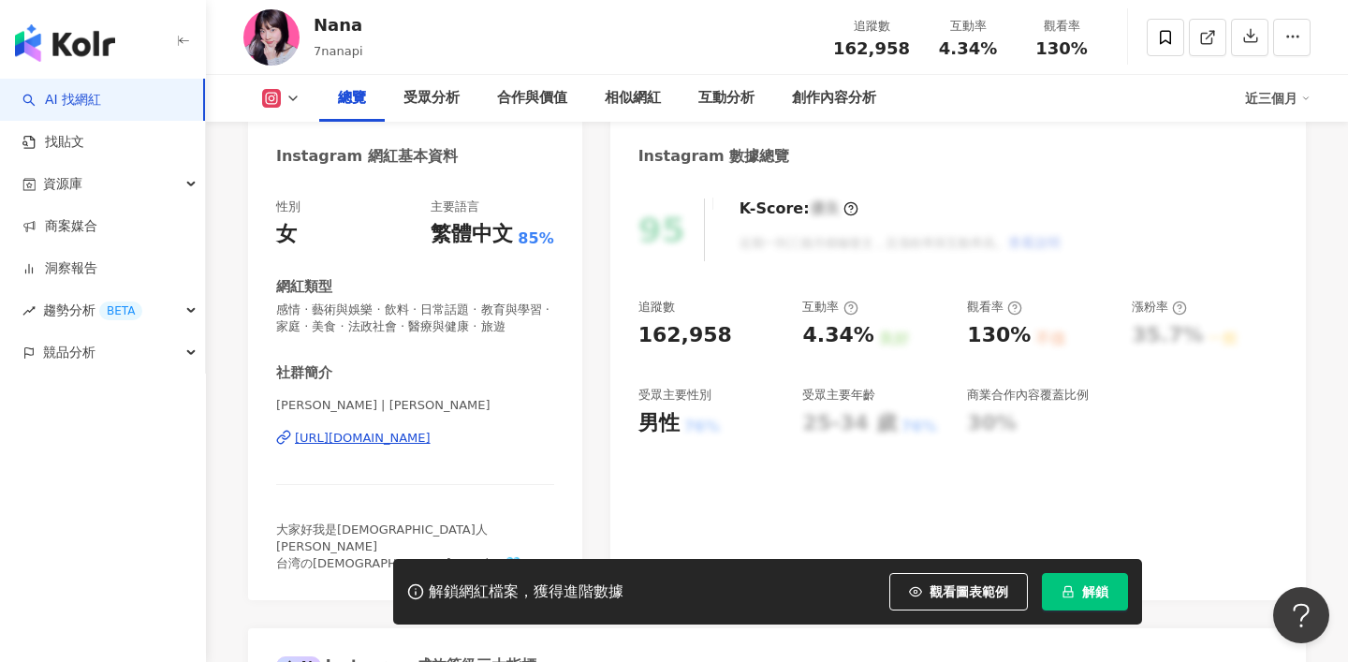
scroll to position [188, 0]
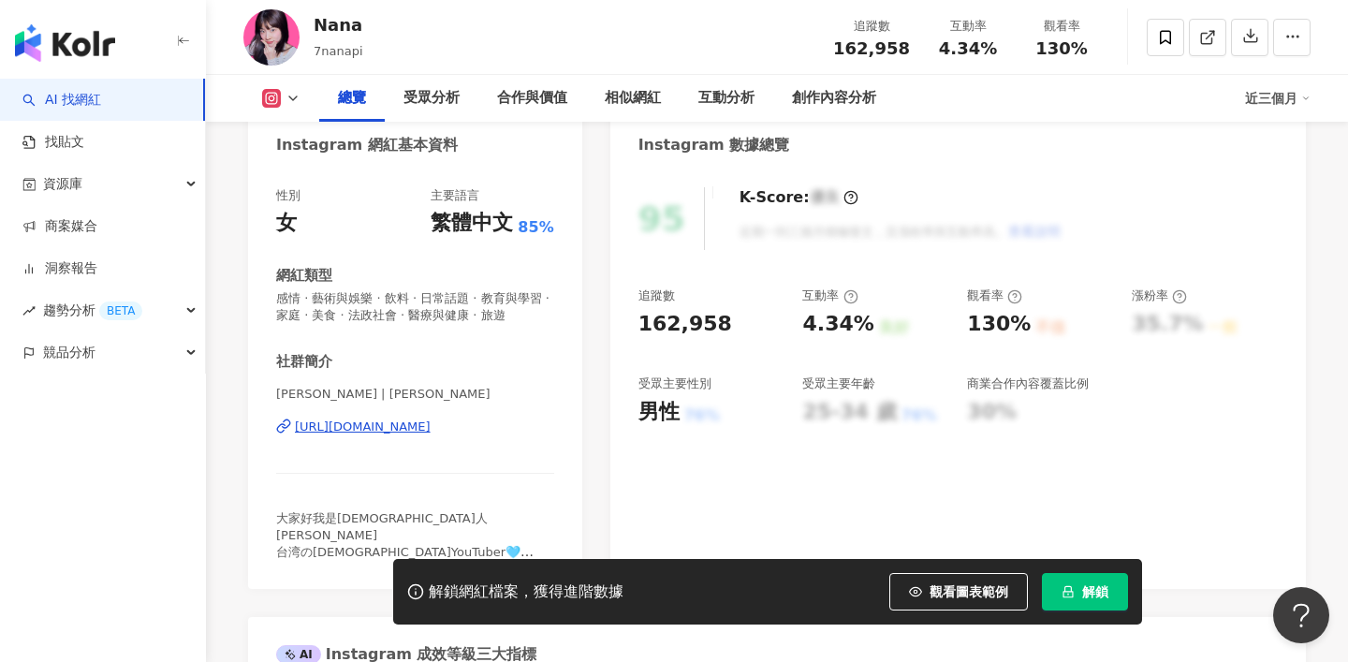
click at [431, 428] on div "[URL][DOMAIN_NAME]" at bounding box center [363, 426] width 136 height 17
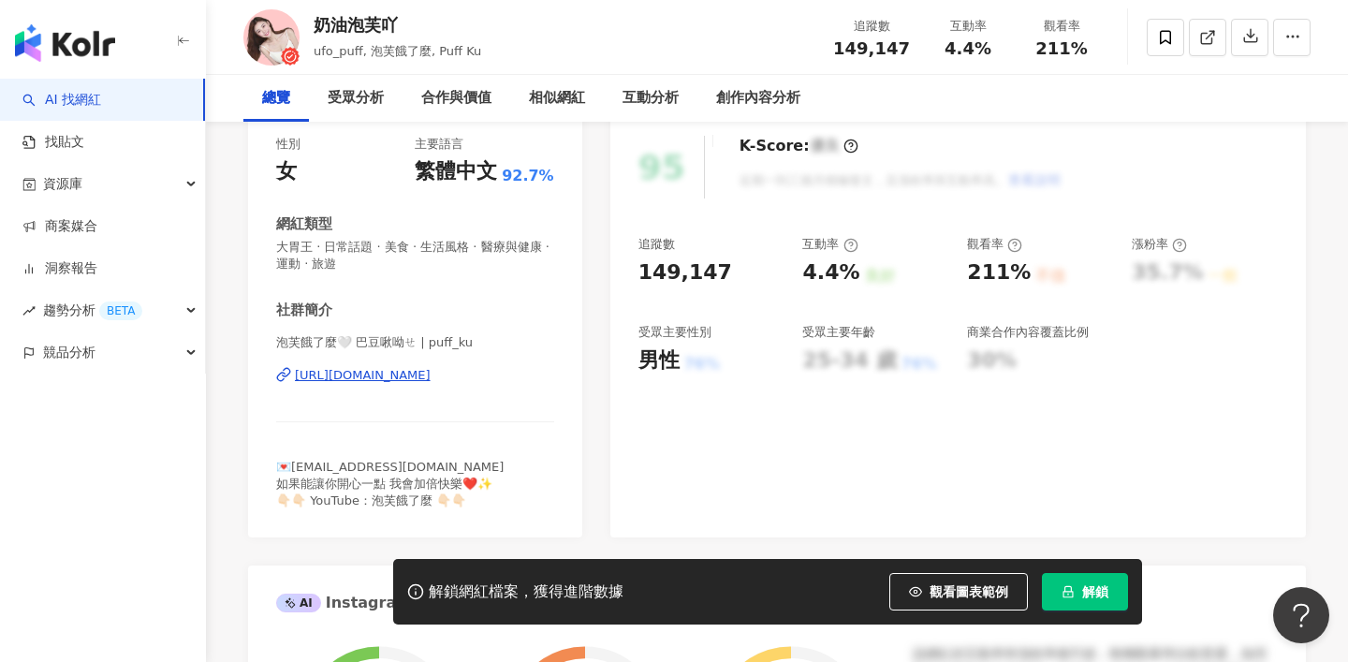
click at [431, 383] on div "https://www.instagram.com/puff_ku/" at bounding box center [363, 375] width 136 height 17
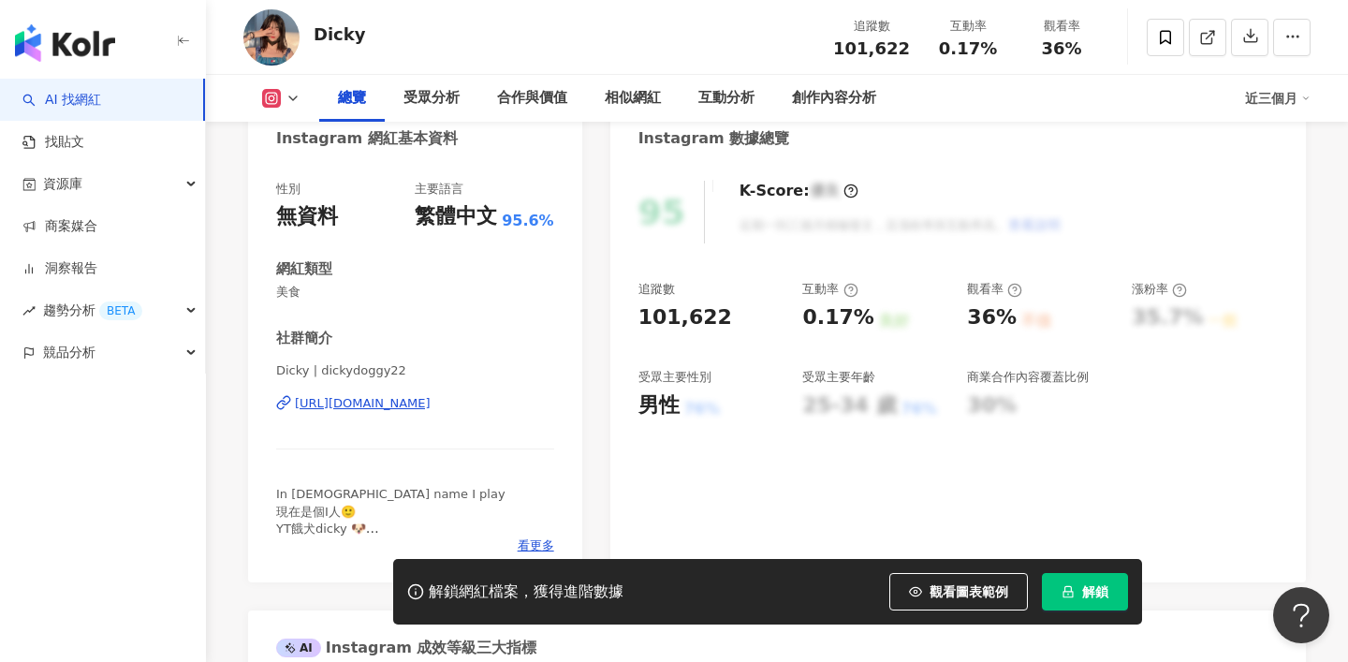
scroll to position [197, 0]
click at [431, 406] on div "[URL][DOMAIN_NAME]" at bounding box center [363, 401] width 136 height 17
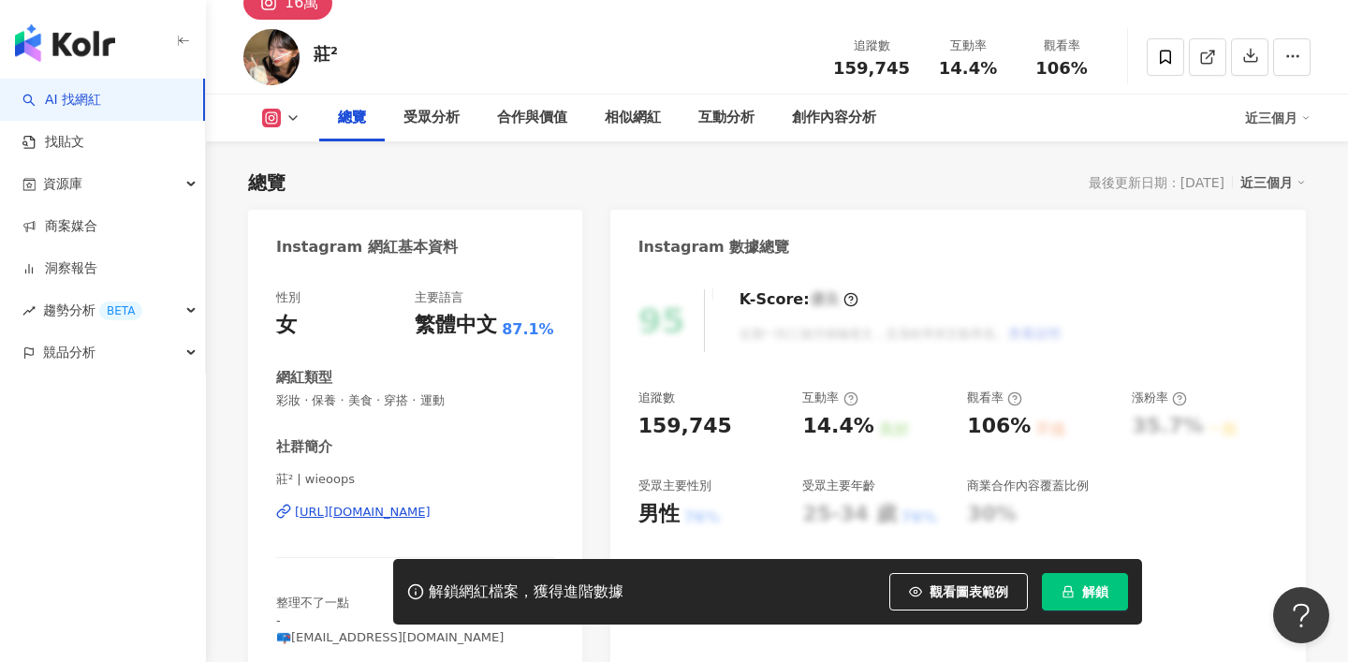
scroll to position [135, 0]
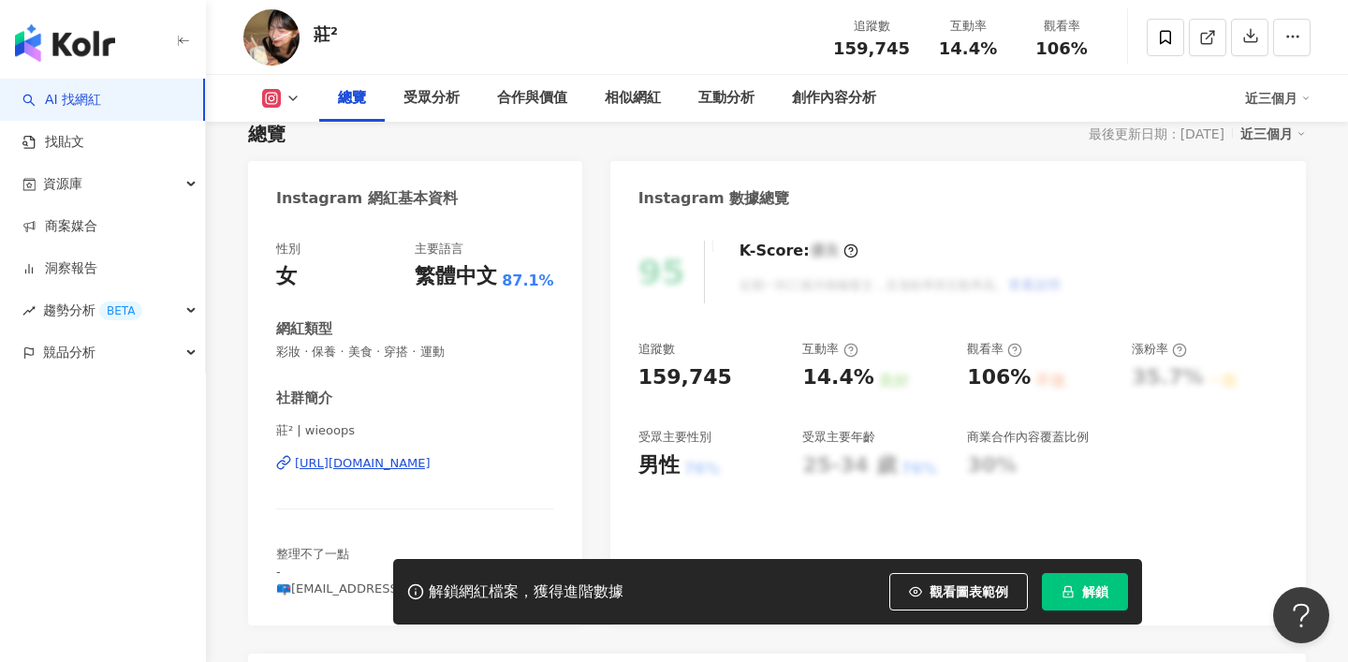
click at [431, 464] on div "[URL][DOMAIN_NAME]" at bounding box center [363, 463] width 136 height 17
click at [382, 461] on div "[URL][DOMAIN_NAME]" at bounding box center [363, 463] width 136 height 17
